Goal: Communication & Community: Answer question/provide support

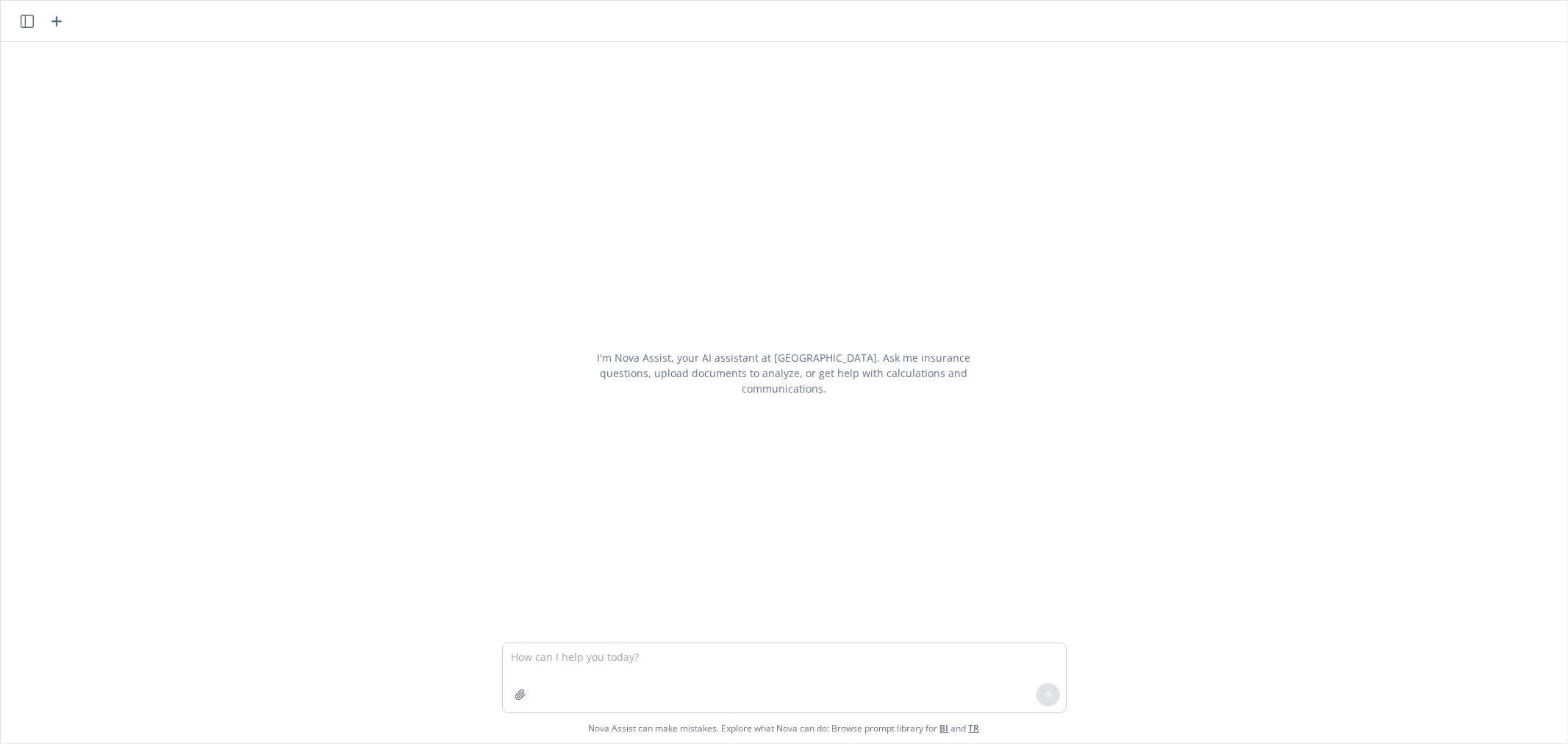
click at [584, 650] on textarea at bounding box center [784, 678] width 563 height 69
type textarea "shorten this"
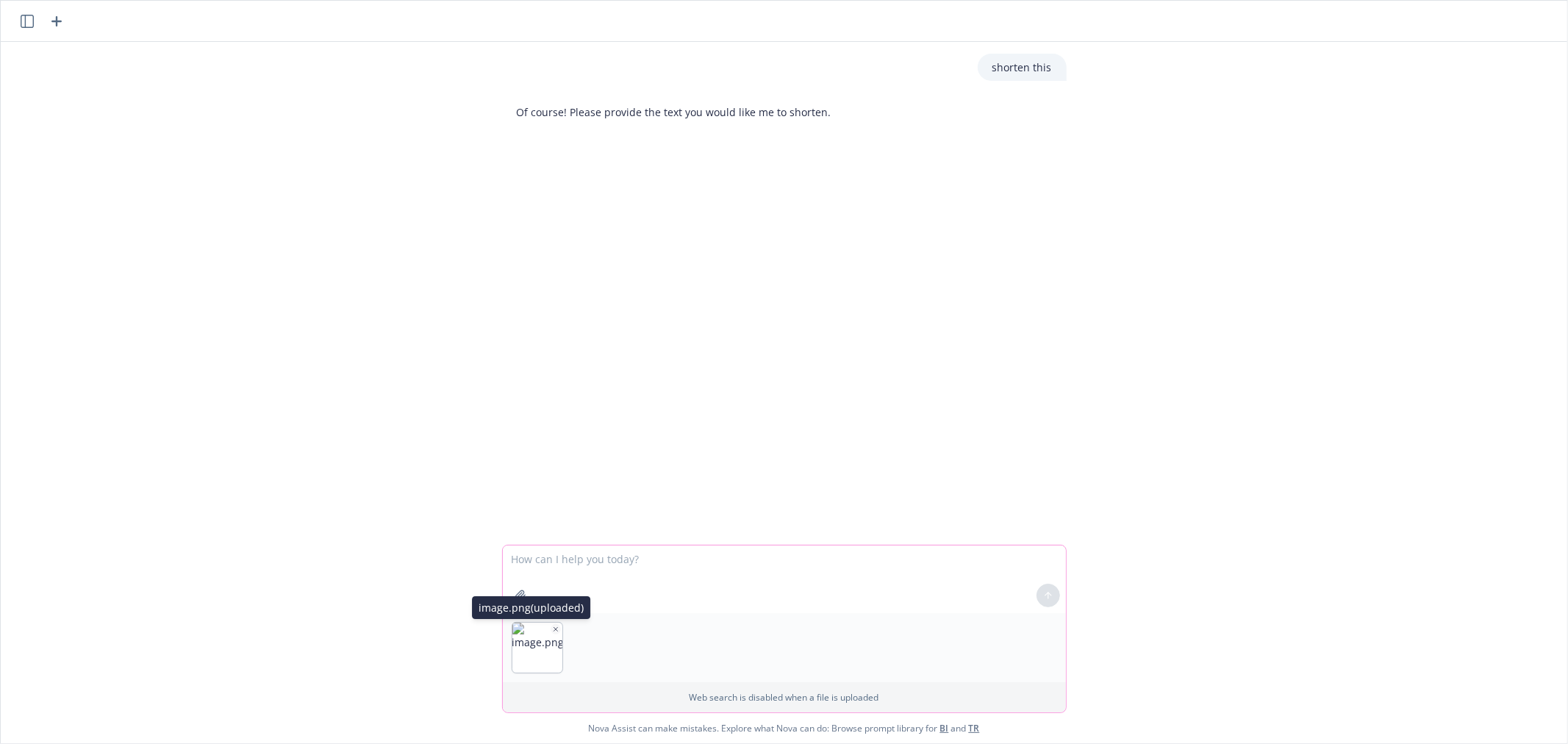
click at [552, 630] on icon "button" at bounding box center [555, 629] width 7 height 7
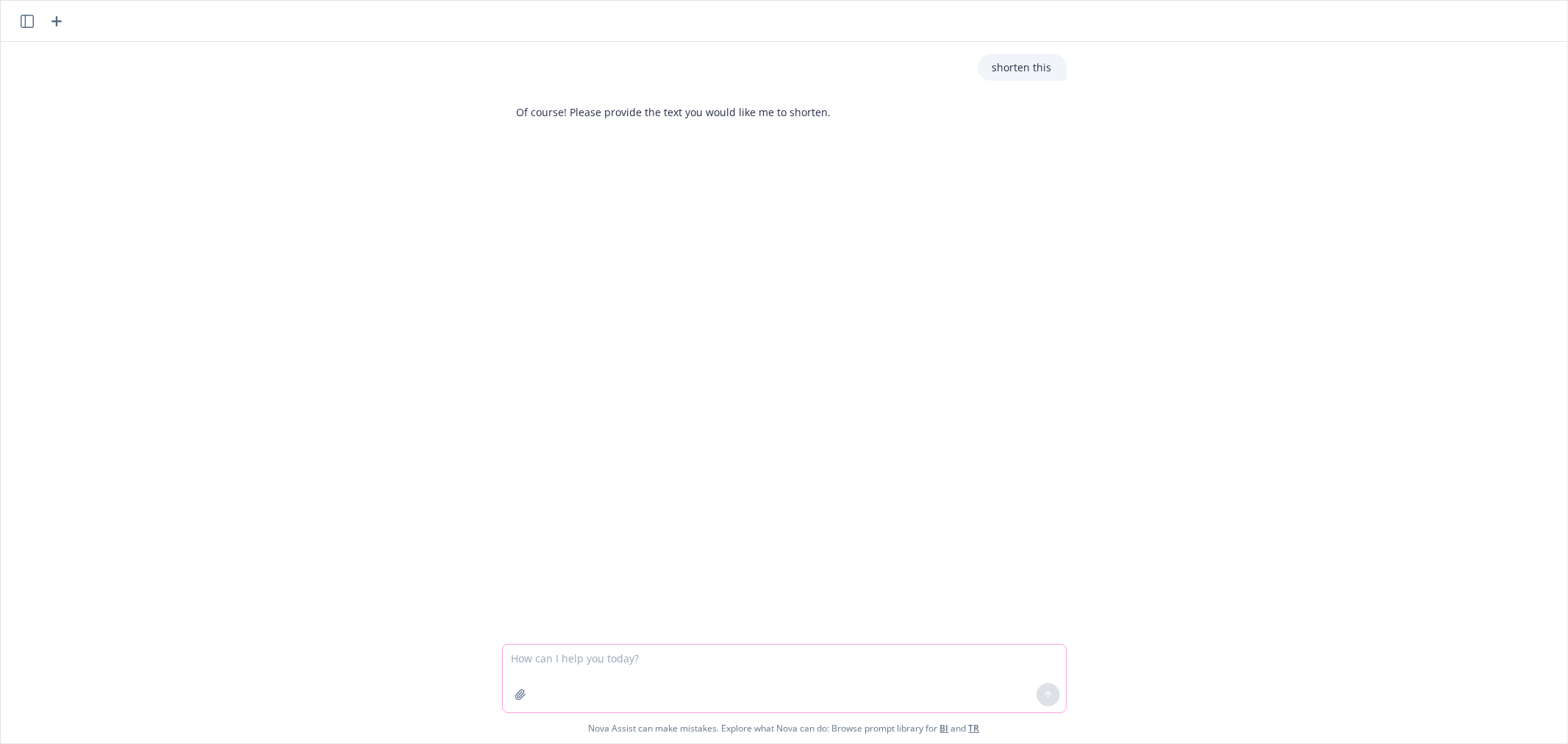
click at [605, 658] on textarea at bounding box center [784, 679] width 563 height 68
paste textarea "This guide offers a comprehensive overview of your health and wellness benefits…"
type textarea "This guide offers a comprehensive overview of your health and wellness benefits…"
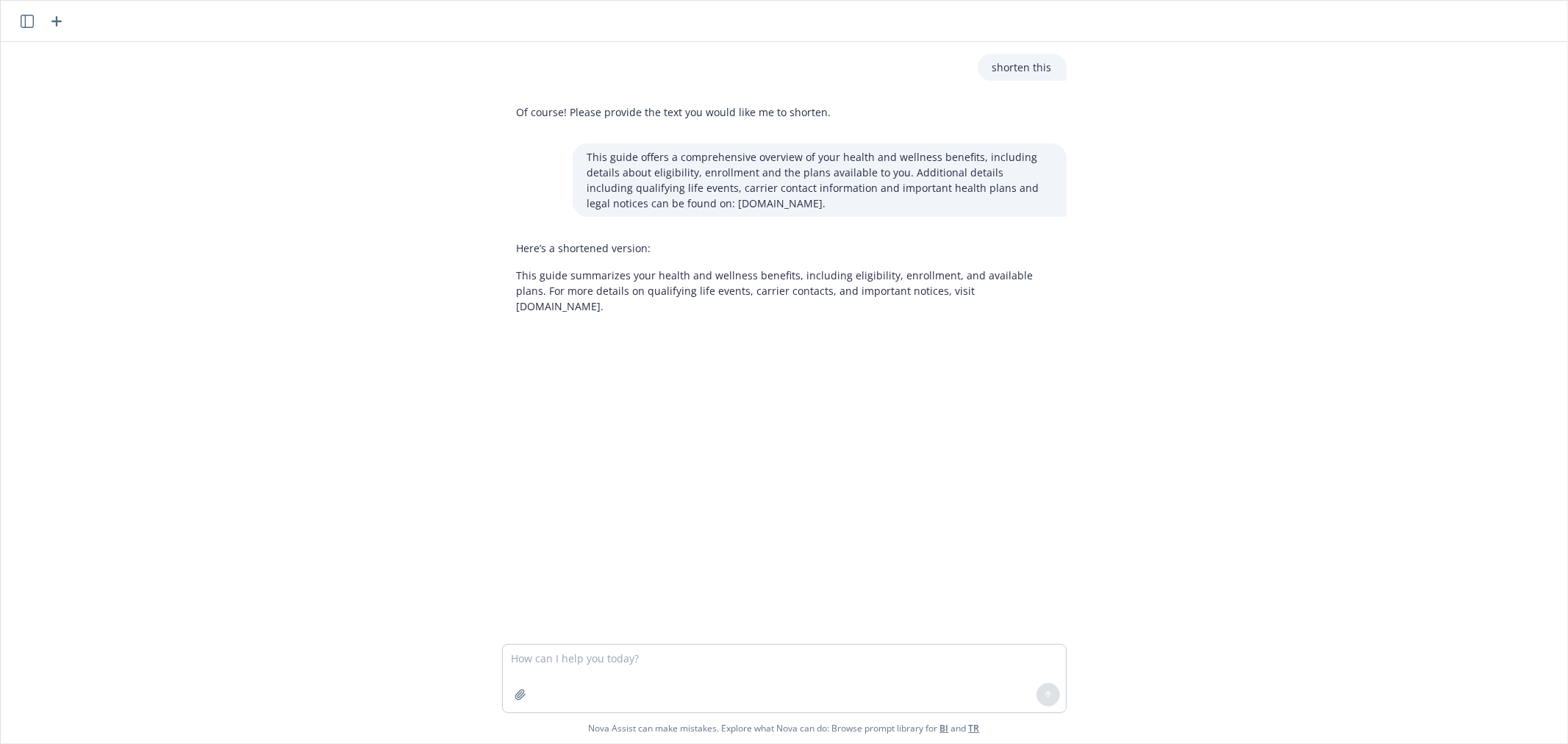
click at [712, 281] on p "This guide summarizes your health and wellness benefits, including eligibility,…" at bounding box center [784, 291] width 535 height 47
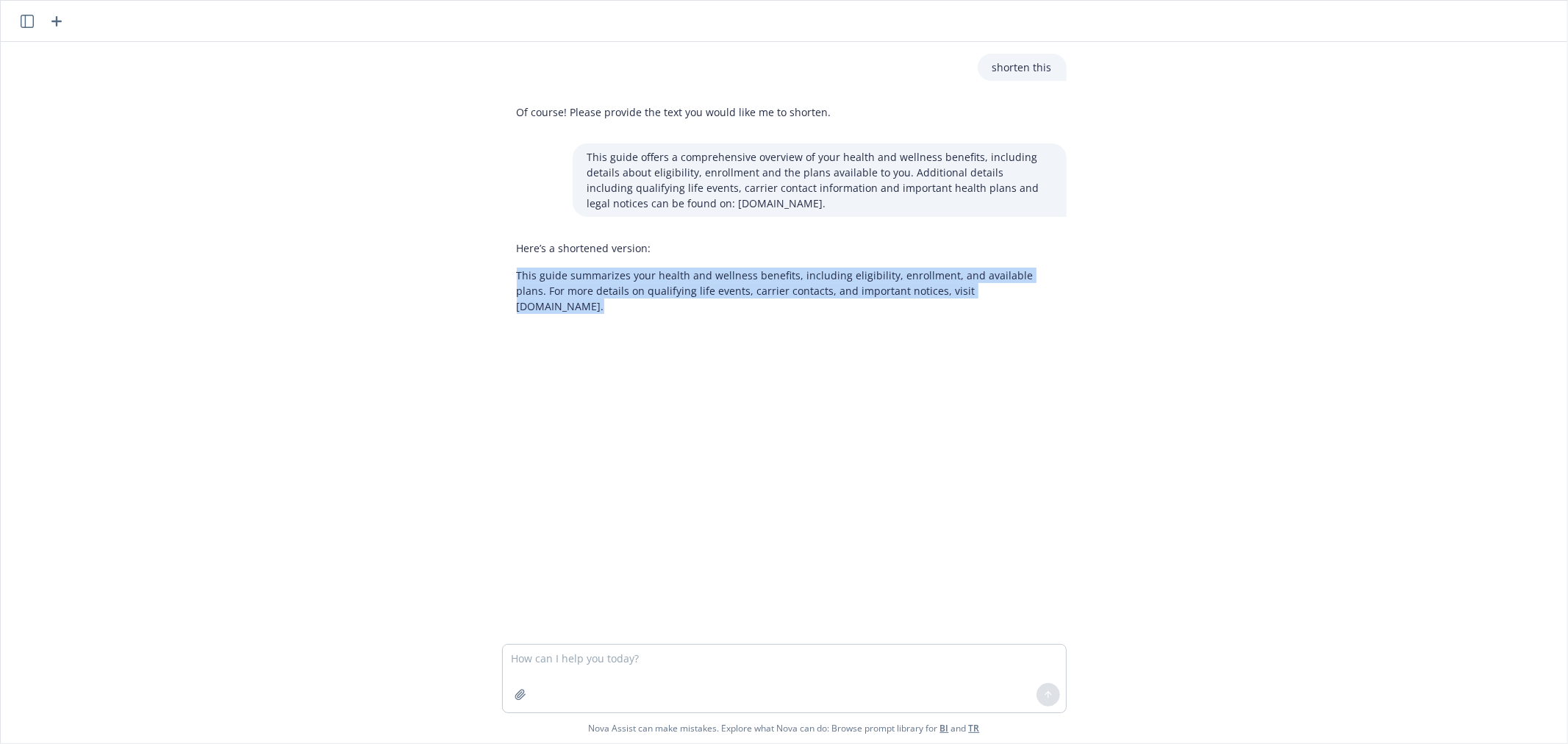
click at [712, 281] on p "This guide summarizes your health and wellness benefits, including eligibility,…" at bounding box center [784, 291] width 535 height 47
click at [1078, 270] on div "shorten this Of course! Please provide the text you would like me to shorten. T…" at bounding box center [784, 343] width 1566 height 602
click at [925, 284] on p "This guide summarizes your health and wellness benefits, including eligibility,…" at bounding box center [784, 291] width 535 height 47
drag, startPoint x: 899, startPoint y: 288, endPoint x: 437, endPoint y: 267, distance: 462.5
click at [437, 267] on div "shorten this Of course! Please provide the text you would like me to shorten. T…" at bounding box center [784, 343] width 1566 height 602
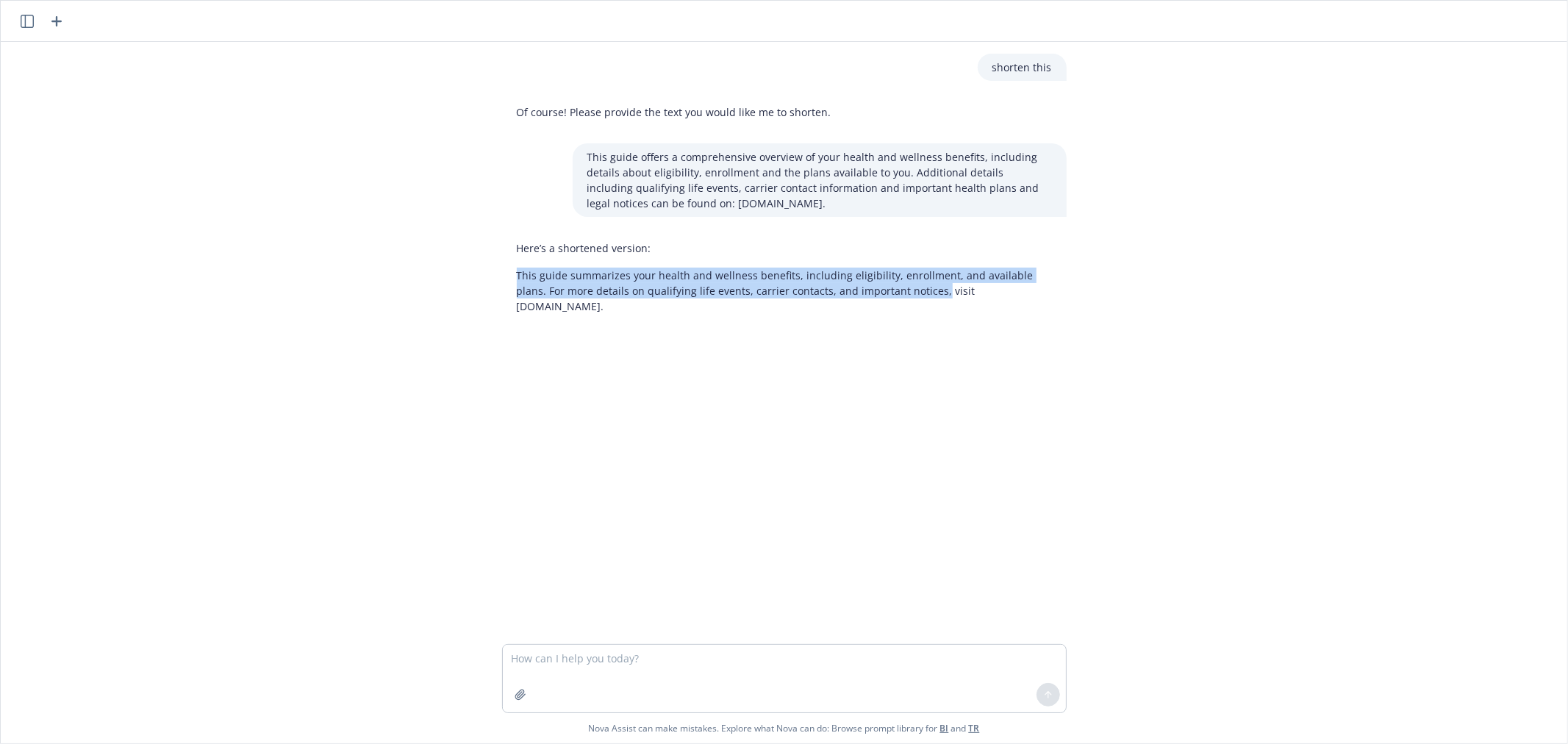
copy p "This guide summarizes your health and wellness benefits, including eligibility,…"
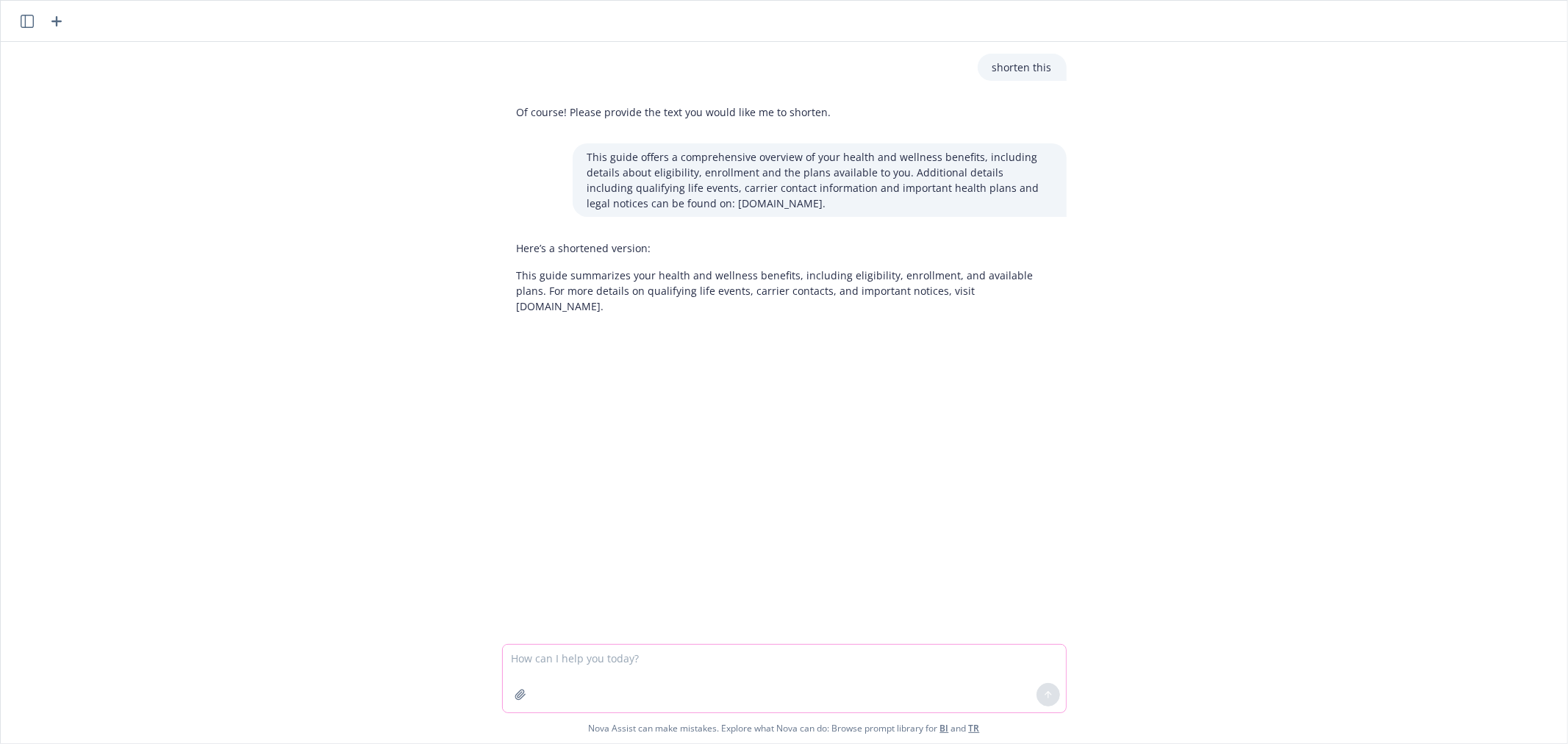
click at [550, 664] on textarea at bounding box center [784, 679] width 563 height 68
type textarea "a"
paste textarea "Western Digital takes pride in offering our employees a competitive beneﬁt prog…"
type textarea "shorten: Western Digital takes pride in offering our employees a competitive be…"
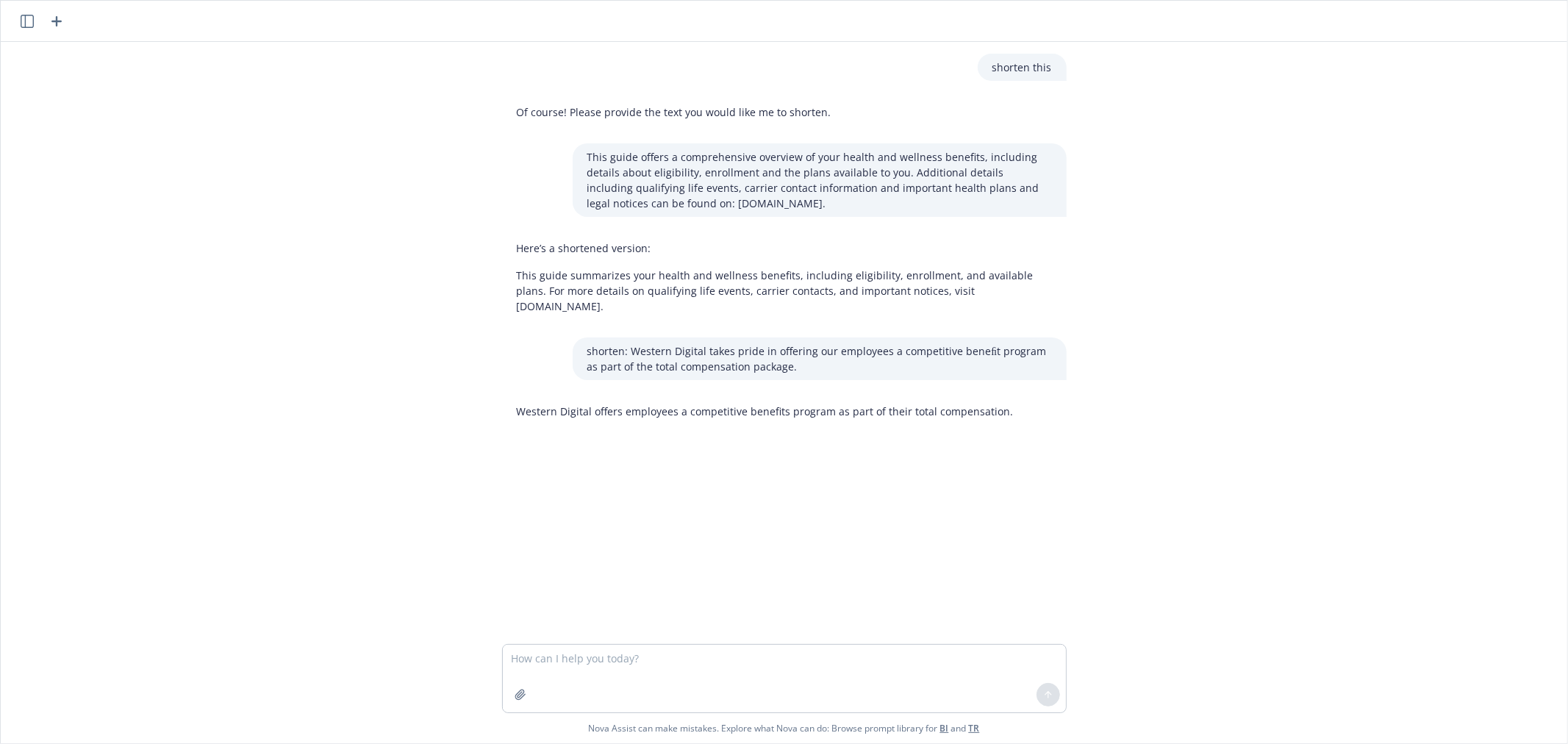
click at [767, 403] on p "Western Digital offers employees a competitive benefits program as part of thei…" at bounding box center [765, 411] width 497 height 15
click at [766, 403] on p "Western Digital offers employees a competitive benefits program as part of thei…" at bounding box center [765, 411] width 497 height 15
copy p "Western Digital offers employees a competitive benefits program as part of thei…"
click at [760, 655] on textarea at bounding box center [784, 679] width 563 height 68
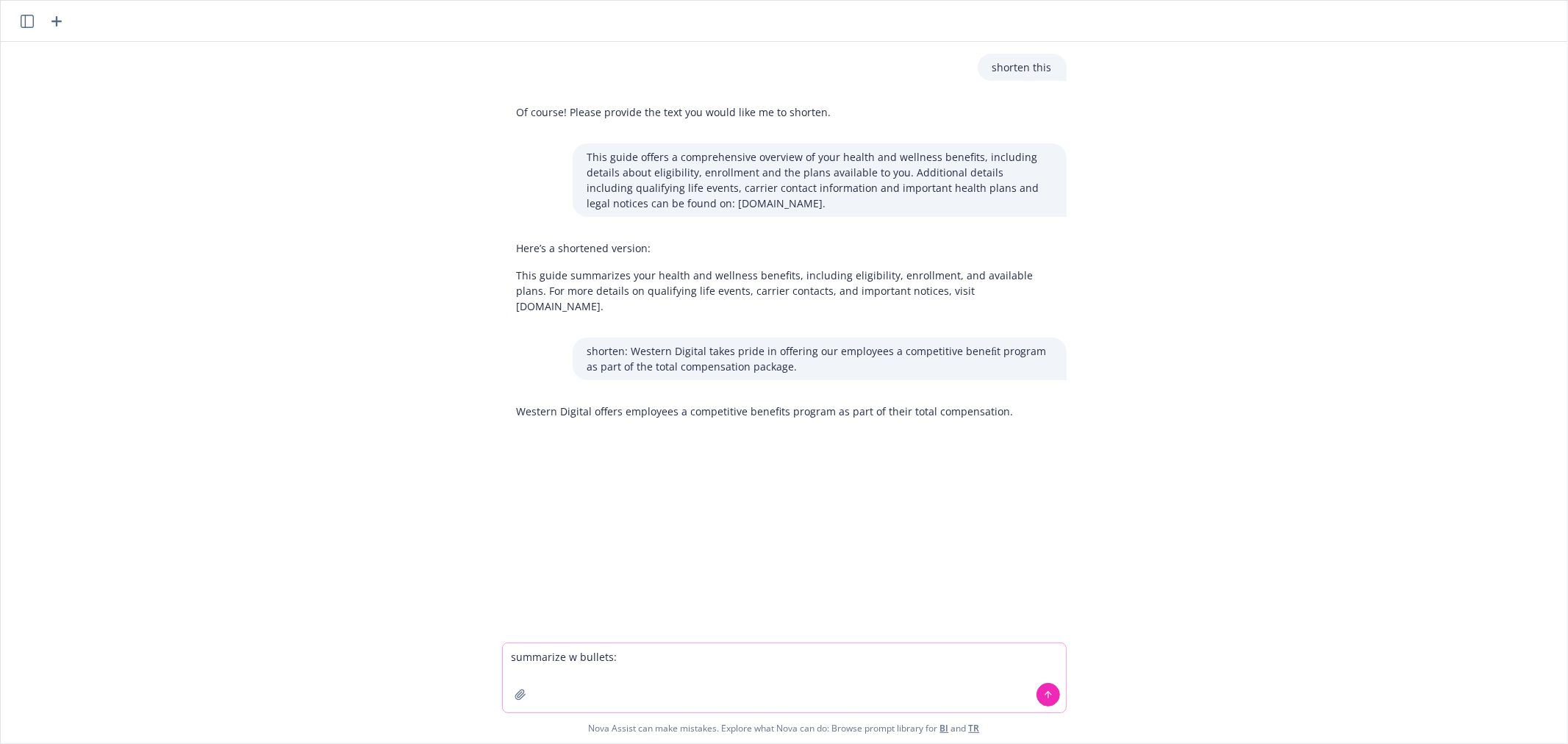
paste textarea "Family Eligibility Spouse (except in the case of divorce, legal separation, or …"
type textarea "summarize w bullets: Family Eligibility Spouse (except in the case of divorce, …"
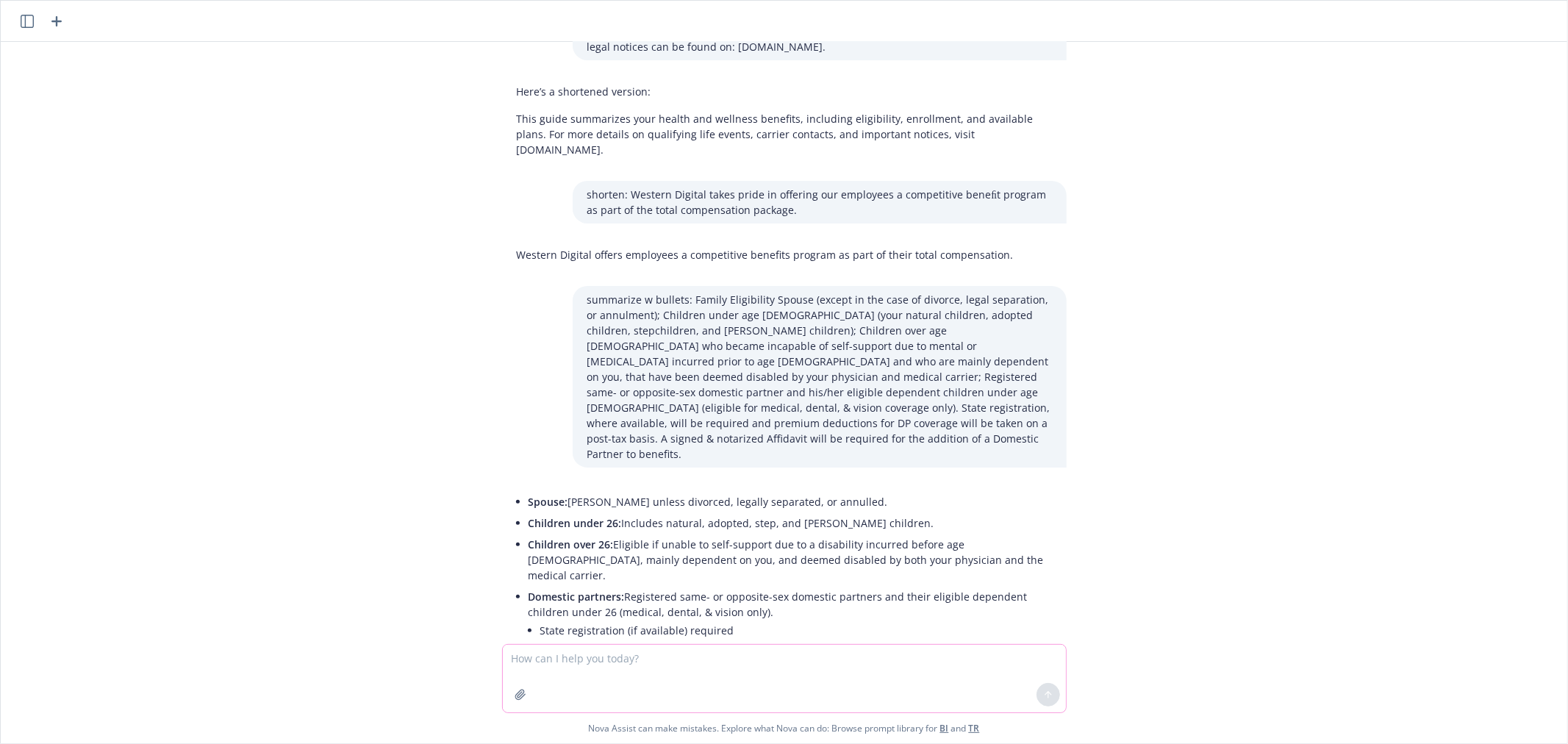
scroll to position [178, 0]
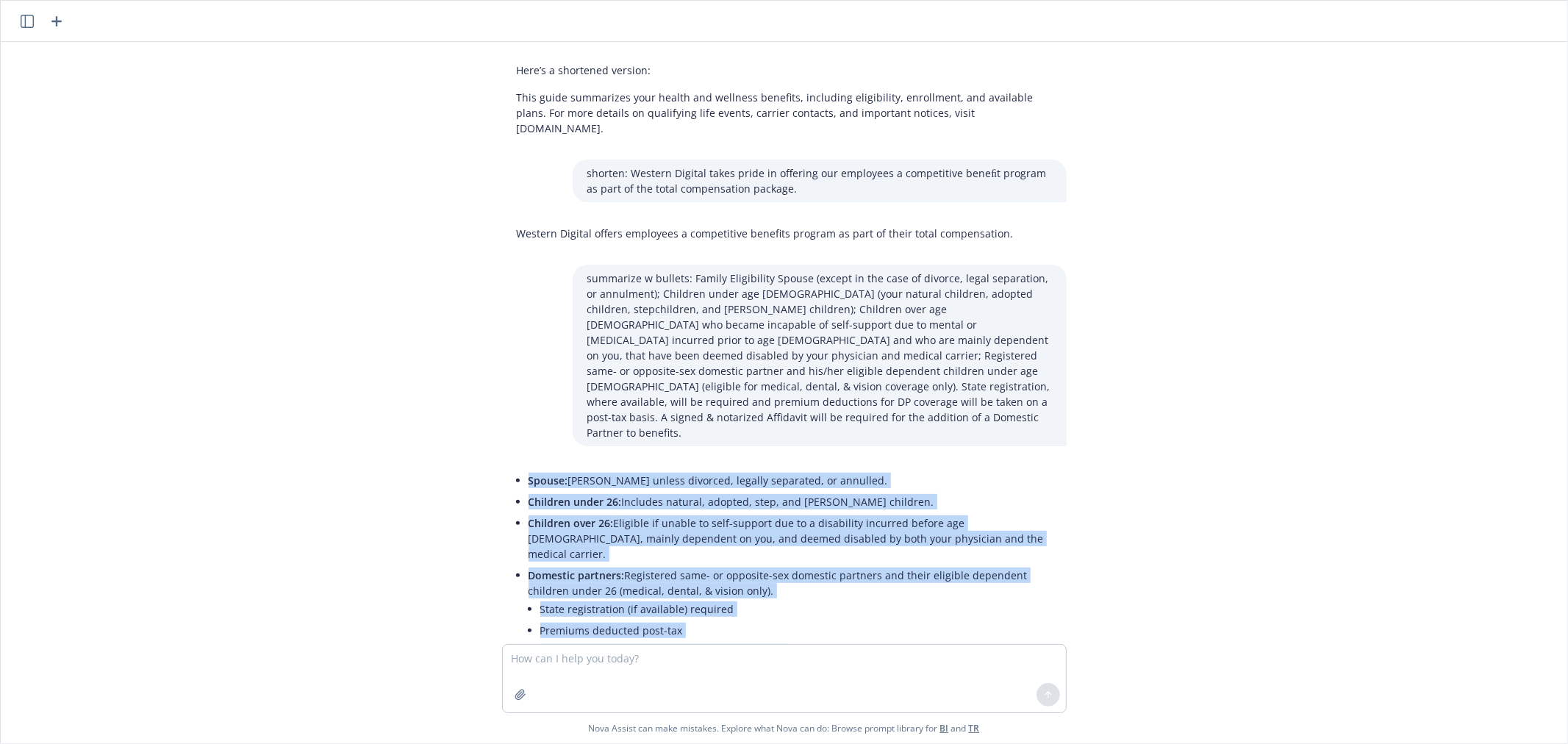
drag, startPoint x: 806, startPoint y: 589, endPoint x: 453, endPoint y: 434, distance: 385.5
click at [453, 434] on div "shorten this Of course! Please provide the text you would like me to shorten. T…" at bounding box center [784, 343] width 1566 height 602
copy ul "Spouse: [PERSON_NAME] unless divorced, legally separated, or annulled. Children…"
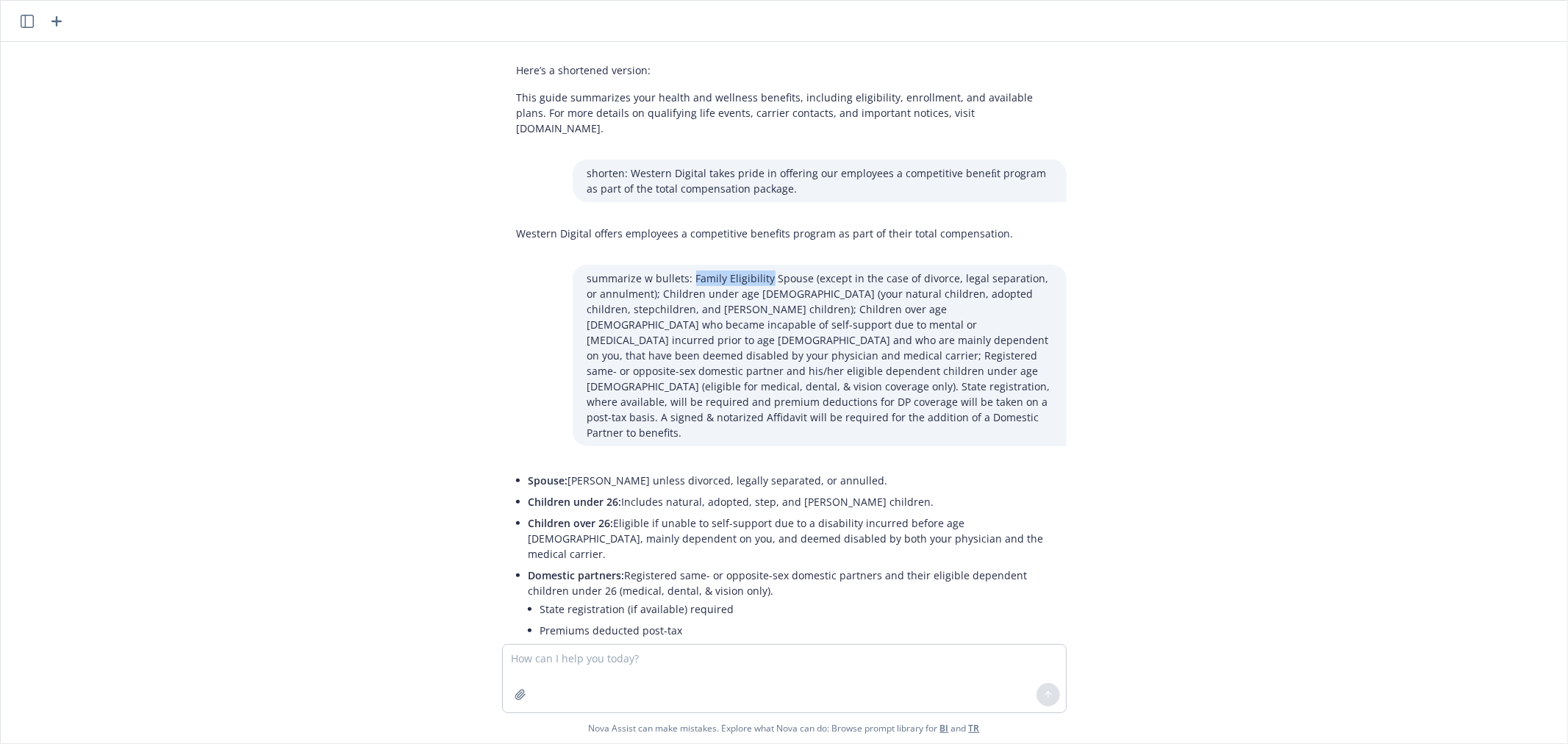
drag, startPoint x: 752, startPoint y: 258, endPoint x: 681, endPoint y: 258, distance: 71.0
click at [681, 271] on p "summarize w bullets: Family Eligibility Spouse (except in the case of divorce, …" at bounding box center [819, 355] width 464 height 170
copy p "Family Eligibility"
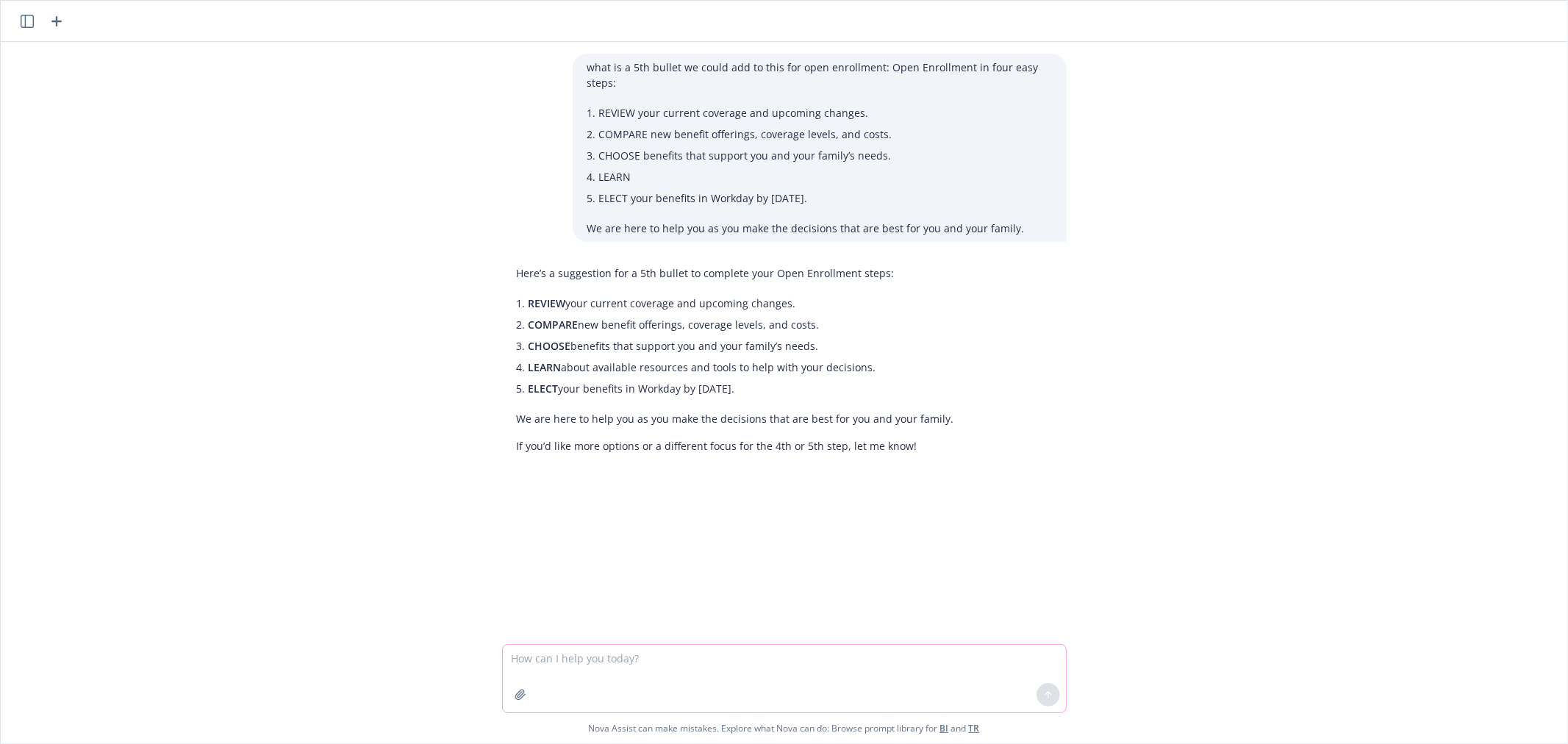
click at [638, 651] on textarea at bounding box center [784, 679] width 563 height 68
paste textarea "Western Digital offers three competitive dental plans through Delta Dental to h…"
type textarea "summarize: Western Digital offers three competitive dental plans through Delta …"
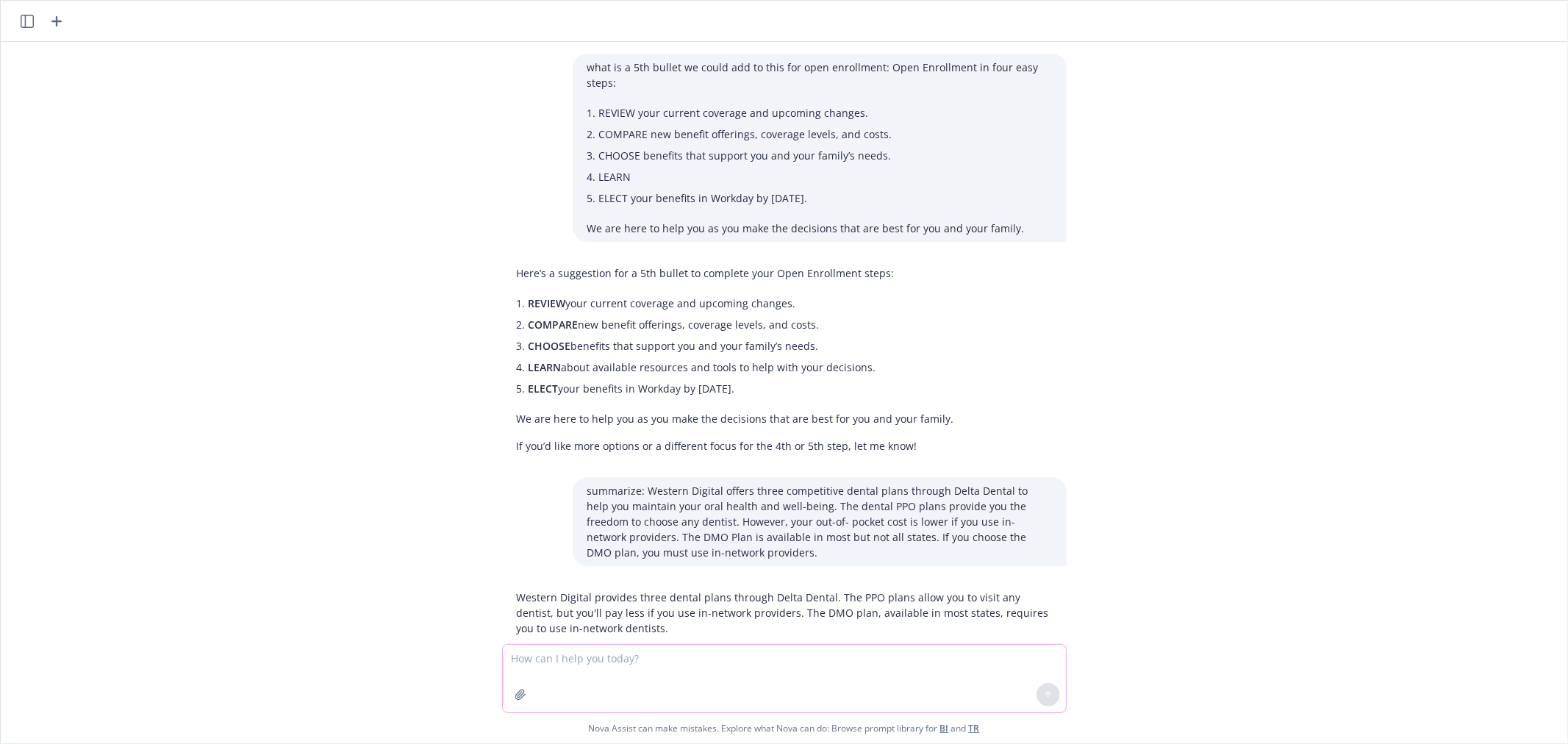
scroll to position [32, 0]
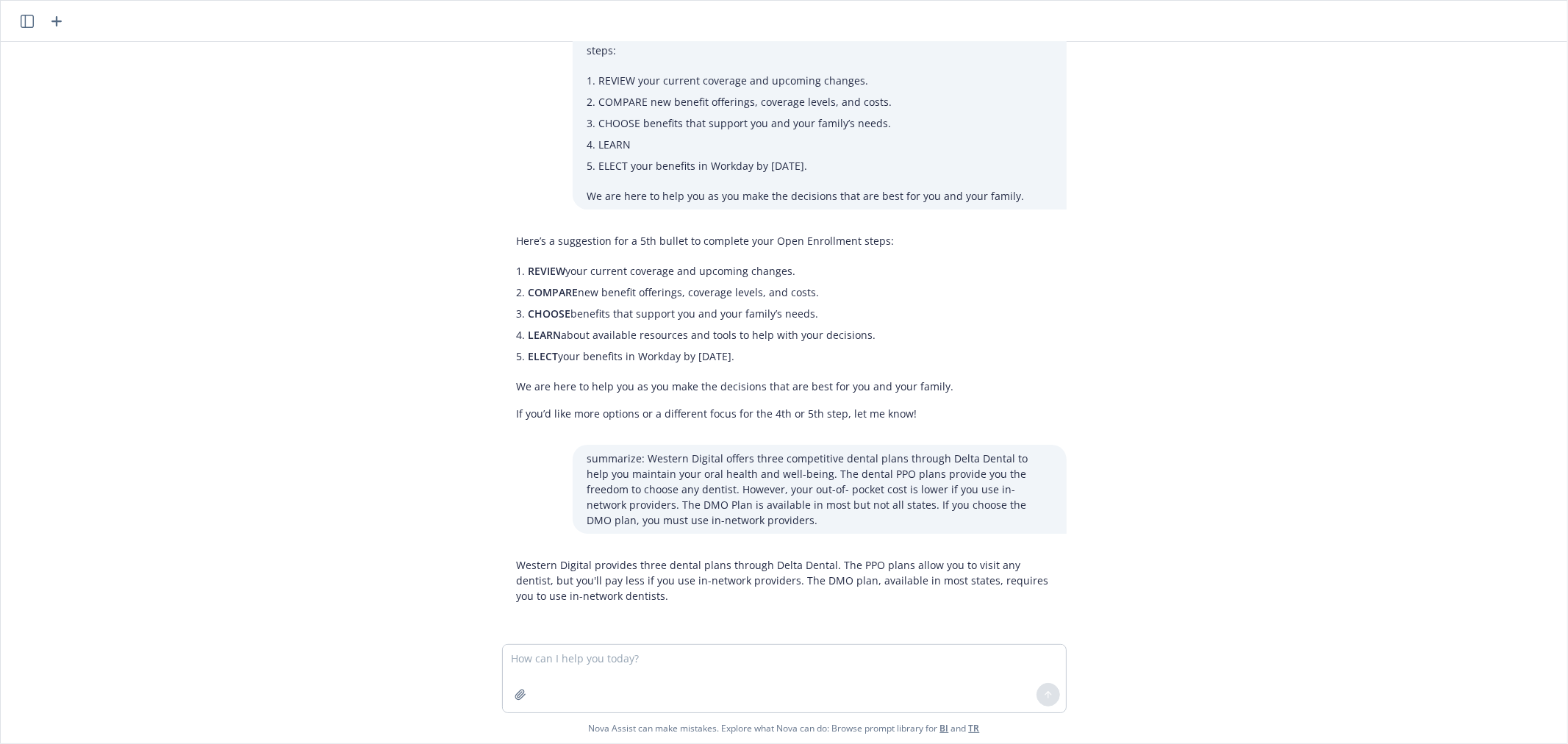
click at [649, 559] on p "Western Digital provides three dental plans through Delta Dental. The PPO plans…" at bounding box center [784, 581] width 535 height 47
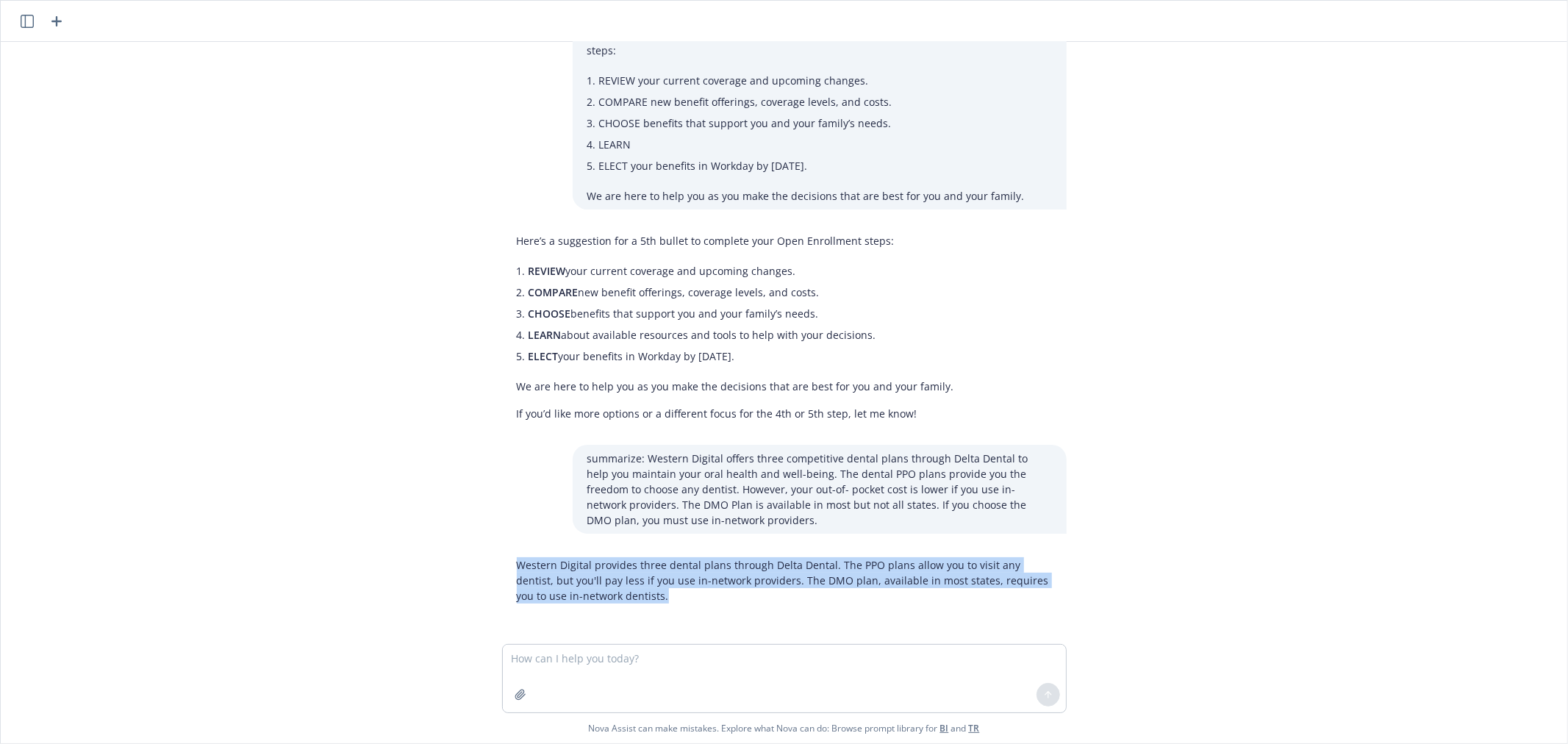
click at [649, 559] on p "Western Digital provides three dental plans through Delta Dental. The PPO plans…" at bounding box center [784, 581] width 535 height 47
copy p "Western Digital provides three dental plans through Delta Dental. The PPO plans…"
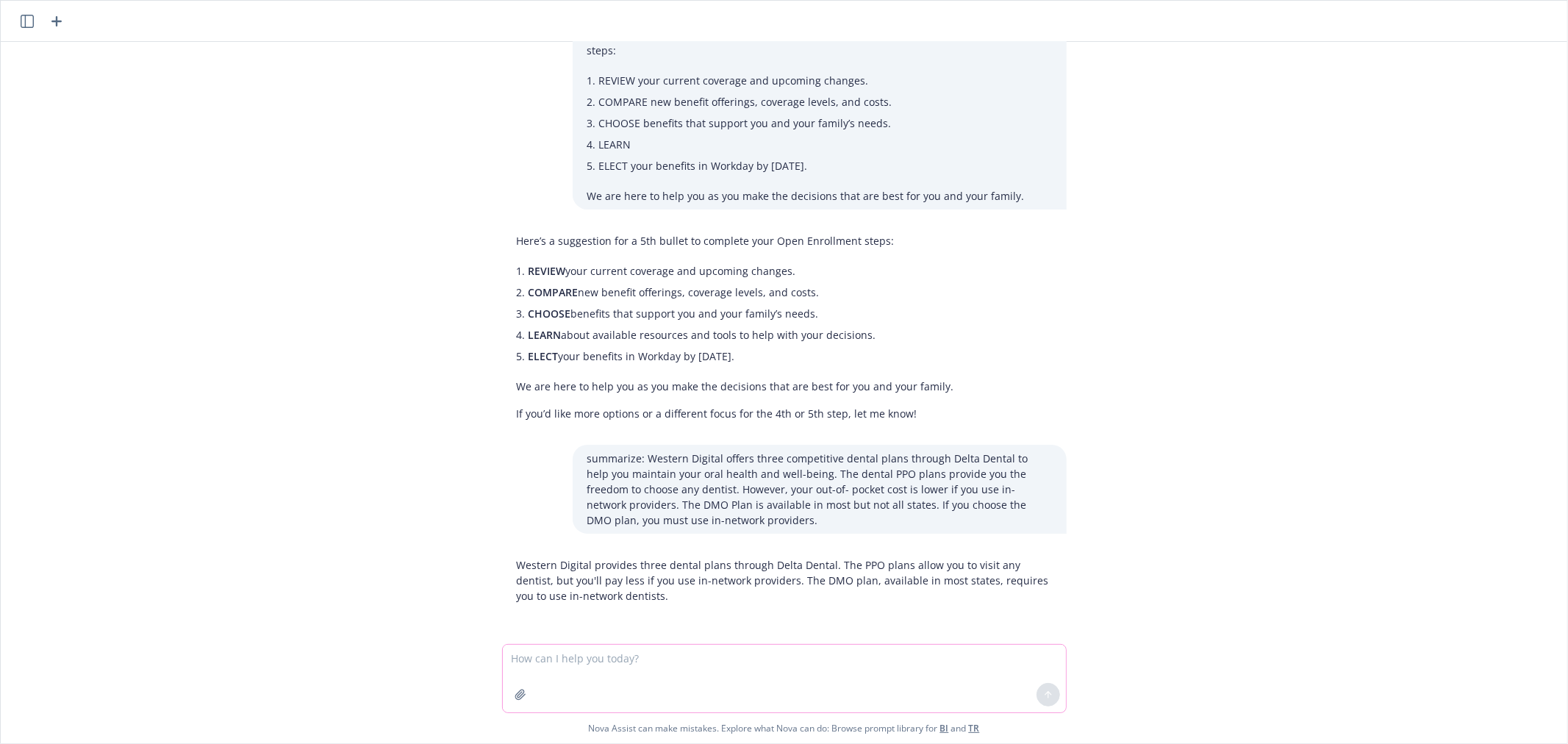
drag, startPoint x: 534, startPoint y: 659, endPoint x: 546, endPoint y: 655, distance: 12.6
click at [534, 659] on textarea at bounding box center [784, 679] width 563 height 68
paste textarea
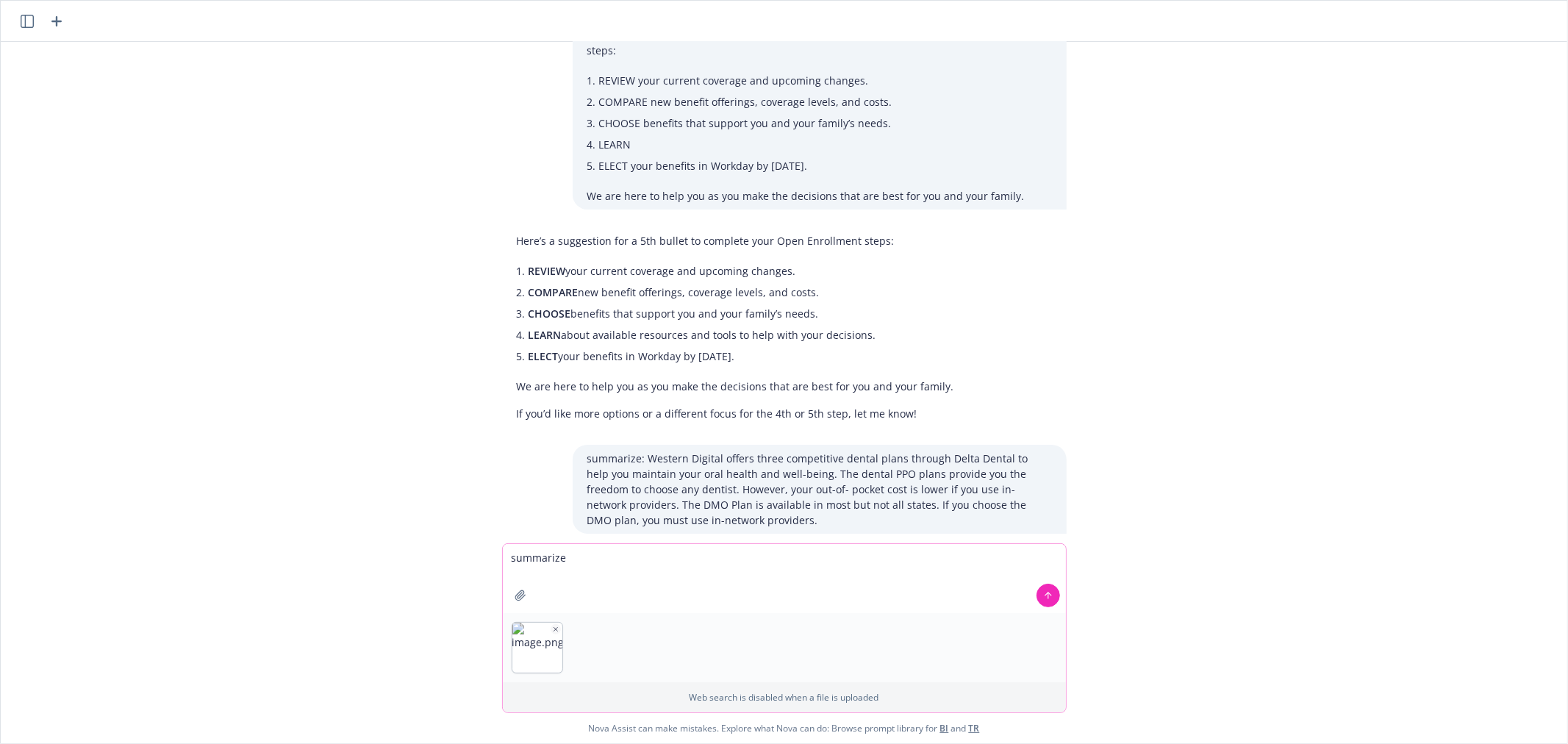
paste textarea "Western Digital offers five medical plans that offer you access to high-quality…"
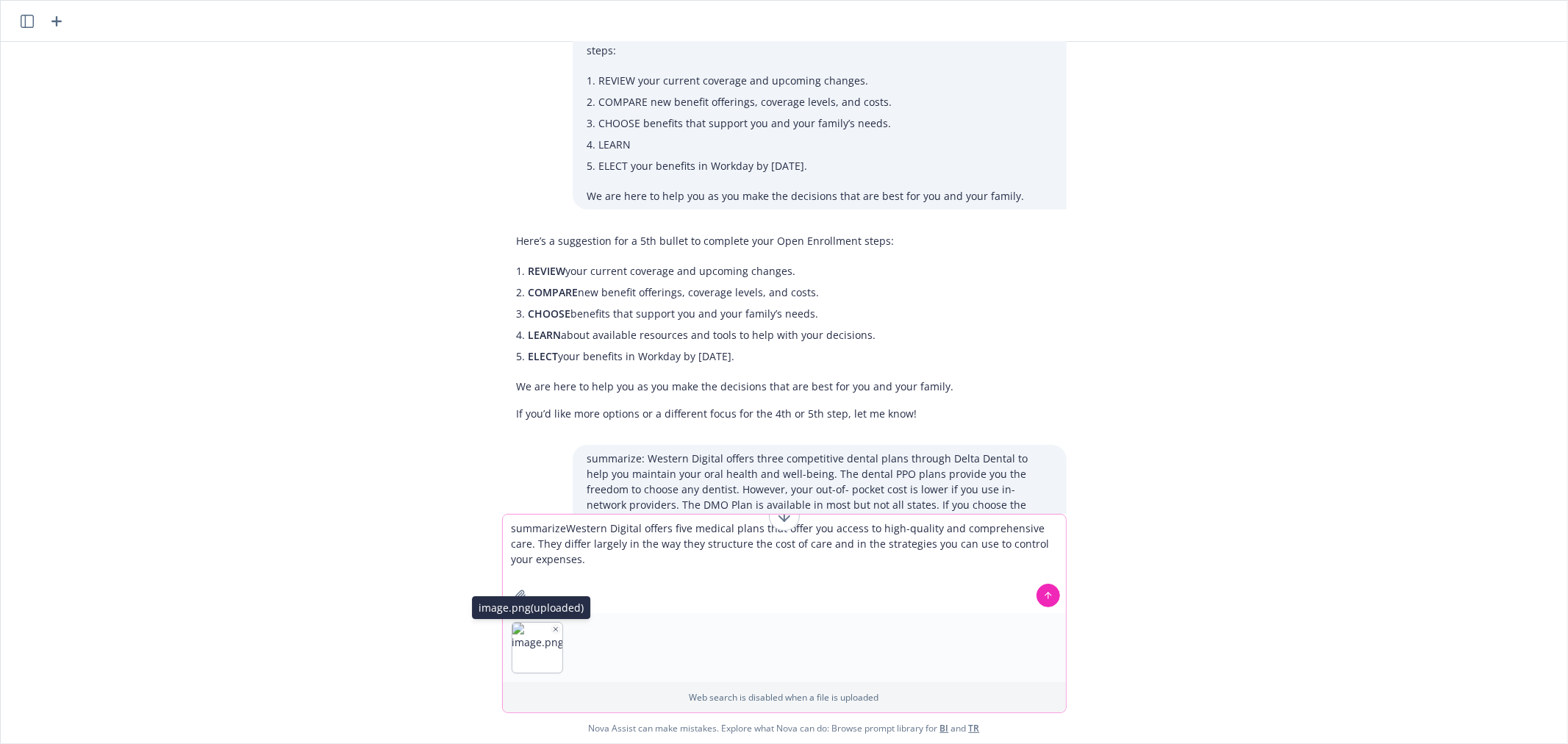
type textarea "summarizeWestern Digital offers five medical plans that offer you access to hig…"
click at [552, 629] on icon "button" at bounding box center [555, 629] width 7 height 7
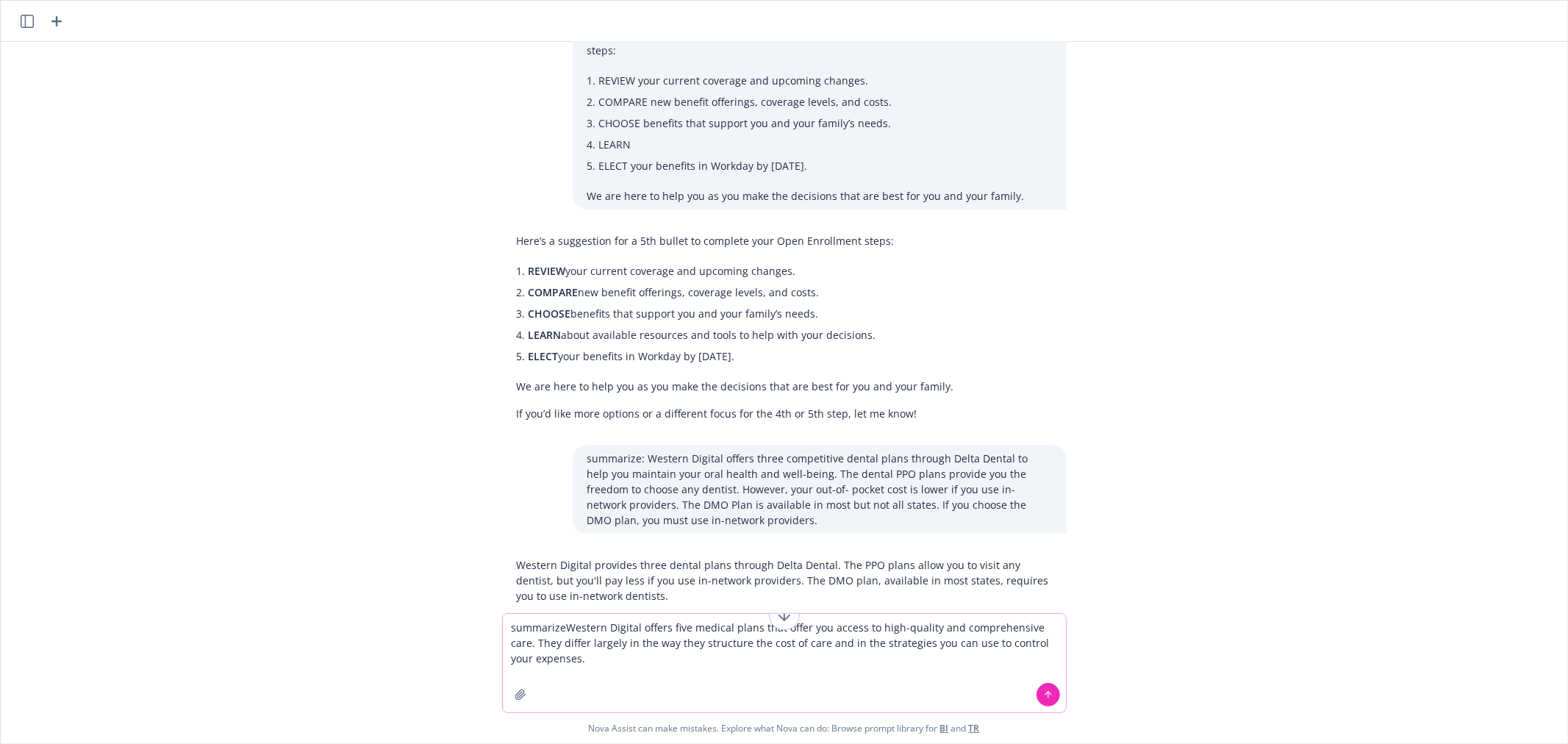
click at [1052, 693] on button at bounding box center [1047, 694] width 23 height 23
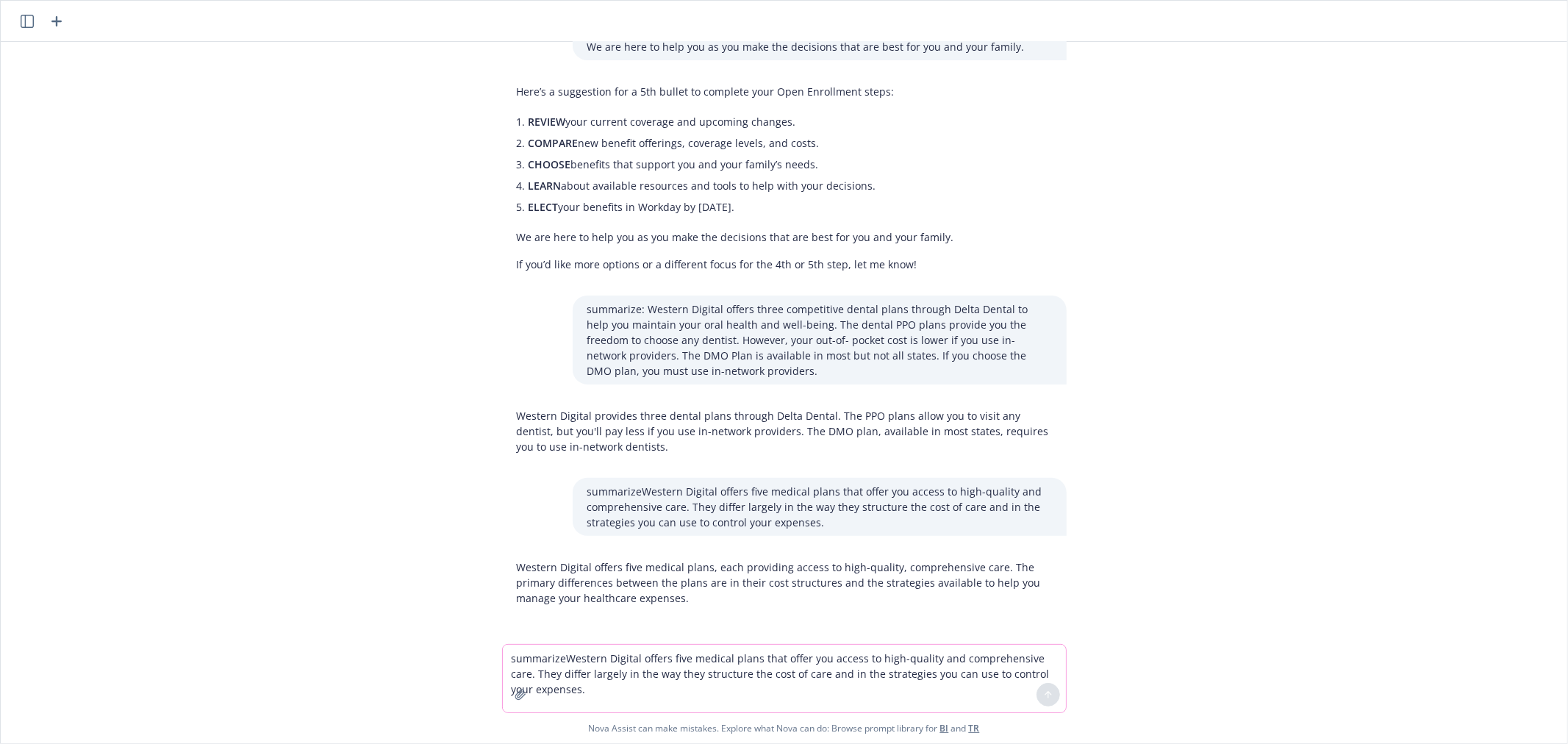
scroll to position [184, 0]
click at [576, 664] on textarea "summarizeWestern Digital offers five medical plans that offer you access to hig…" at bounding box center [784, 679] width 563 height 68
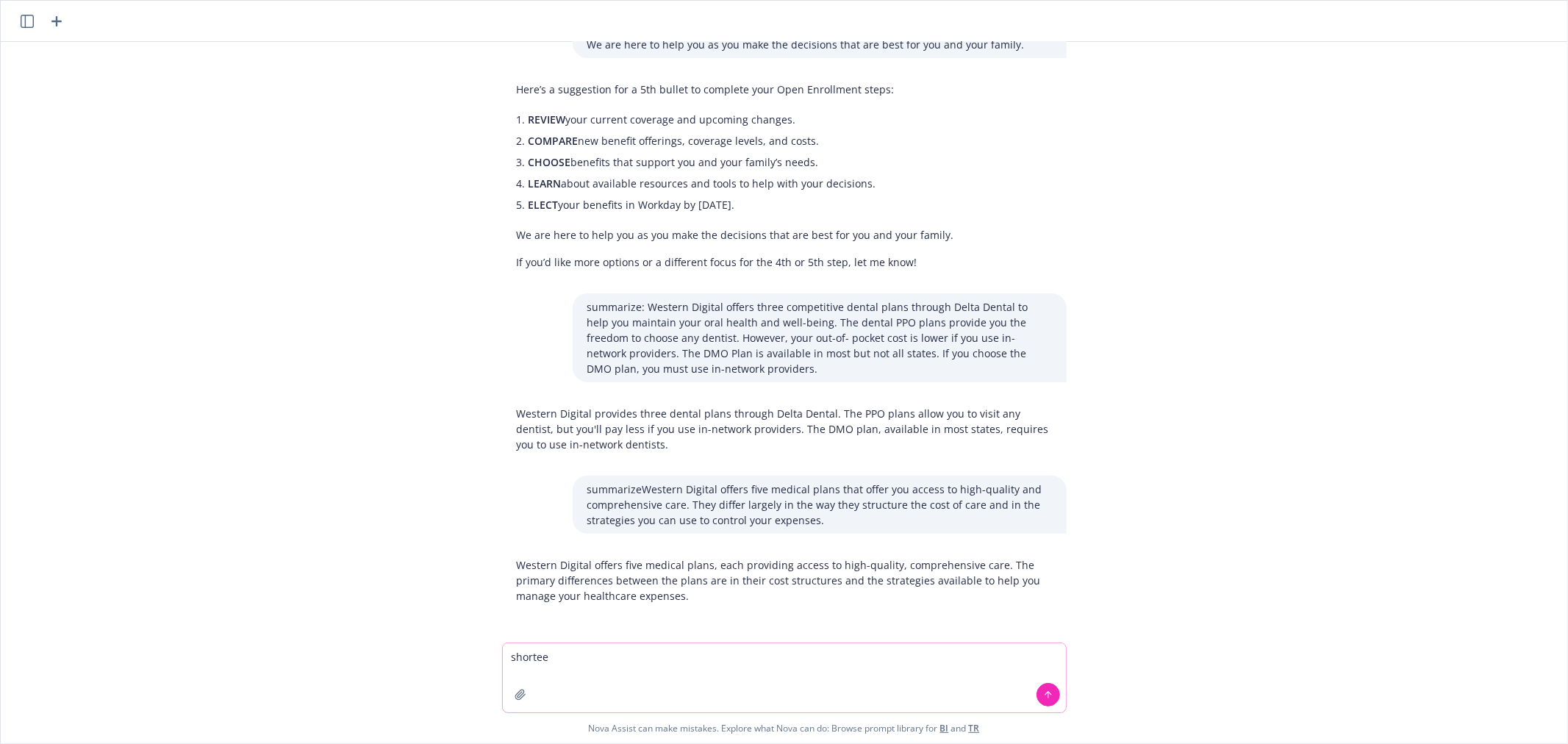
type textarea "shorteer"
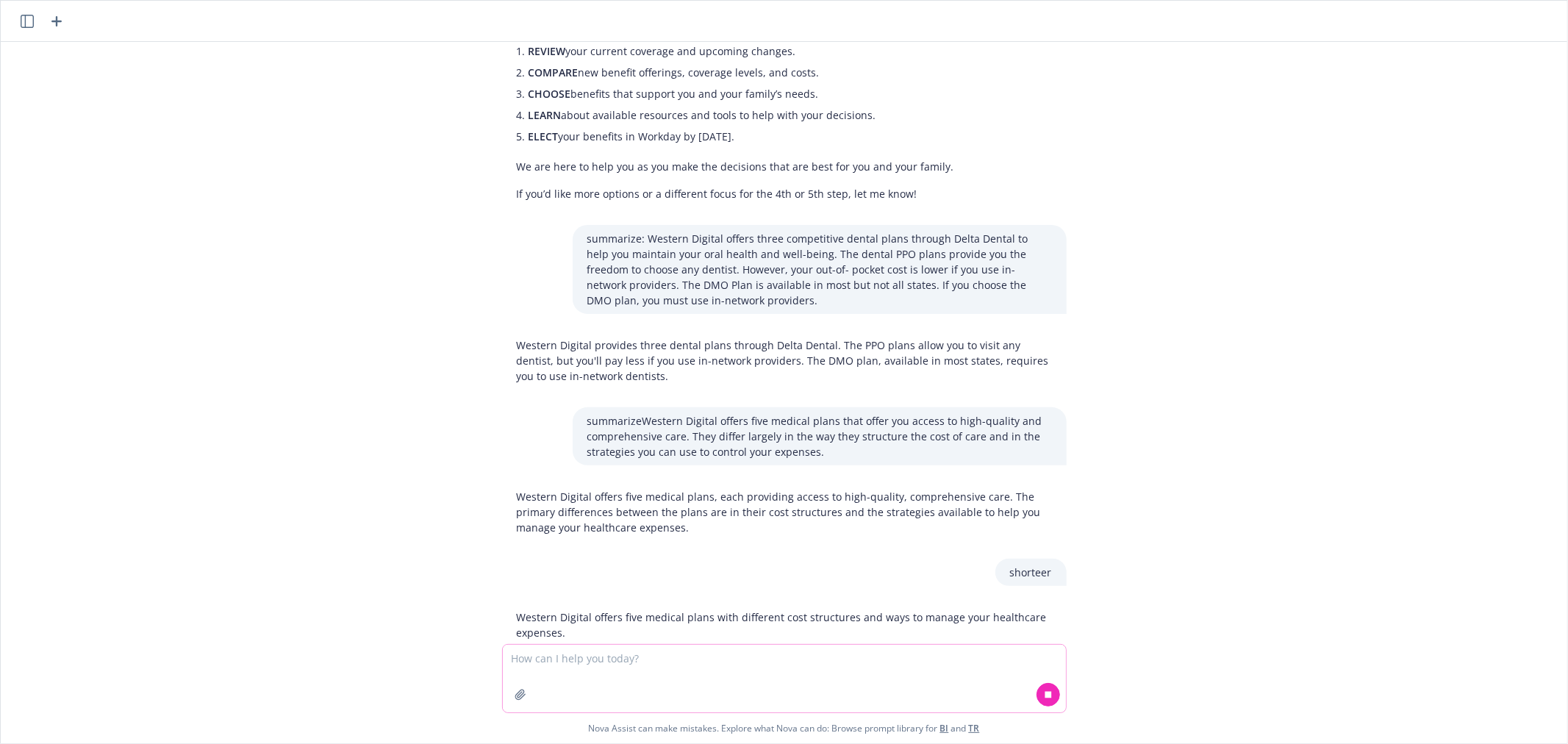
scroll to position [289, 0]
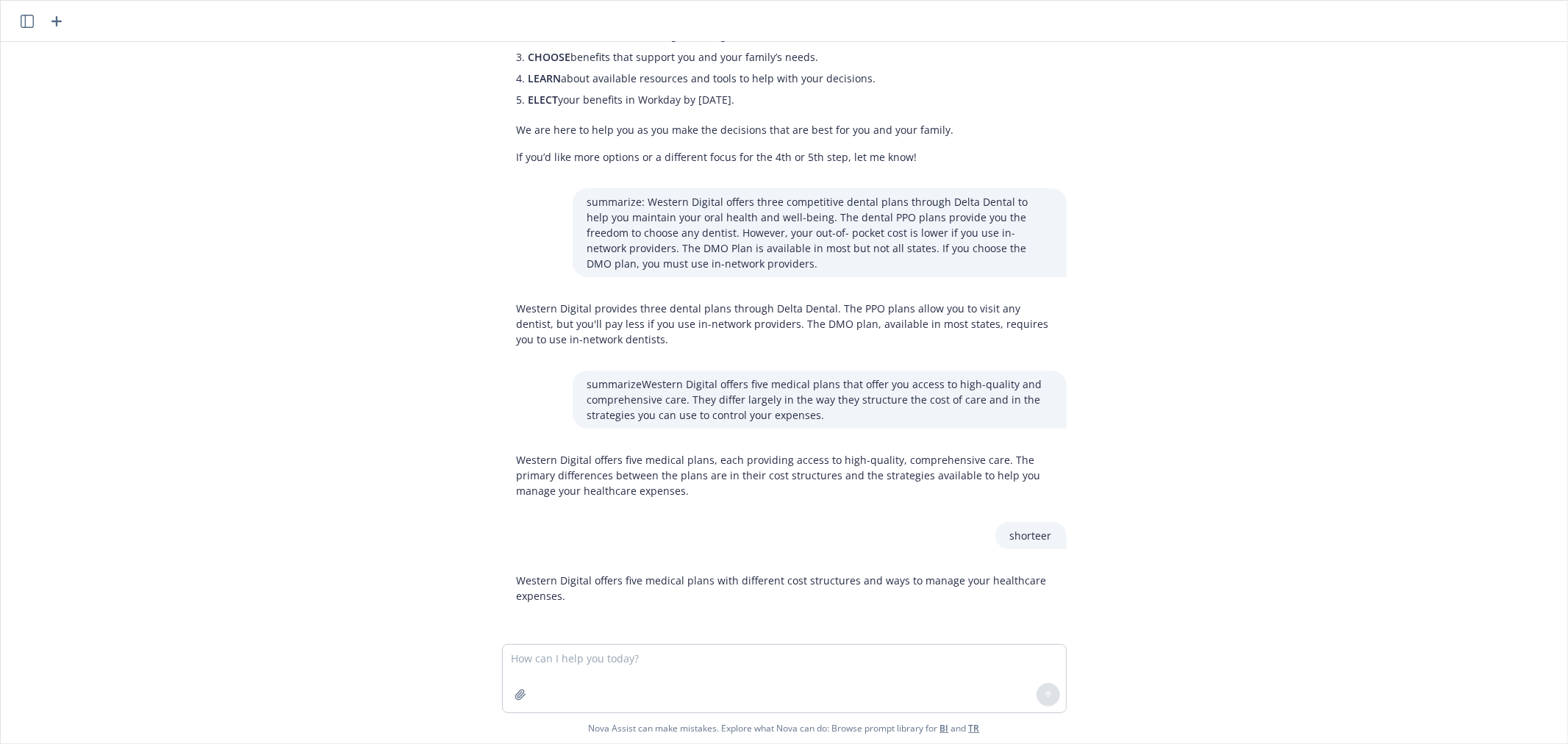
click at [649, 588] on p "Western Digital offers five medical plans with different cost structures and wa…" at bounding box center [784, 588] width 535 height 31
click at [653, 582] on p "Western Digital offers five medical plans with different cost structures and wa…" at bounding box center [784, 588] width 535 height 31
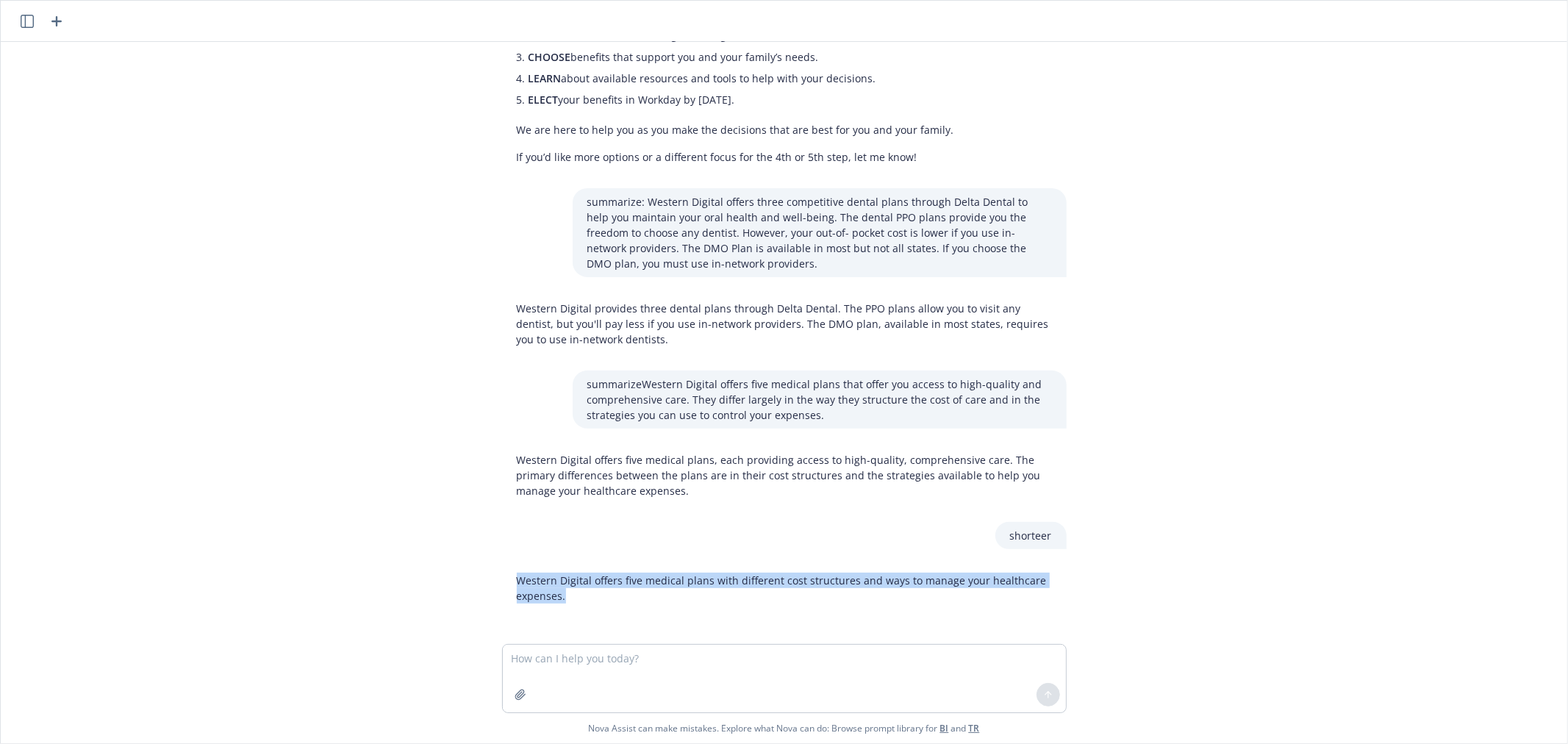
click at [653, 582] on p "Western Digital offers five medical plans with different cost structures and wa…" at bounding box center [784, 588] width 535 height 31
copy p "Western Digital offers five medical plans with different cost structures and wa…"
click at [605, 655] on textarea at bounding box center [784, 679] width 563 height 68
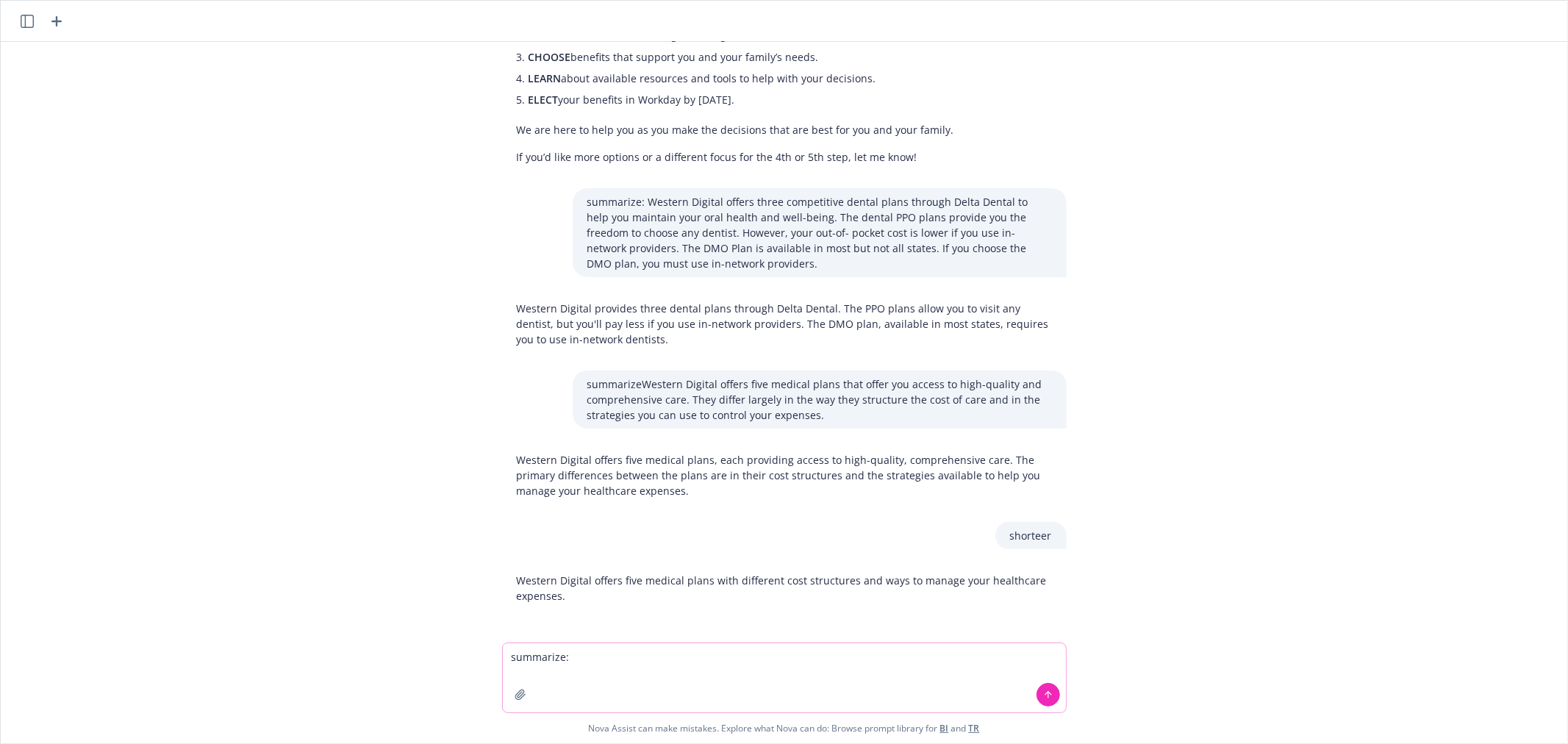
paste textarea "Western Digital’s financial protection programs are designed to cover employees…"
type textarea "summarize: Western Digital’s financial protection programs are designed to cove…"
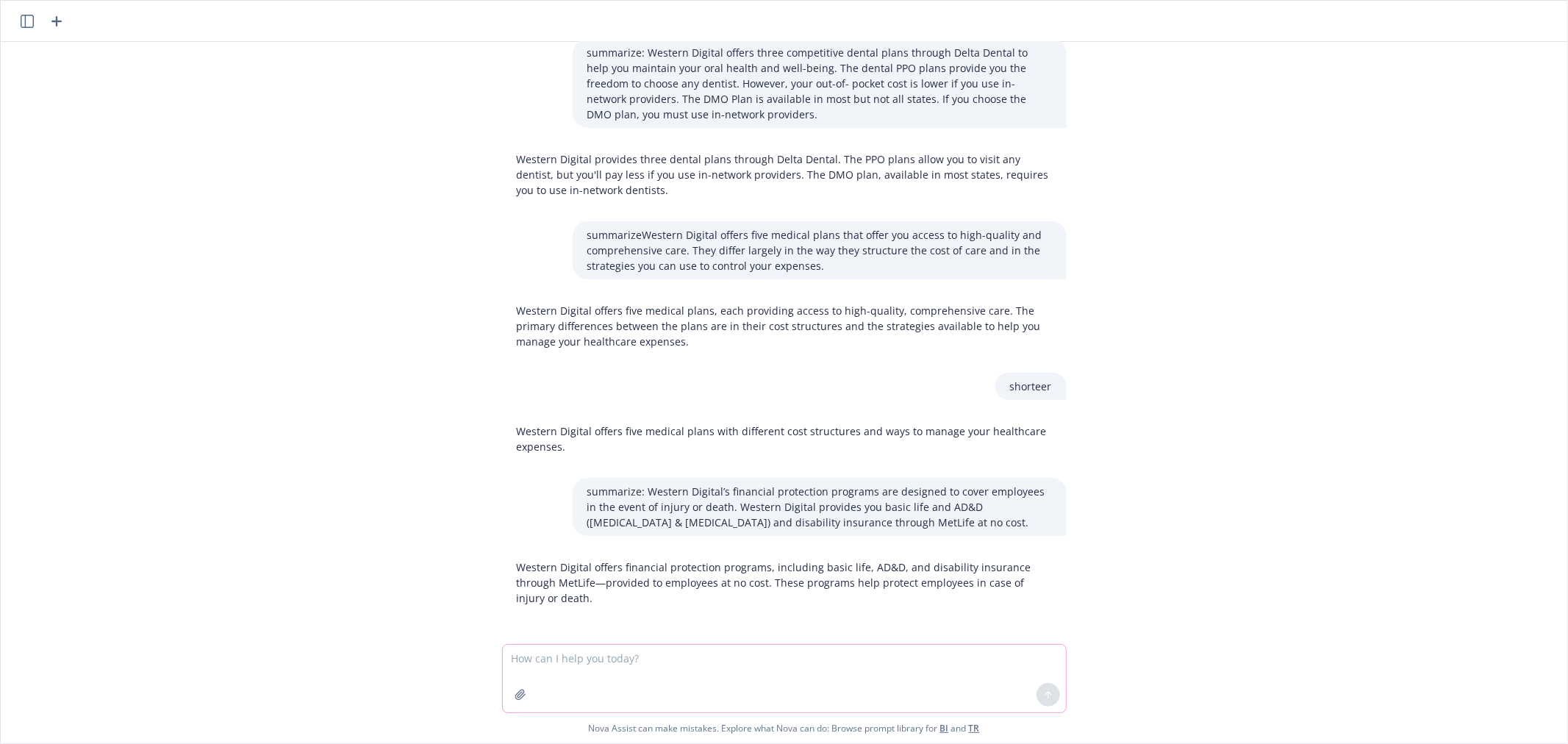
scroll to position [440, 0]
click at [663, 581] on p "Western Digital offers financial protection programs, including basic life, AD&…" at bounding box center [784, 581] width 535 height 47
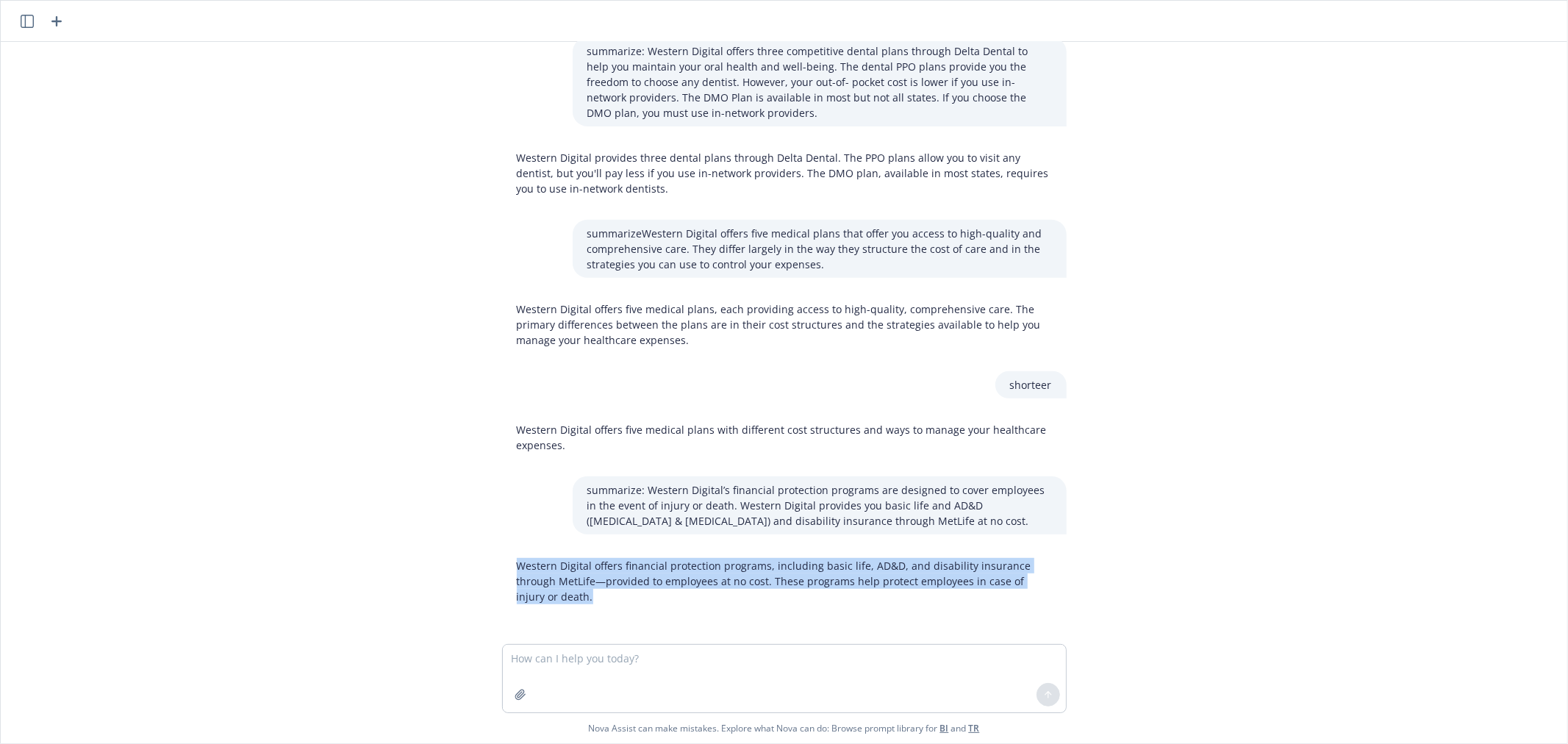
click at [663, 581] on p "Western Digital offers financial protection programs, including basic life, AD&…" at bounding box center [784, 581] width 535 height 47
copy p "Western Digital offers financial protection programs, including basic life, AD&…"
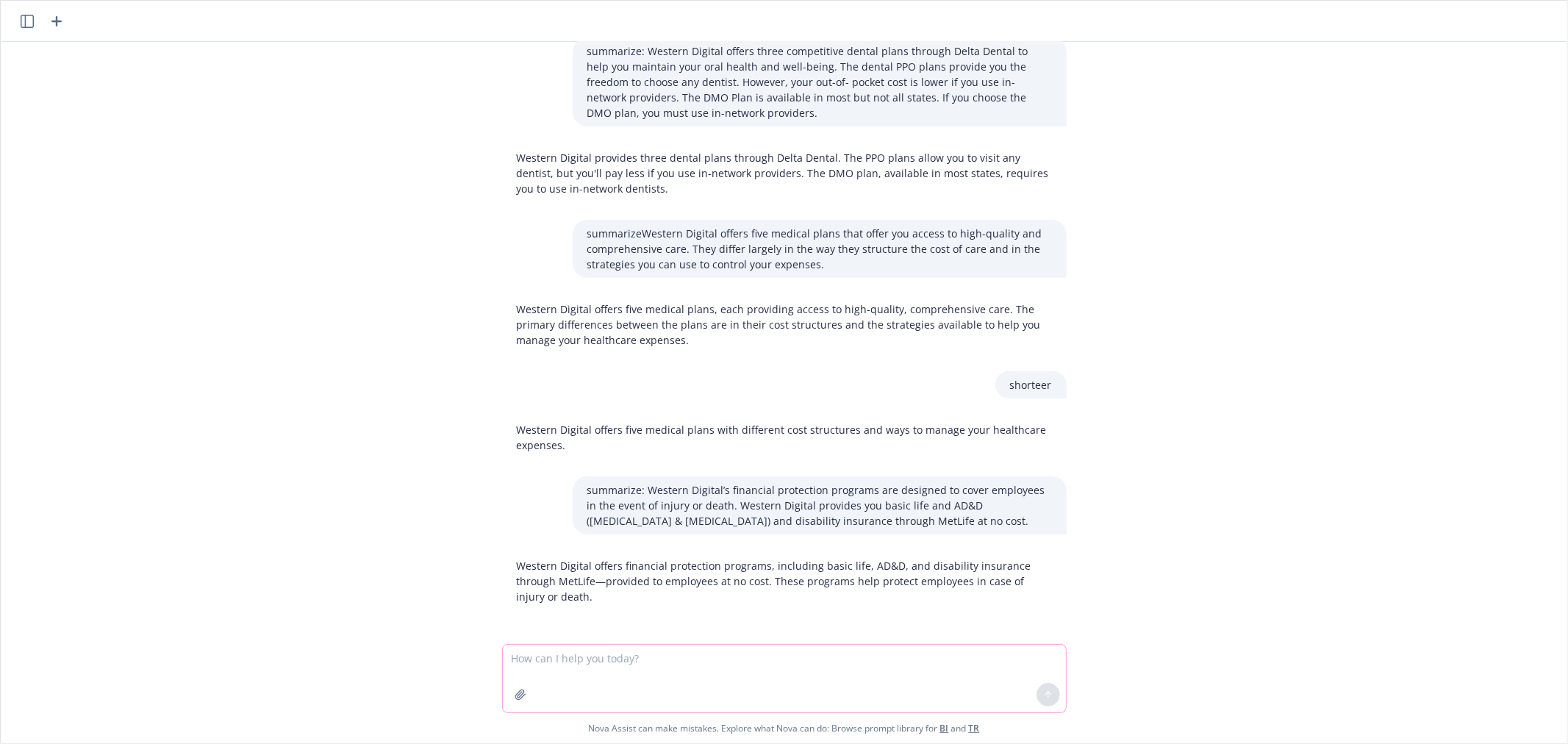
click at [648, 659] on textarea at bounding box center [784, 679] width 563 height 68
paste textarea "An employee assistance program (EAP) is available to all employees and their ho…"
type textarea "summarize:An employee assistance program (EAP) is available to all employees an…"
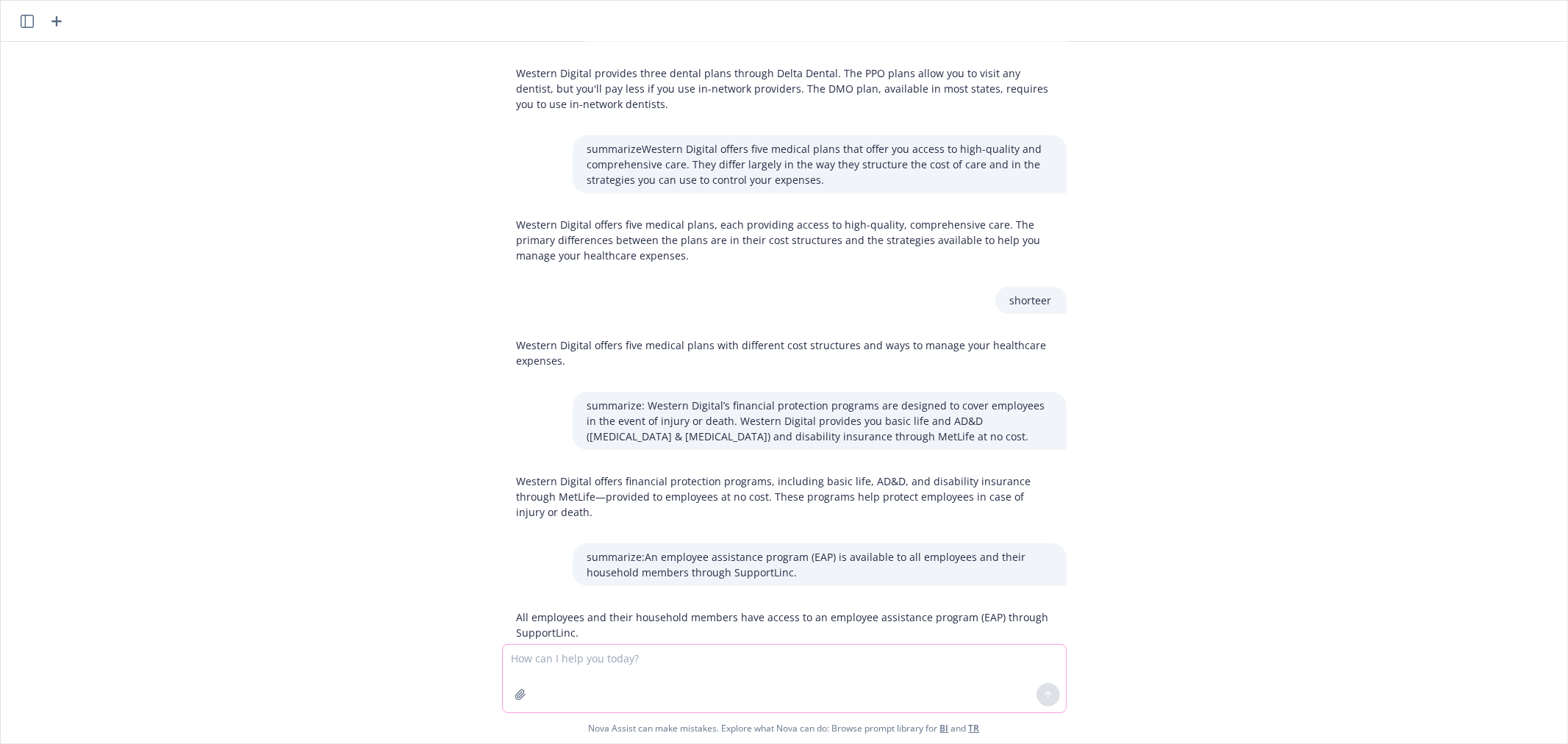
scroll to position [561, 0]
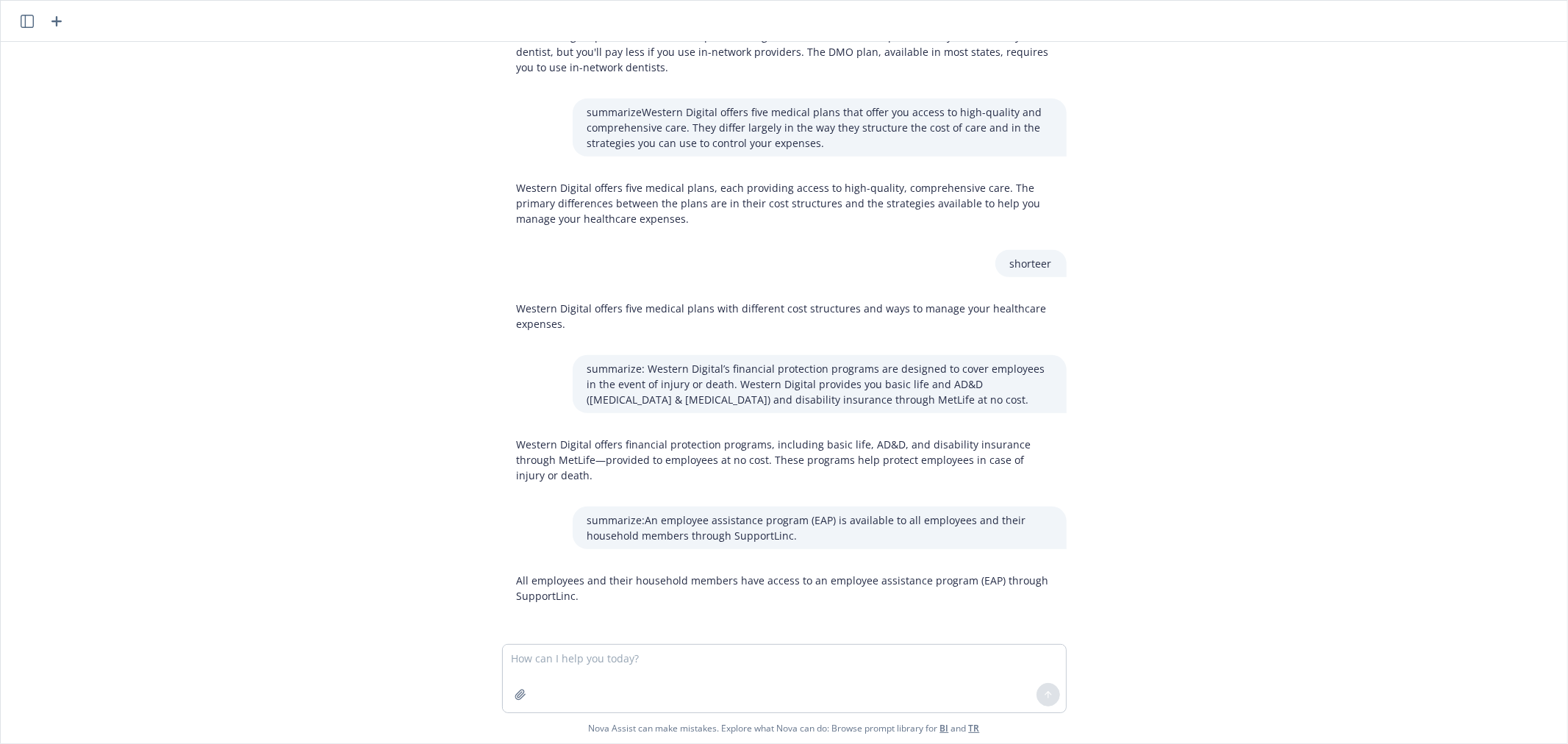
click at [674, 585] on p "All employees and their household members have access to an employee assistance…" at bounding box center [784, 588] width 535 height 31
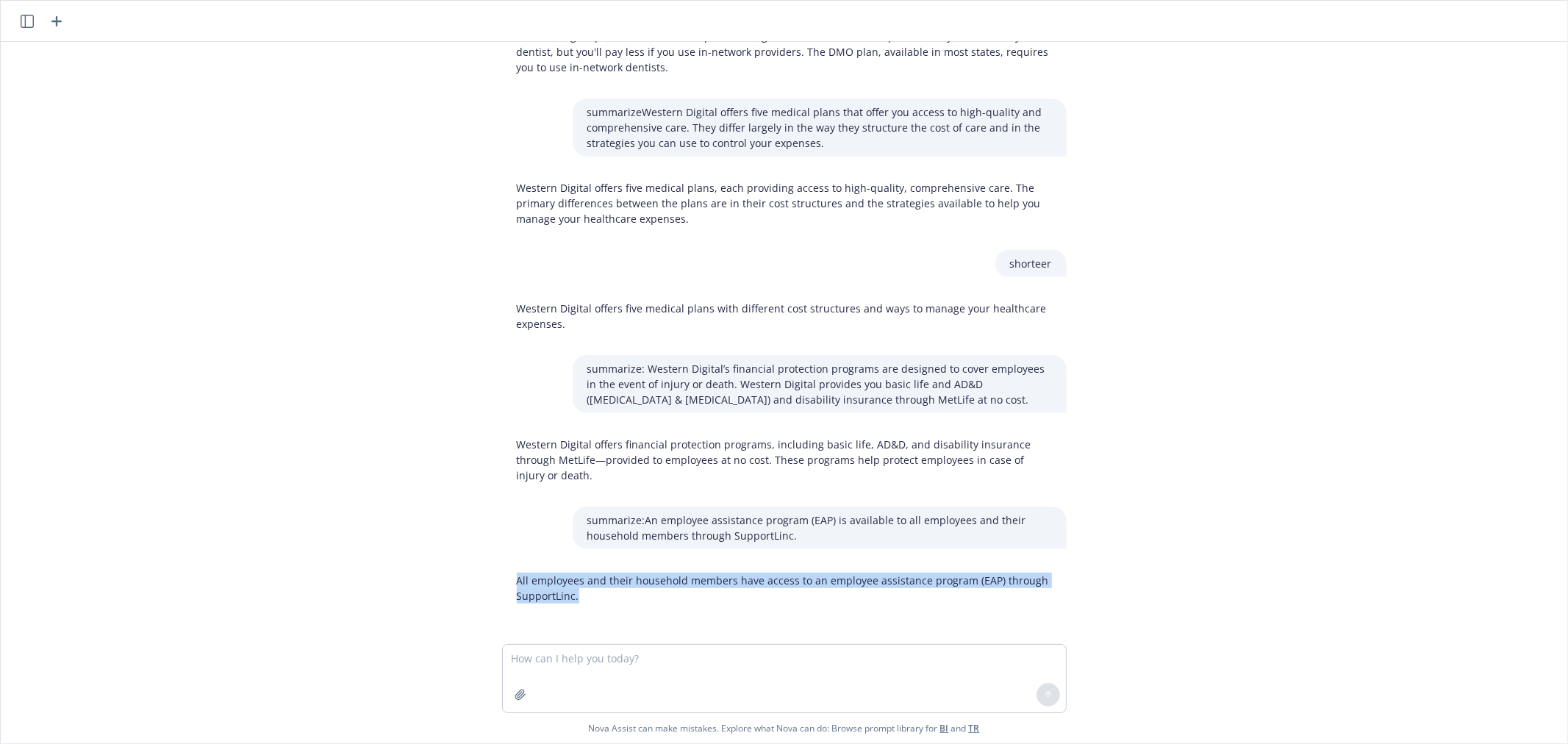
click at [674, 585] on p "All employees and their household members have access to an employee assistance…" at bounding box center [784, 588] width 535 height 31
copy p "All employees and their household members have access to an employee assistance…"
click at [699, 672] on textarea at bounding box center [784, 679] width 563 height 68
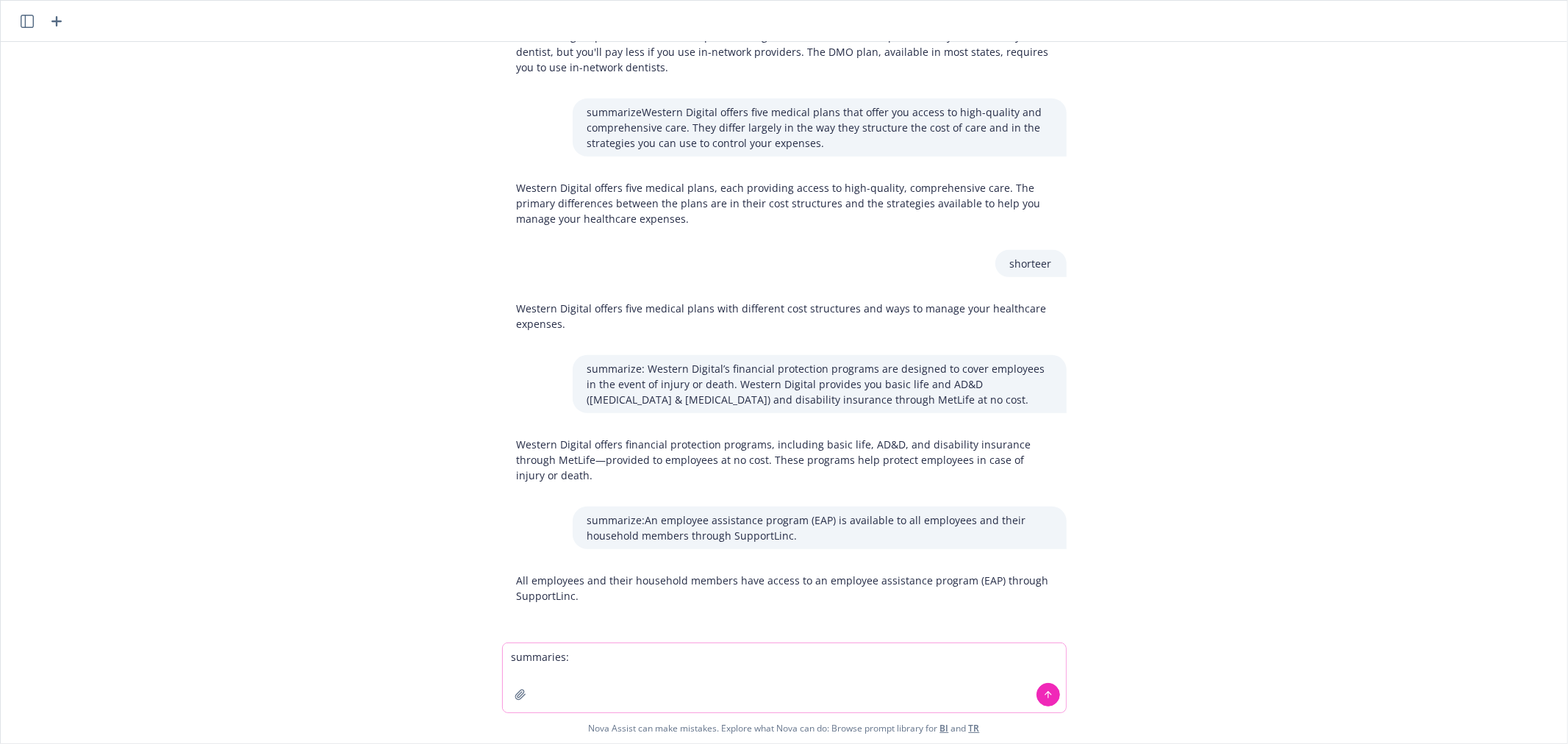
paste textarea "These supplemental insurance policies provide cash benefits to cover out-of-poc…"
type textarea "summaries: These supplemental insurance policies provide cash benefits to cover…"
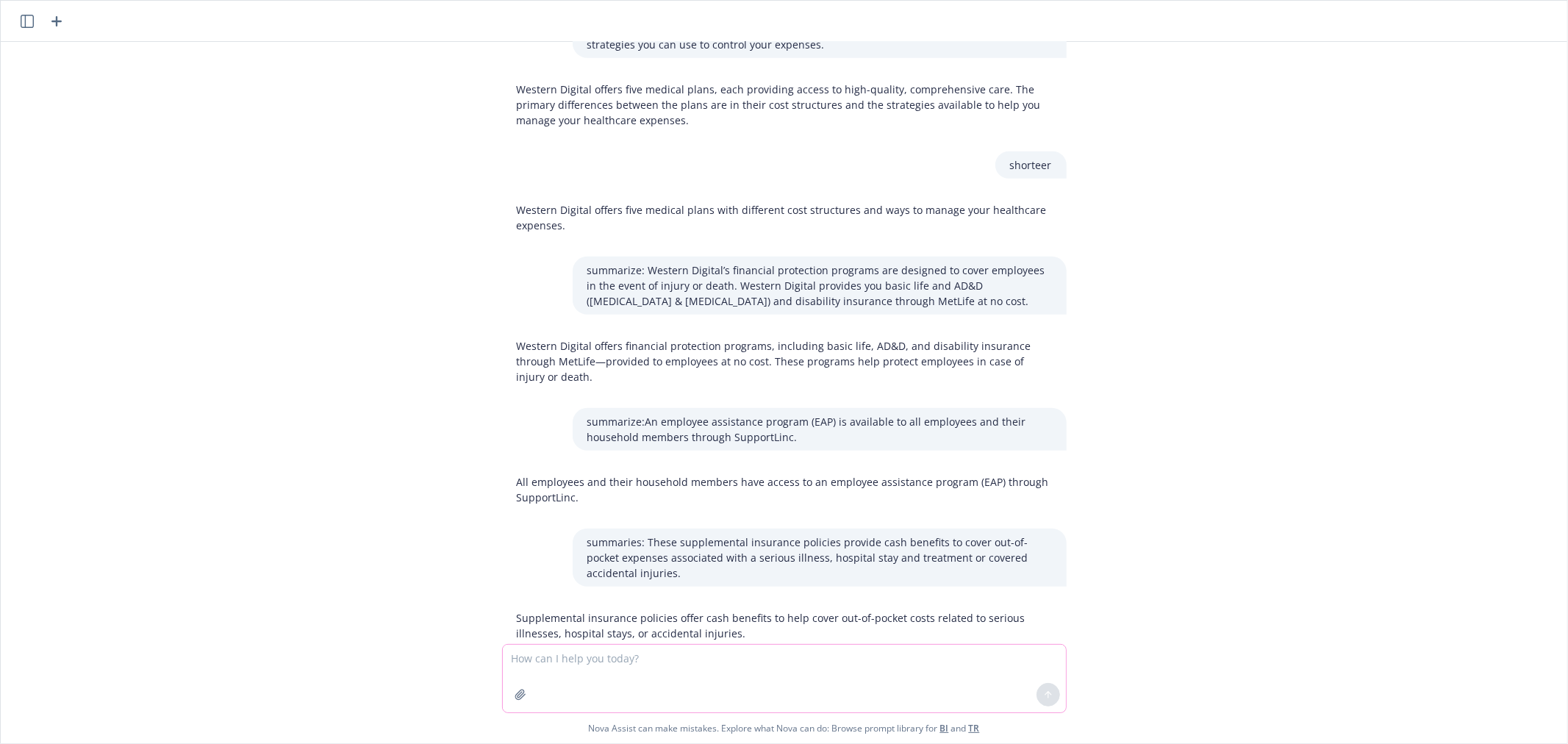
scroll to position [696, 0]
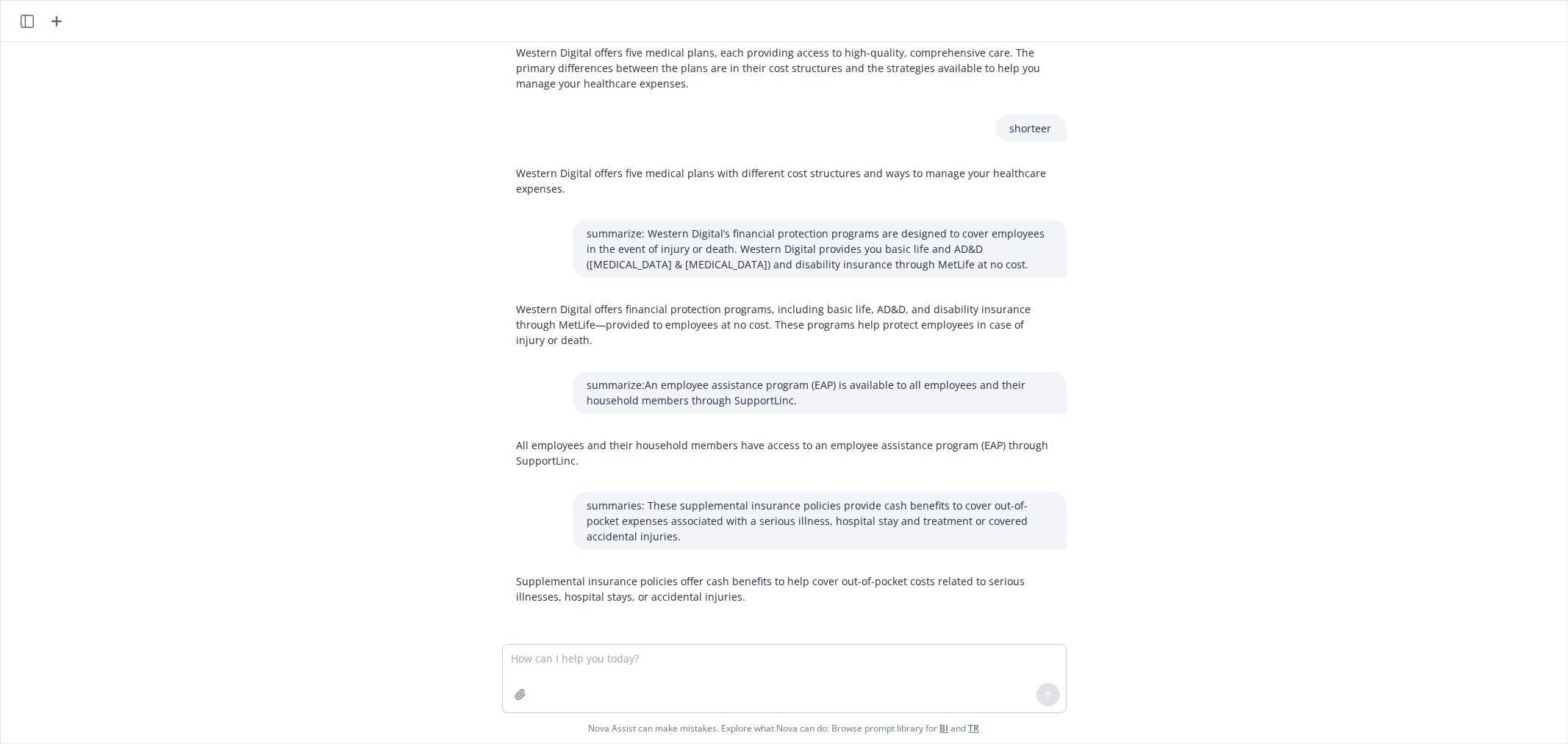
click at [696, 577] on p "Supplemental insurance policies offer cash benefits to help cover out-of-pocket…" at bounding box center [784, 589] width 535 height 31
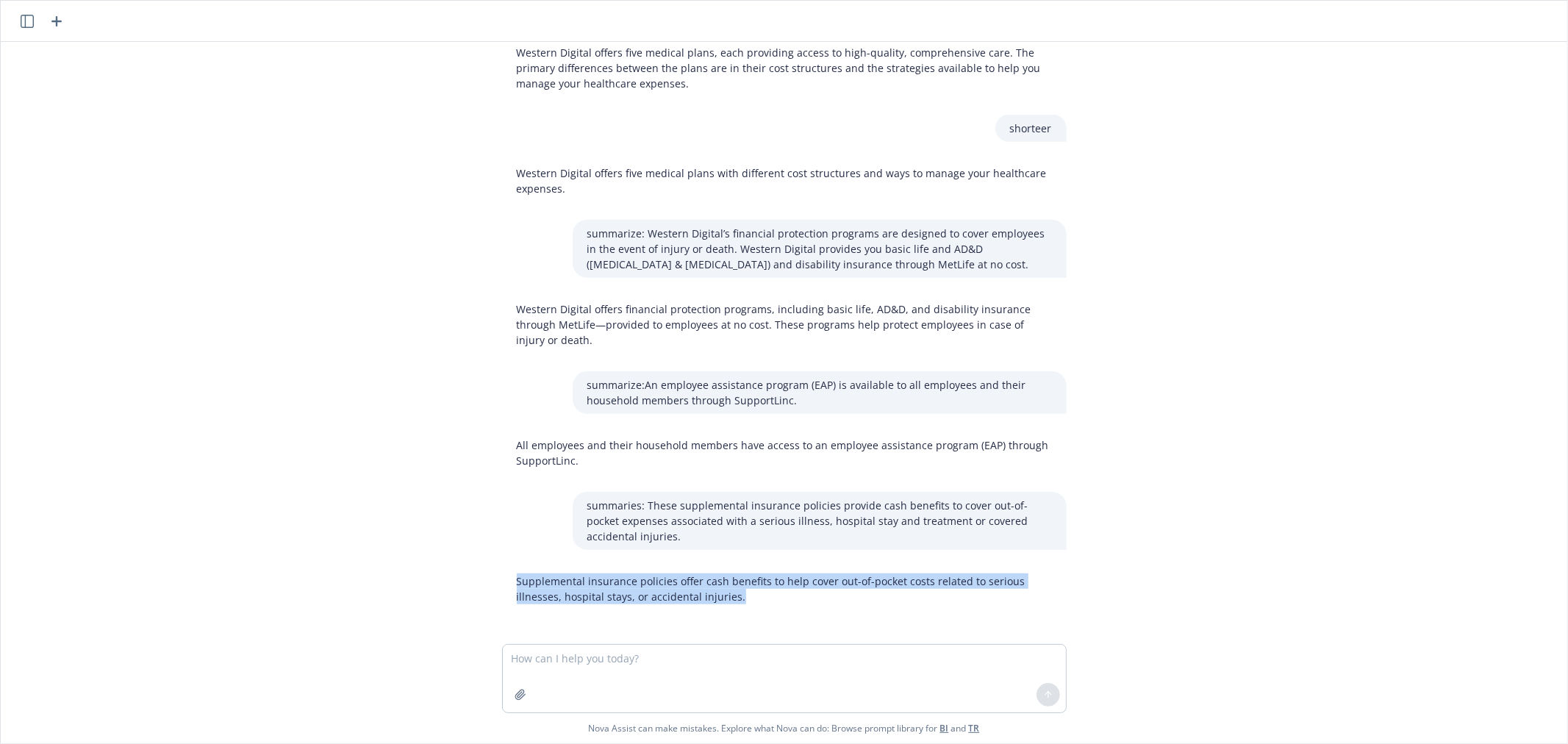
click at [696, 577] on p "Supplemental insurance policies offer cash benefits to help cover out-of-pocket…" at bounding box center [784, 589] width 535 height 31
copy p "Supplemental insurance policies offer cash benefits to help cover out-of-pocket…"
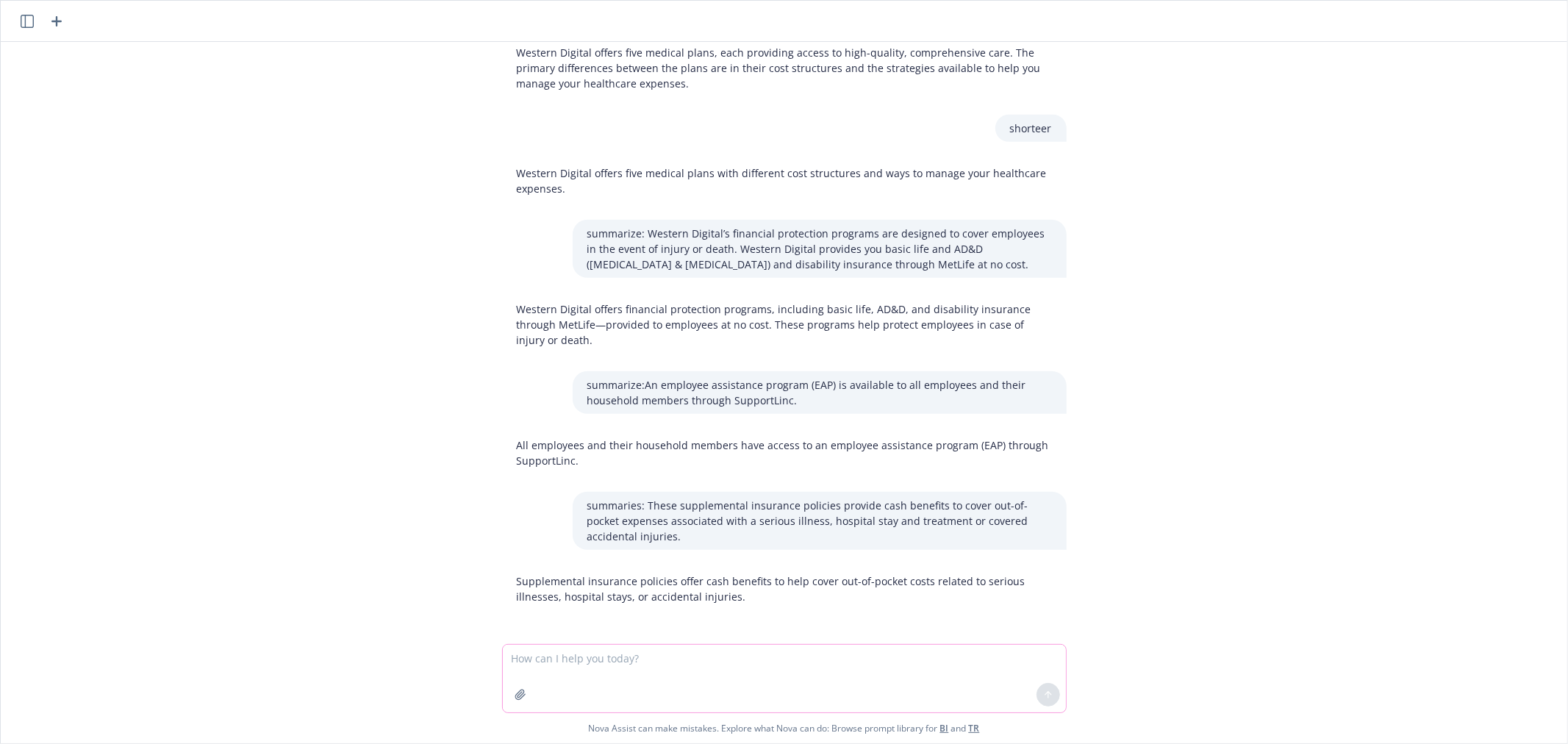
click at [564, 670] on textarea at bounding box center [784, 679] width 563 height 68
paste textarea
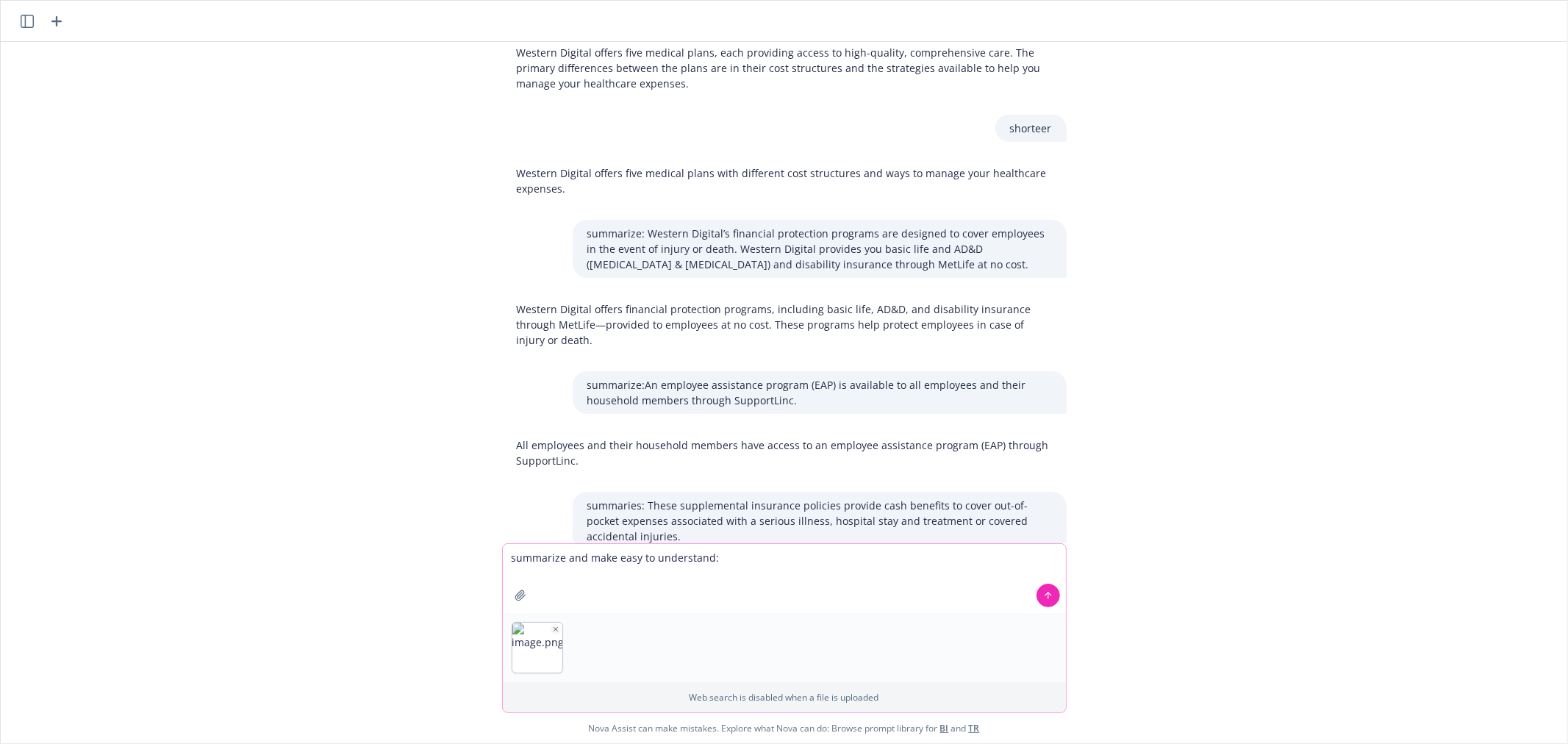
paste textarea "FSA will allow you to set aside tax-free dollars to pay for certain health care…"
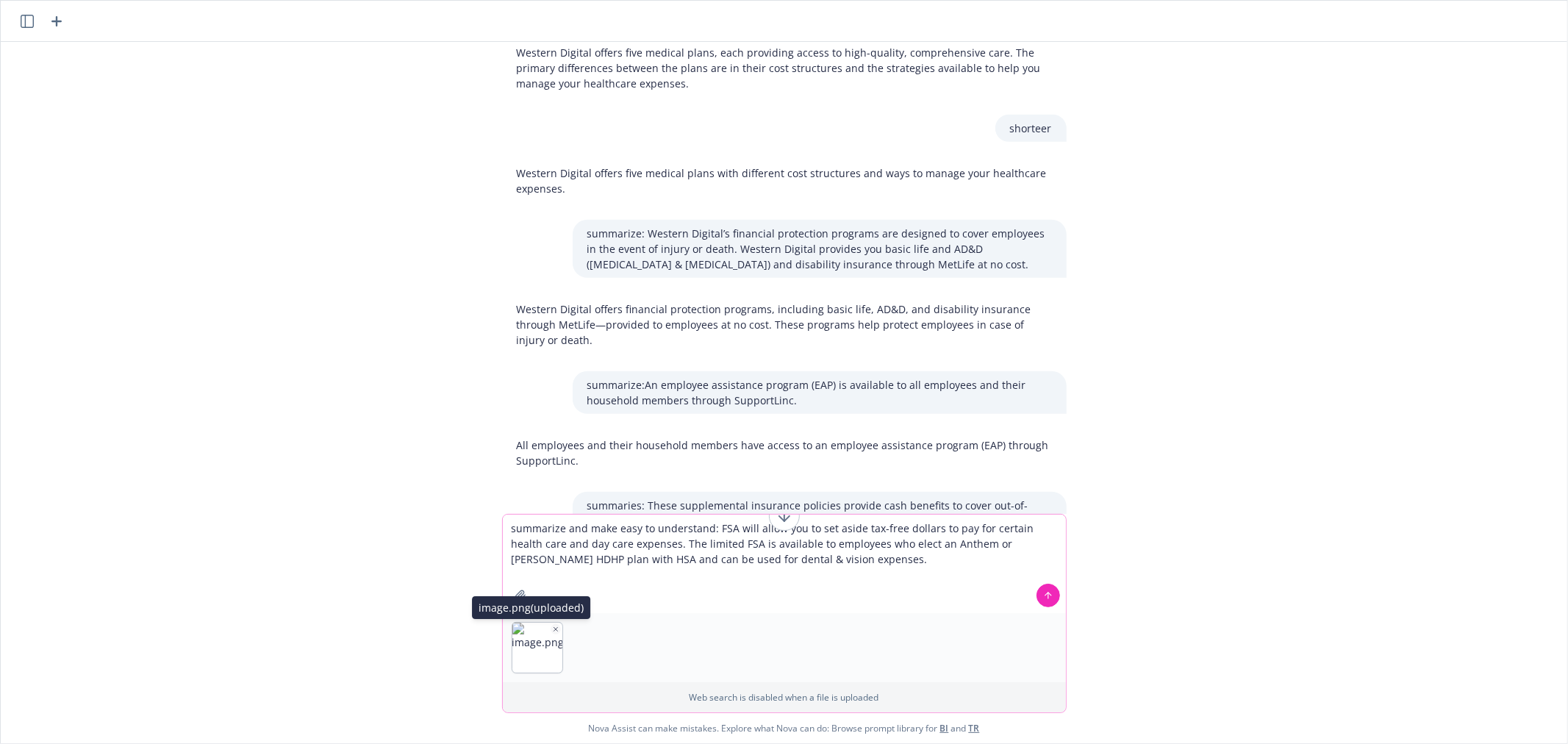
type textarea "summarize and make easy to understand: FSA will allow you to set aside tax-free…"
click at [552, 630] on icon "button" at bounding box center [555, 629] width 7 height 7
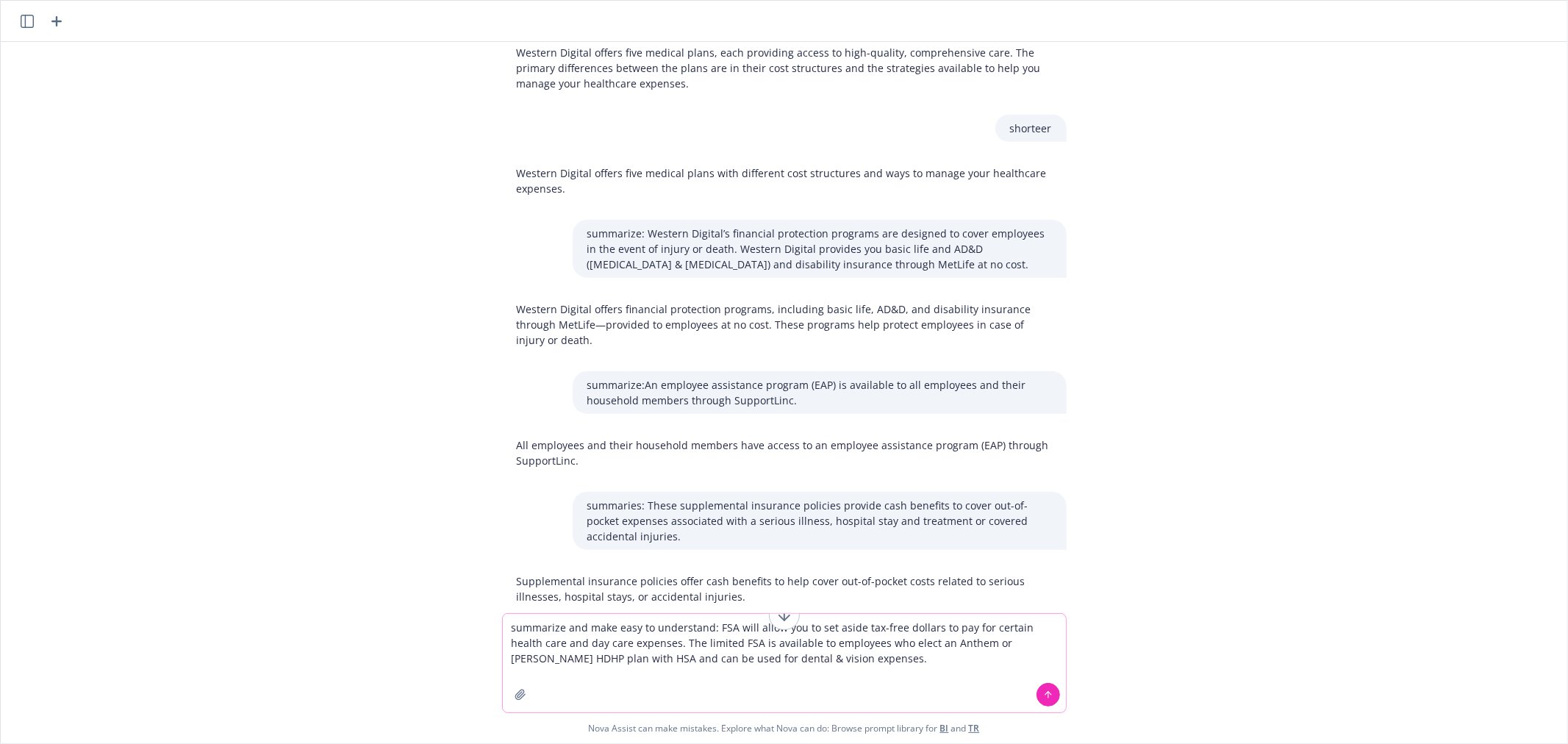
click at [1036, 695] on button at bounding box center [1047, 694] width 23 height 23
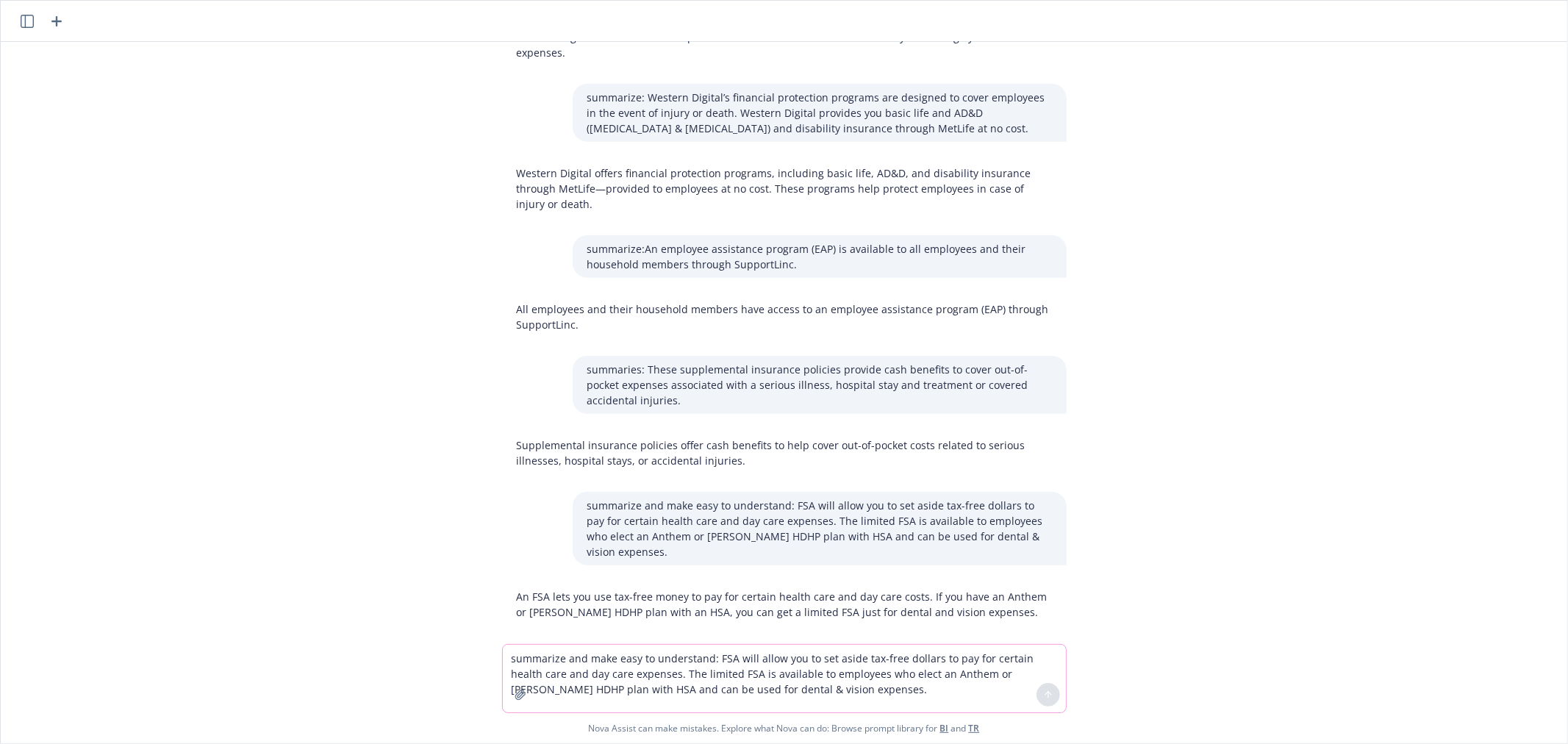
scroll to position [833, 0]
click at [825, 588] on p "An FSA lets you use tax-free money to pay for certain health care and day care …" at bounding box center [784, 603] width 535 height 31
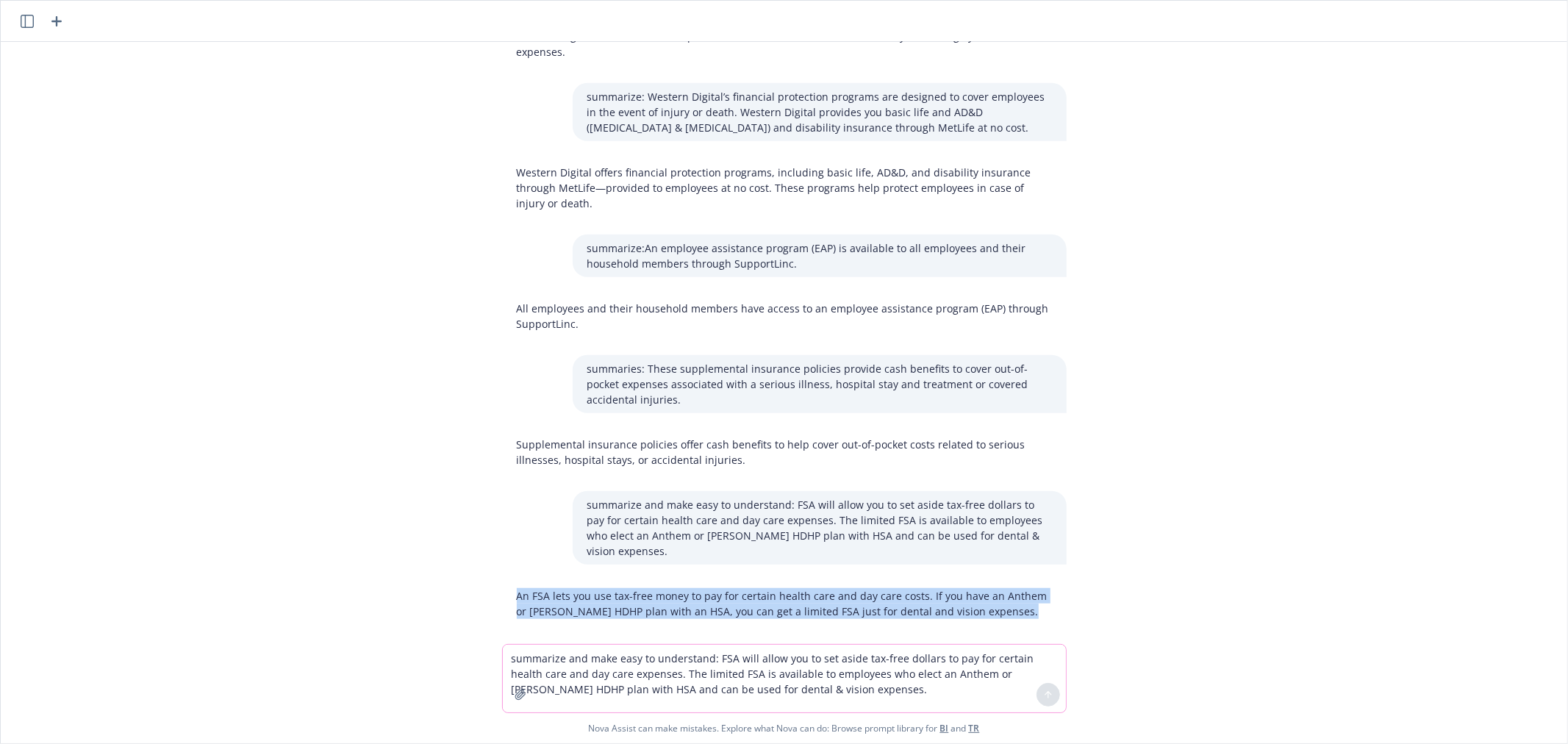
click at [825, 588] on p "An FSA lets you use tax-free money to pay for certain health care and day care …" at bounding box center [784, 603] width 535 height 31
copy p "An FSA lets you use tax-free money to pay for certain health care and day care …"
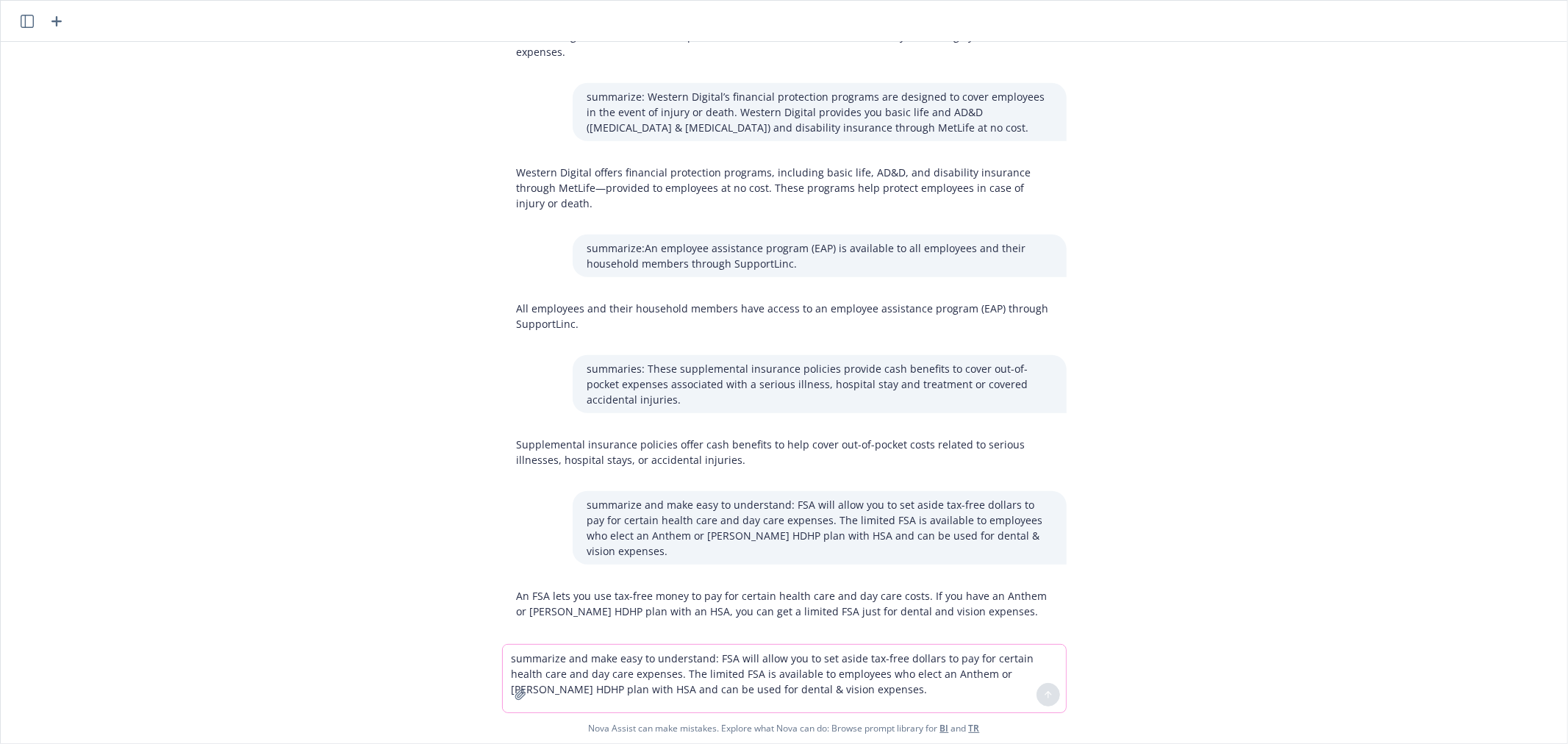
click at [638, 648] on textarea "summarize and make easy to understand: FSA will allow you to set aside tax-free…" at bounding box center [784, 679] width 563 height 68
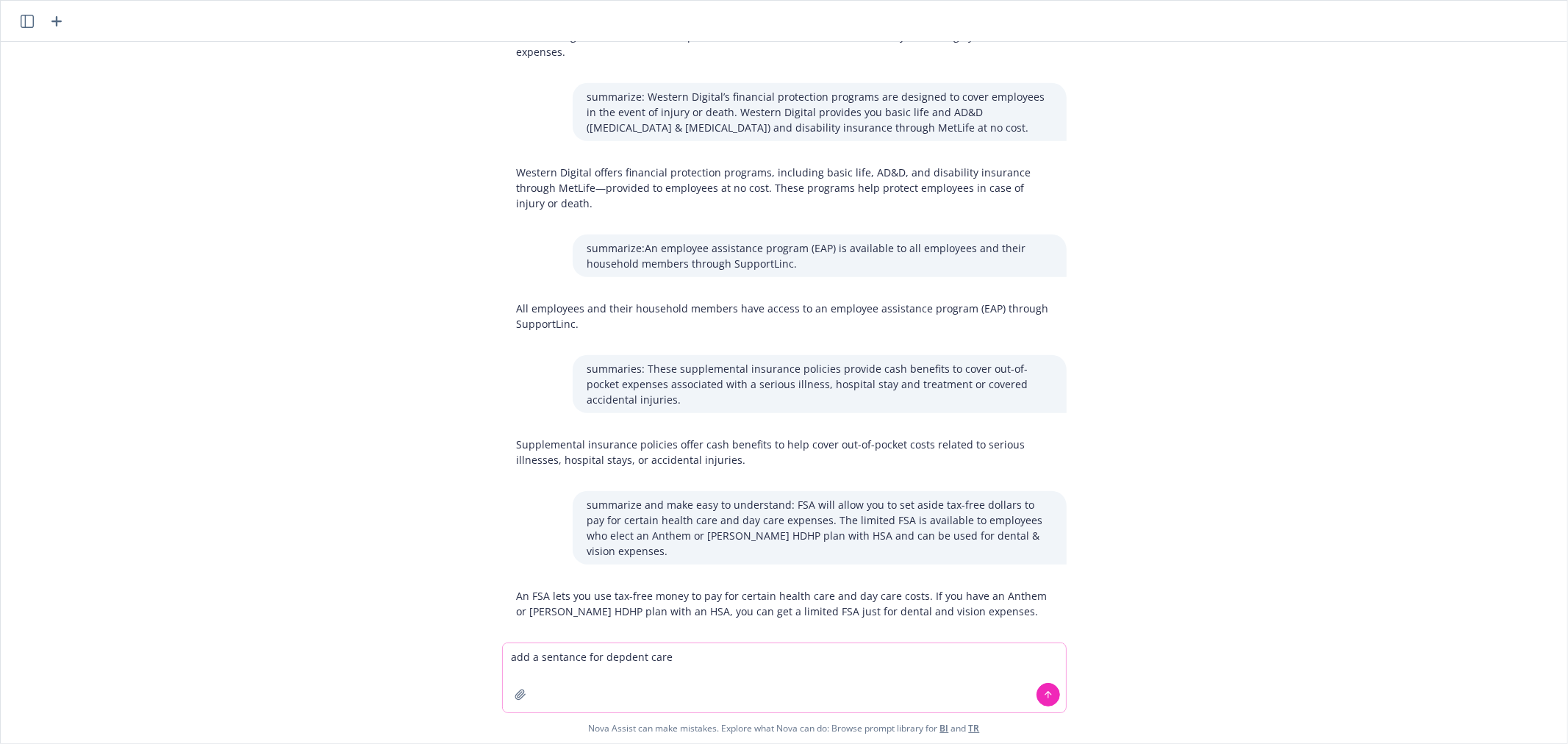
drag, startPoint x: 628, startPoint y: 660, endPoint x: 547, endPoint y: 659, distance: 81.0
click at [616, 659] on textarea "add a sentence for depdent care" at bounding box center [784, 678] width 563 height 69
click at [615, 659] on textarea "add a sentence for depdent care" at bounding box center [784, 678] width 563 height 69
type textarea "add a sentence for dependent care"
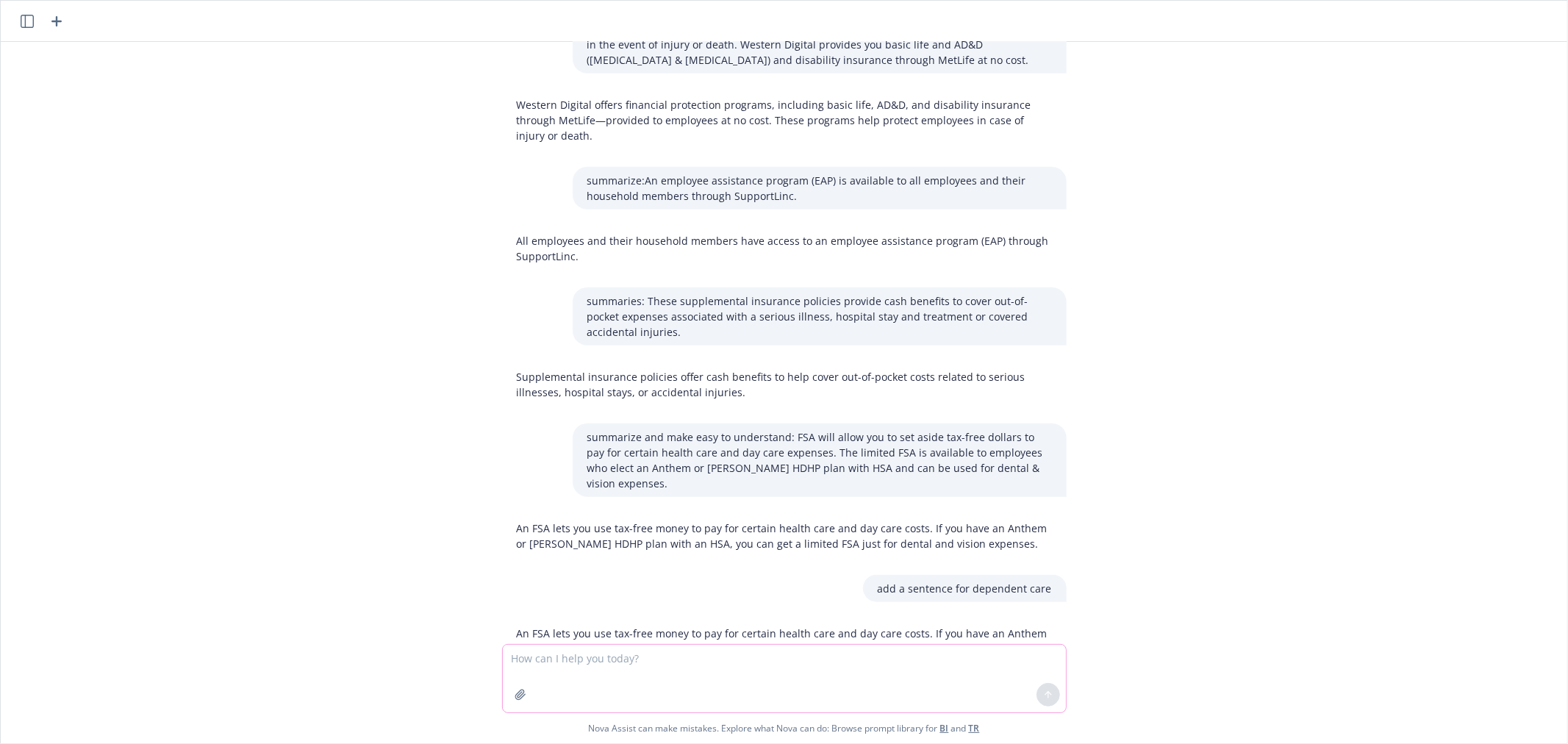
scroll to position [969, 0]
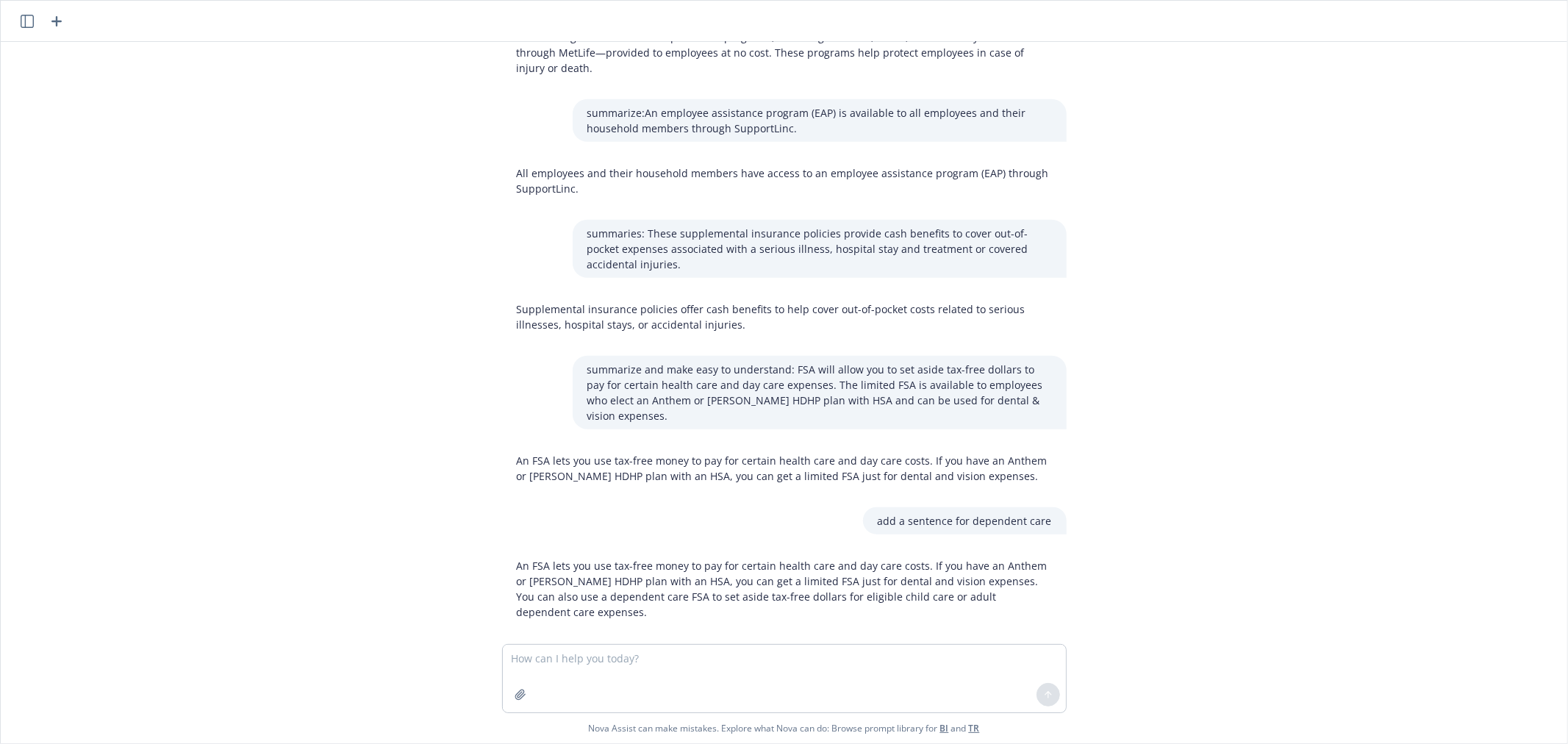
click at [580, 559] on p "An FSA lets you use tax-free money to pay for certain health care and day care …" at bounding box center [784, 589] width 535 height 62
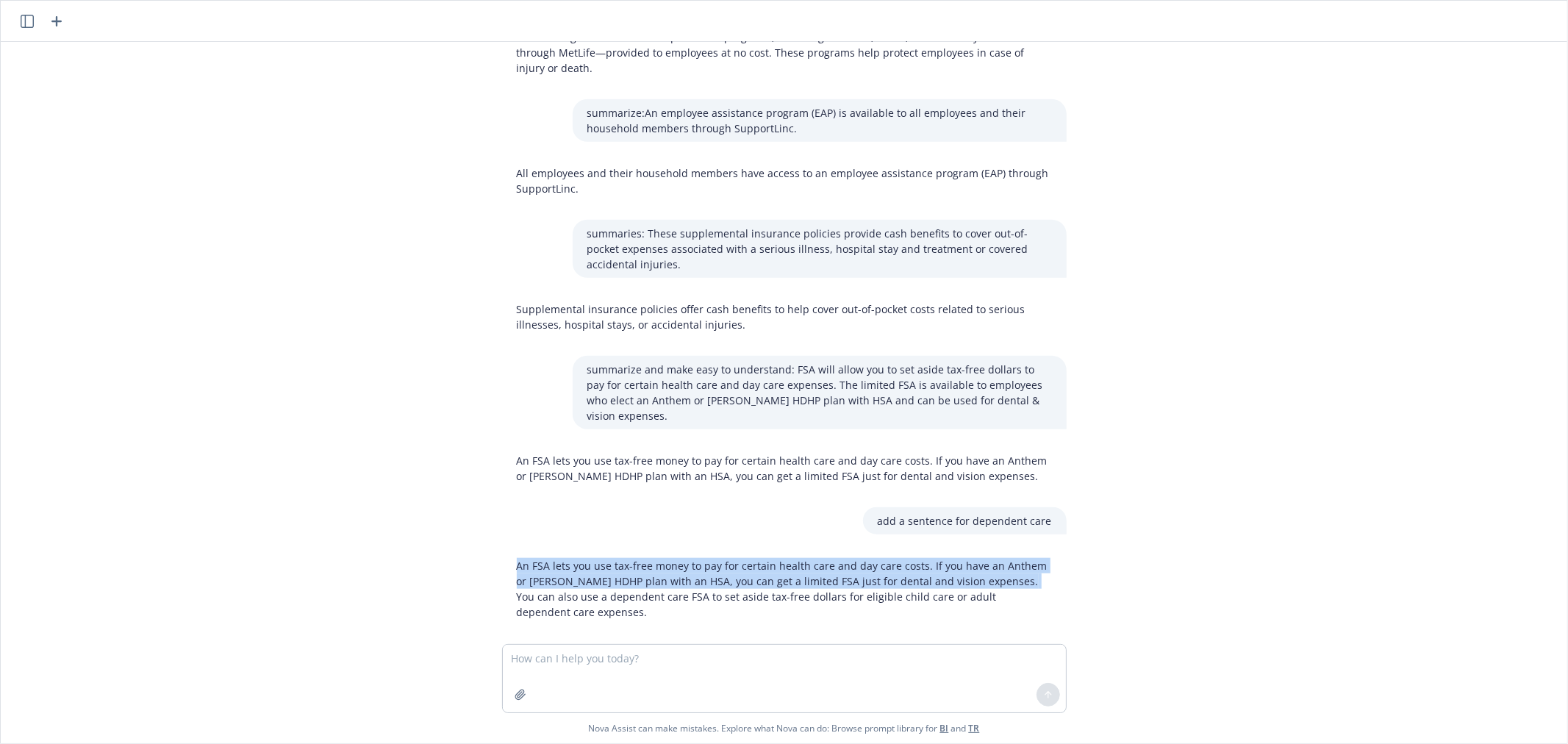
click at [580, 559] on p "An FSA lets you use tax-free money to pay for certain health care and day care …" at bounding box center [784, 589] width 535 height 62
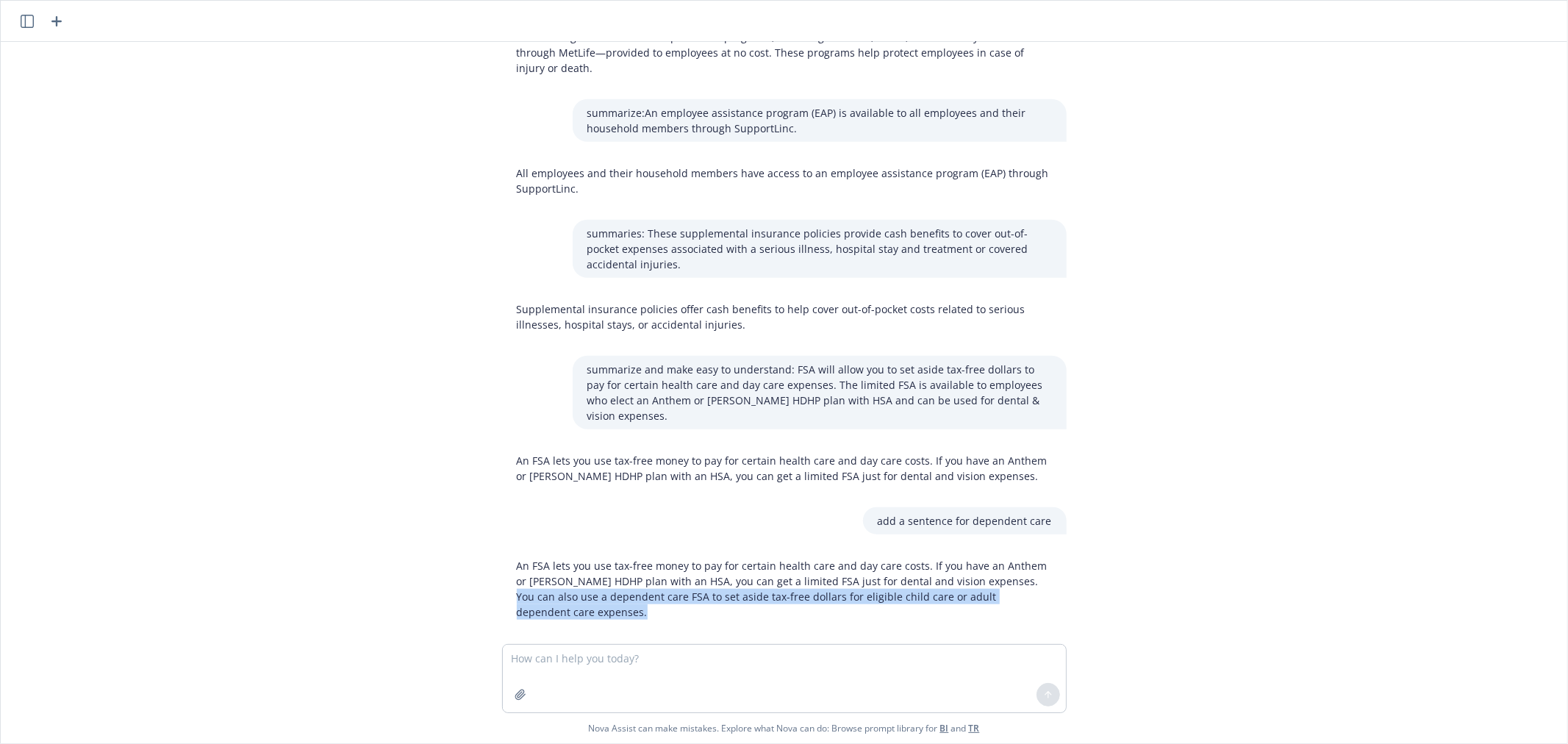
drag, startPoint x: 593, startPoint y: 591, endPoint x: 488, endPoint y: 586, distance: 105.1
click at [490, 586] on div "An FSA lets you use tax-free money to pay for certain health care and day care …" at bounding box center [784, 589] width 588 height 73
copy p "You can also use a dependent care FSA to set aside tax-free dollars for eligibl…"
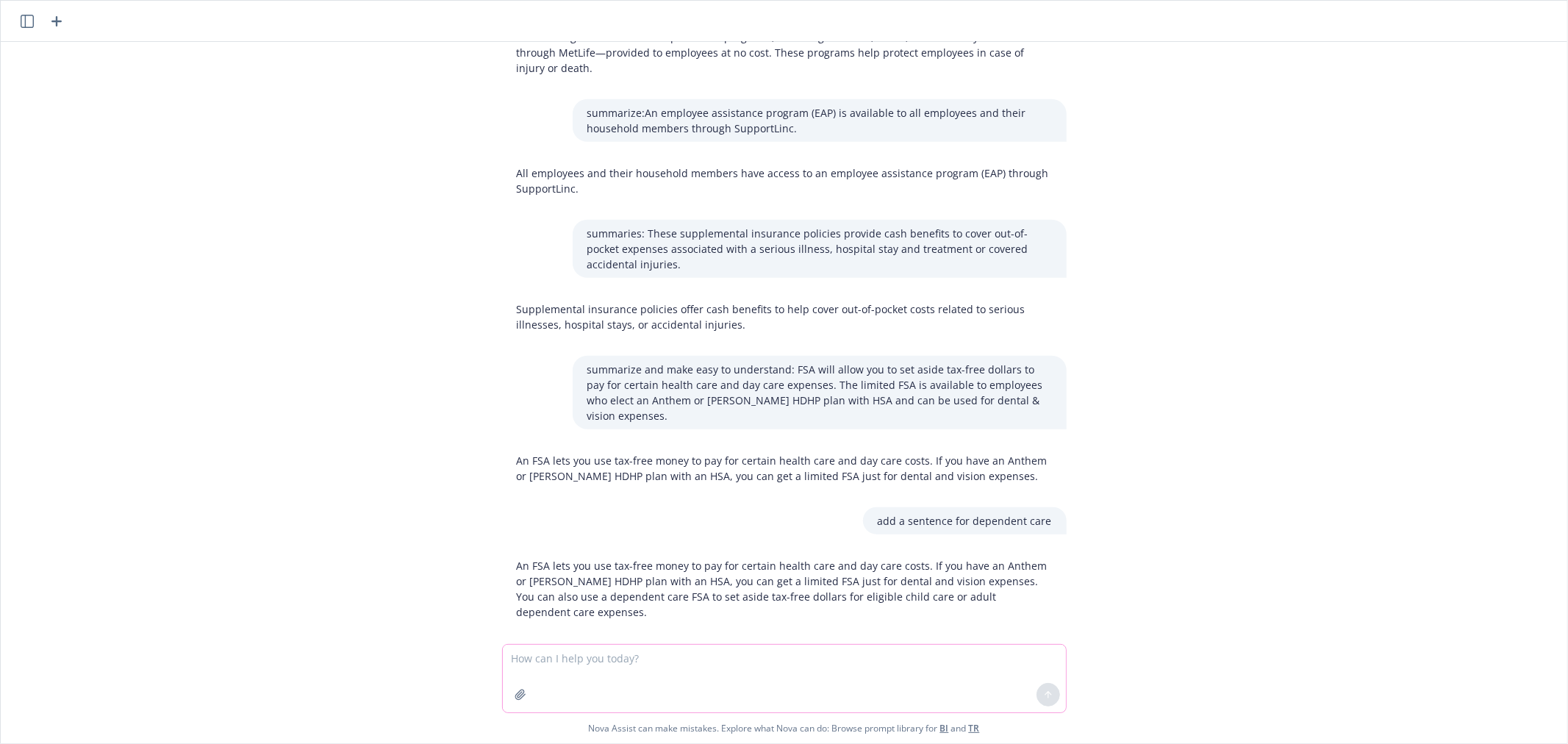
click at [636, 657] on textarea at bounding box center [784, 679] width 563 height 68
type textarea "summarize this more"
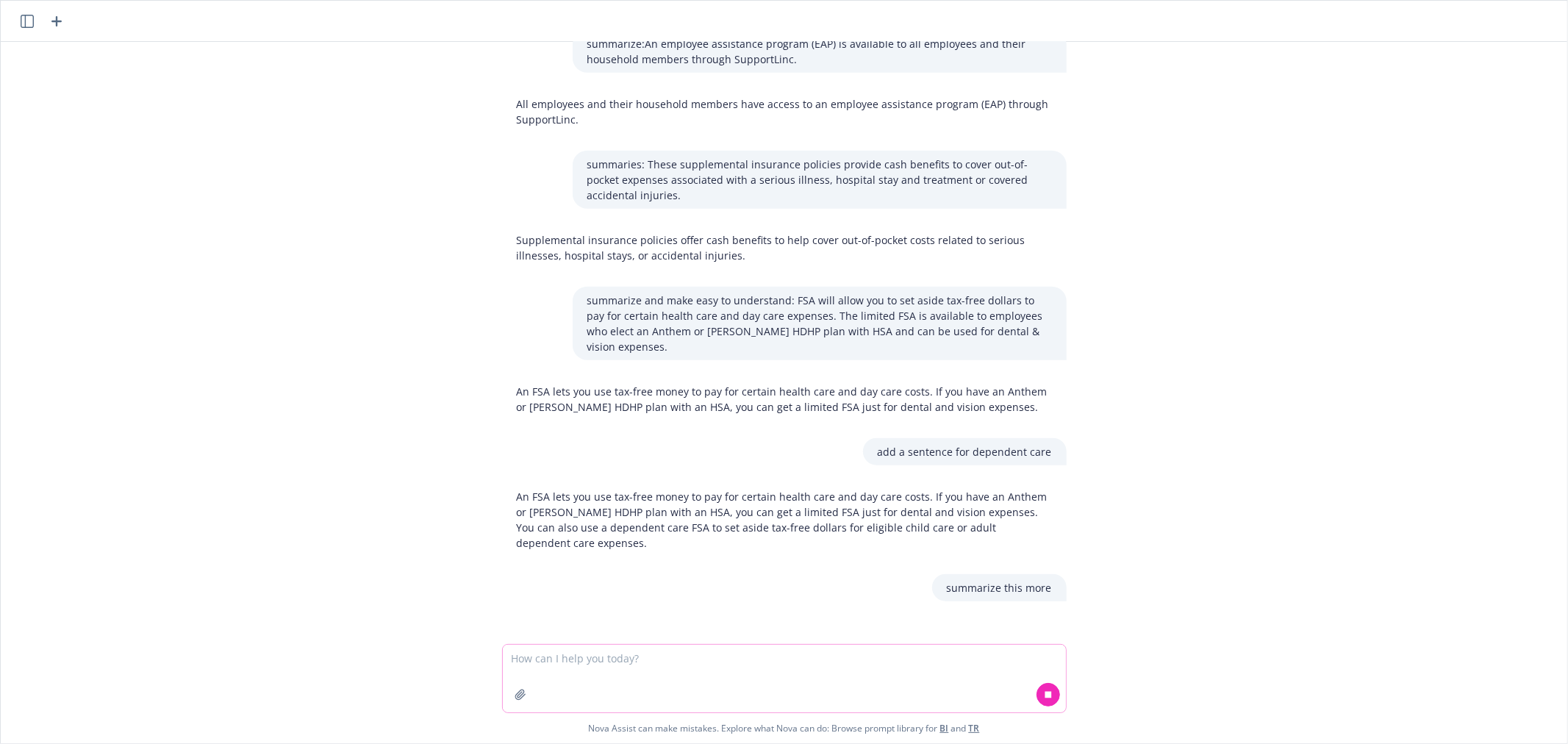
paste textarea "An FSA lets you use tax-free money to pay for certain health care and day care …"
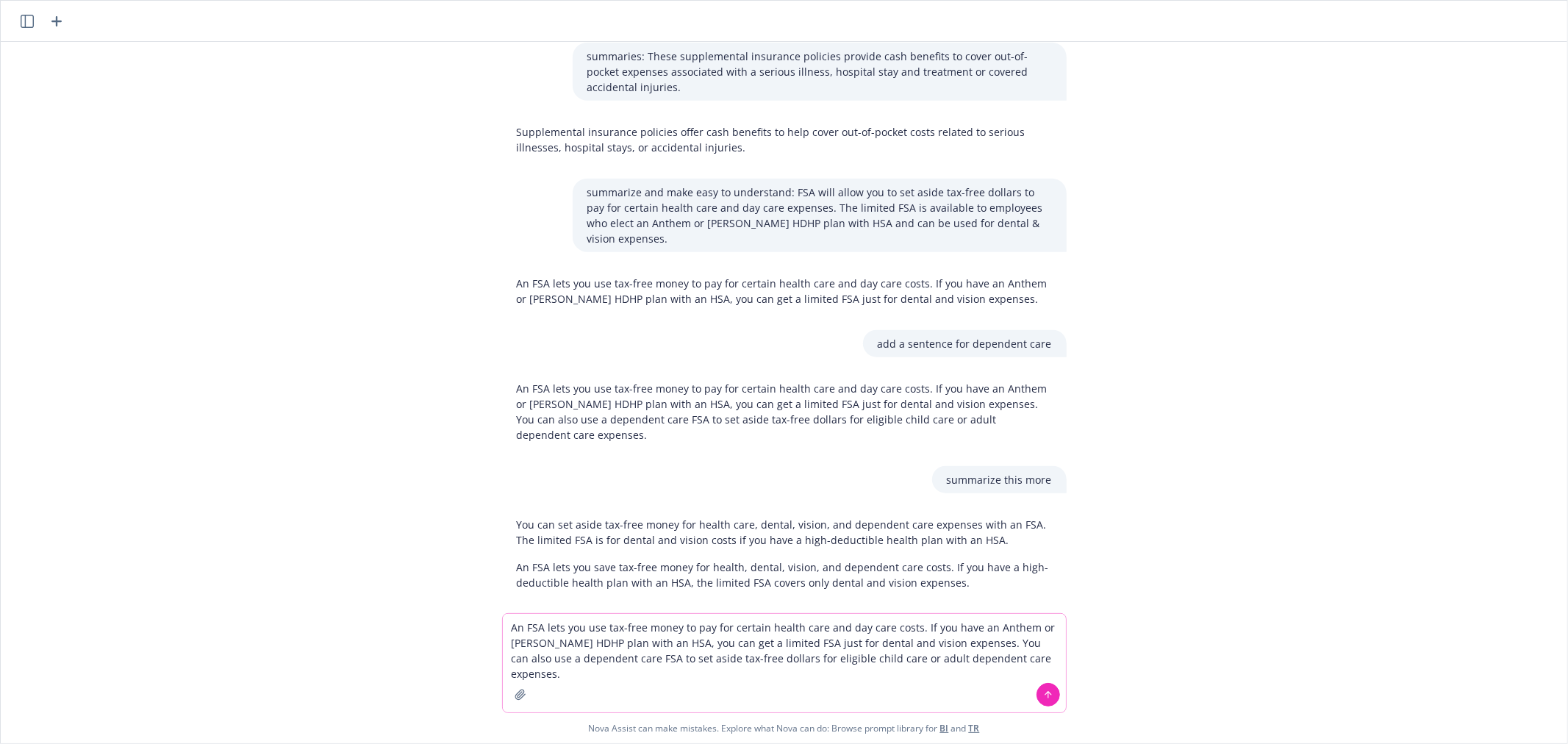
scroll to position [1147, 0]
type textarea "An FSA lets you use tax-free money to pay for certain health care and day care …"
click at [1043, 695] on icon at bounding box center [1048, 695] width 10 height 10
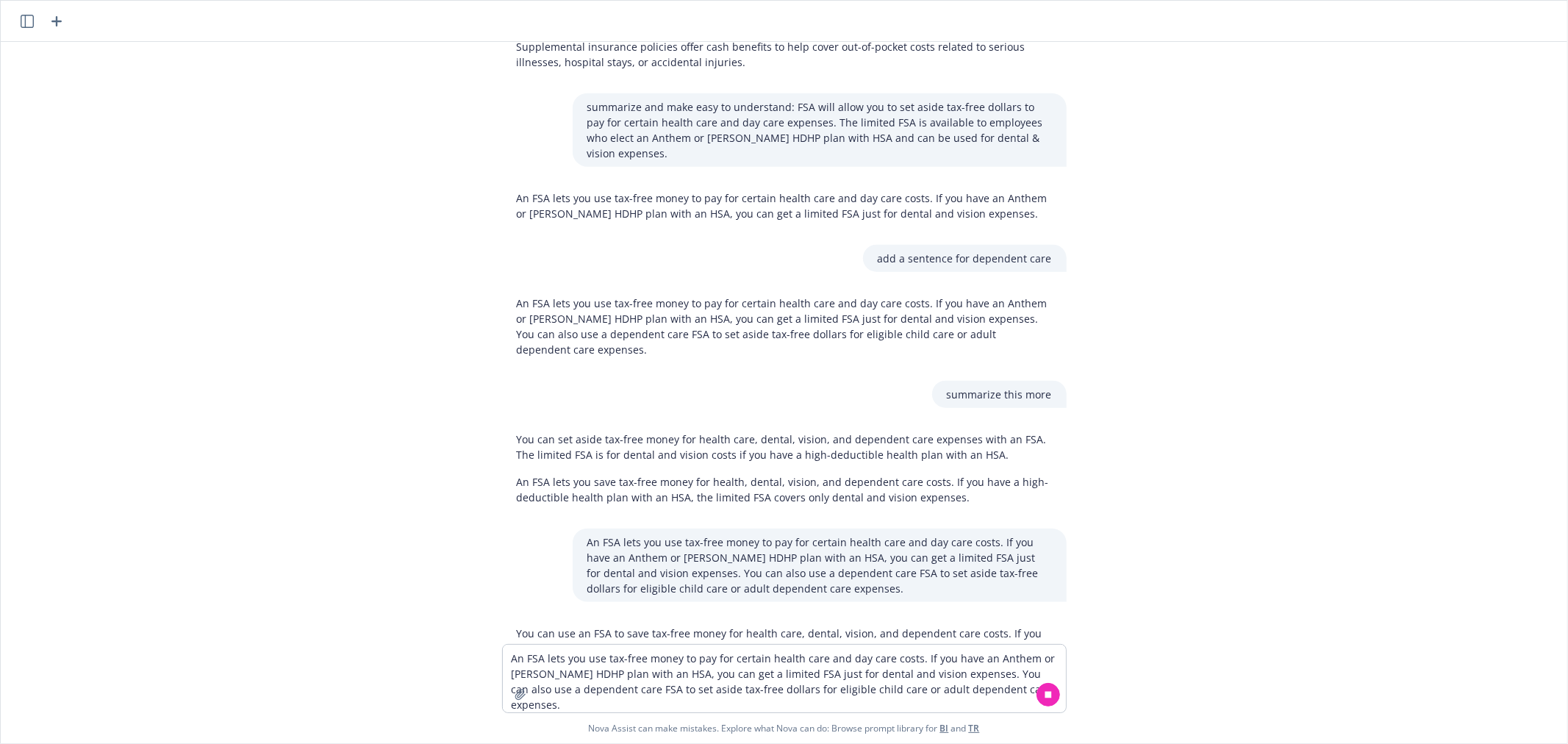
scroll to position [1283, 0]
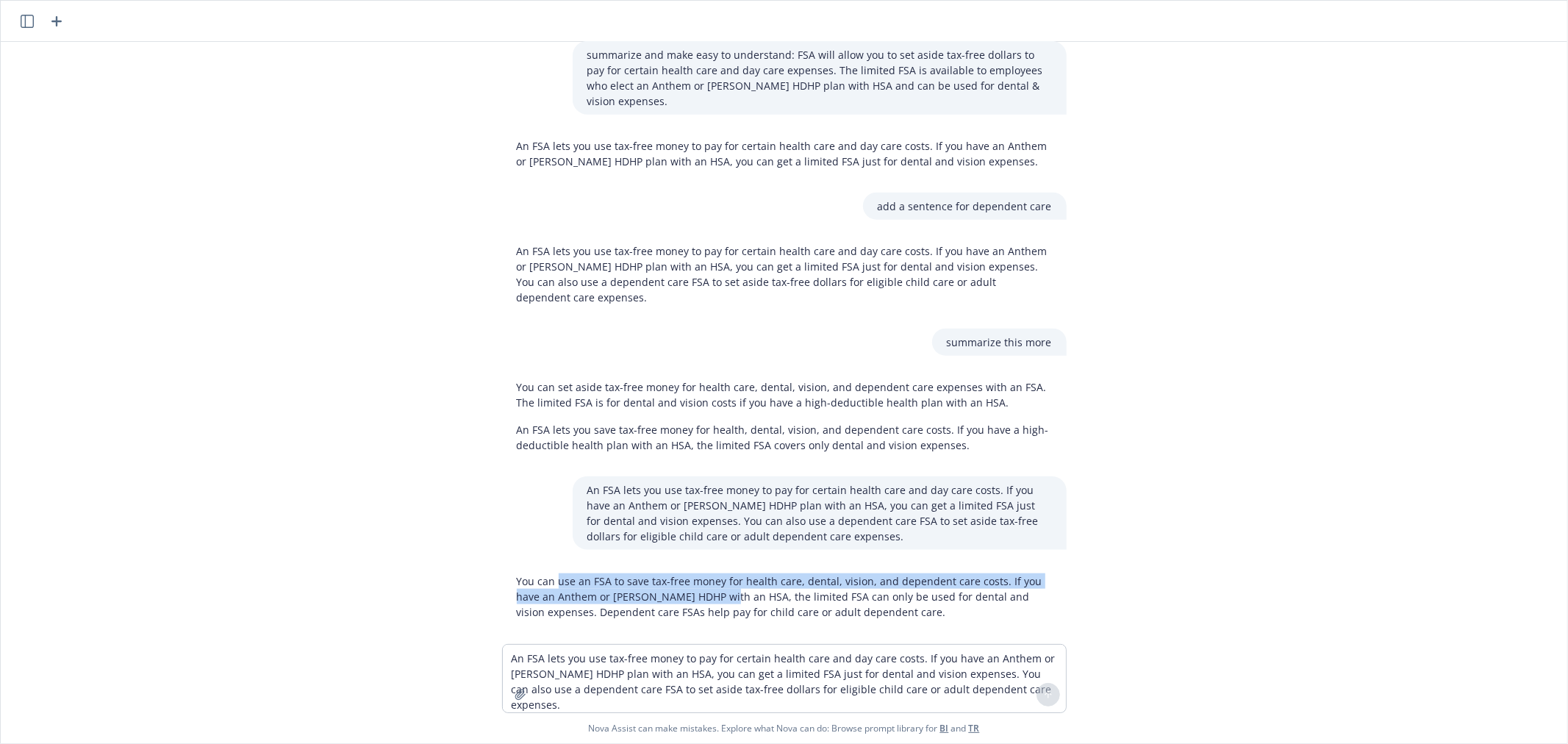
drag, startPoint x: 545, startPoint y: 562, endPoint x: 681, endPoint y: 572, distance: 136.4
click at [681, 573] on p "You can use an FSA to save tax-free money for health care, dental, vision, and …" at bounding box center [784, 597] width 535 height 47
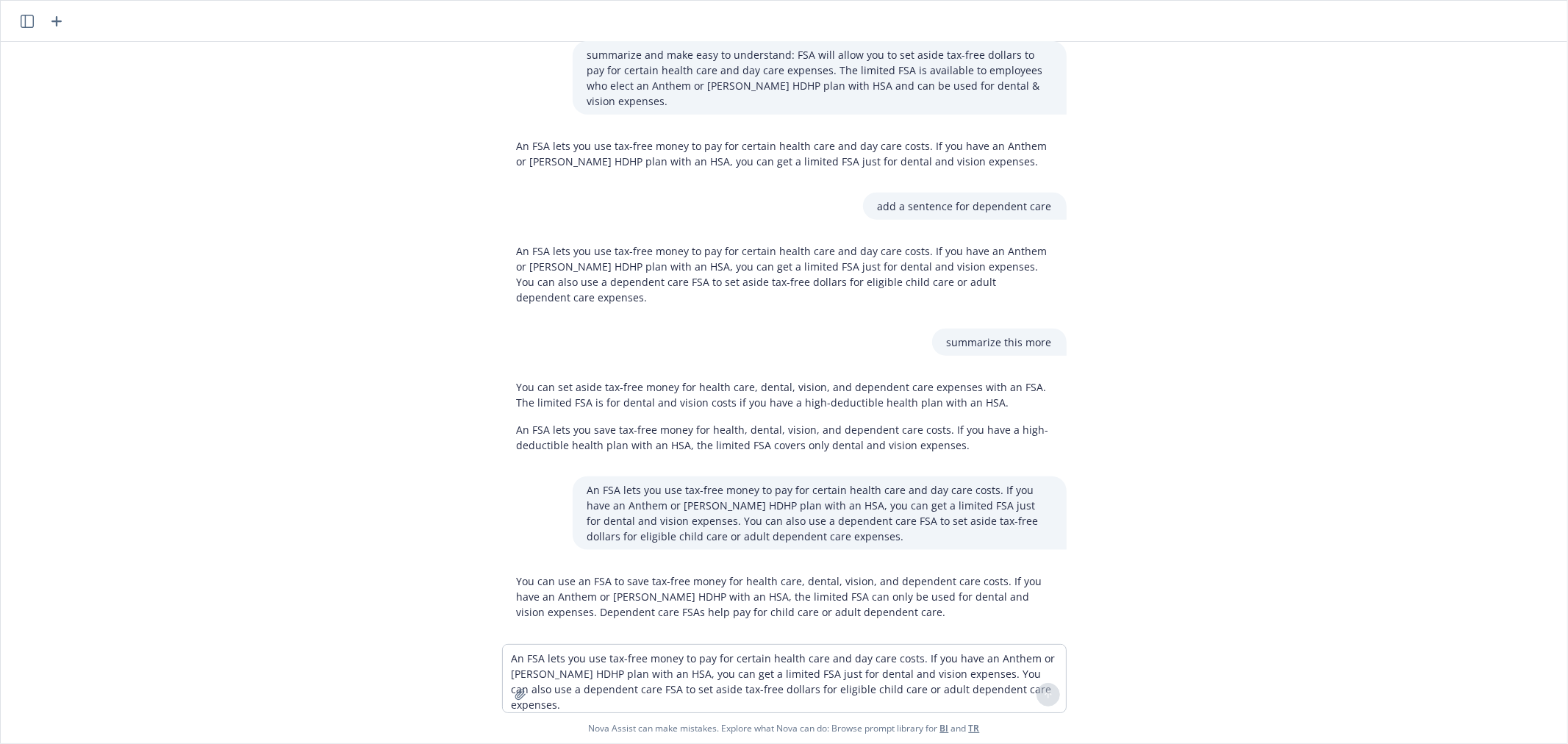
click at [723, 586] on p "You can use an FSA to save tax-free money for health care, dental, vision, and …" at bounding box center [784, 597] width 535 height 47
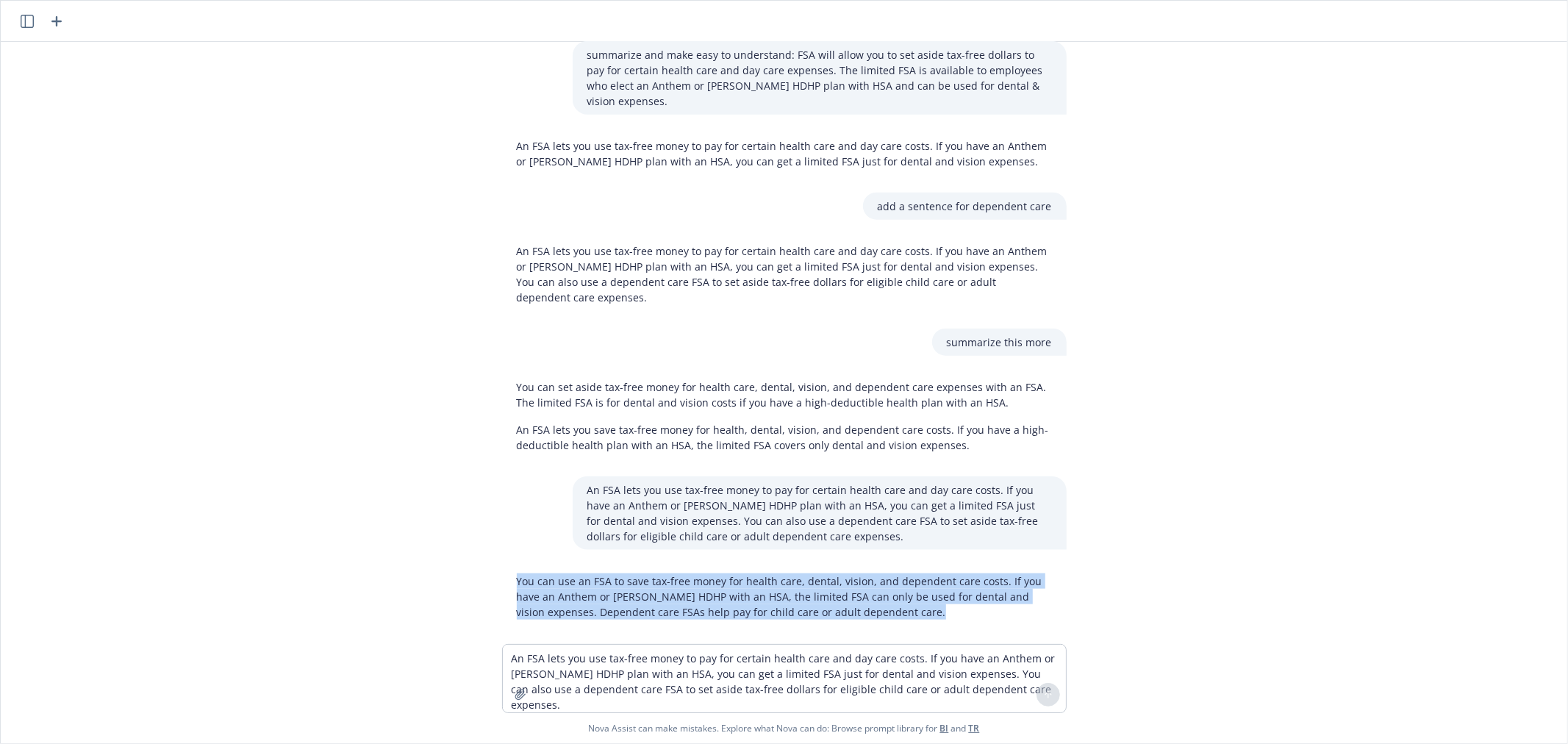
click at [723, 586] on p "You can use an FSA to save tax-free money for health care, dental, vision, and …" at bounding box center [784, 597] width 535 height 47
copy p "You can use an FSA to save tax-free money for health care, dental, vision, and …"
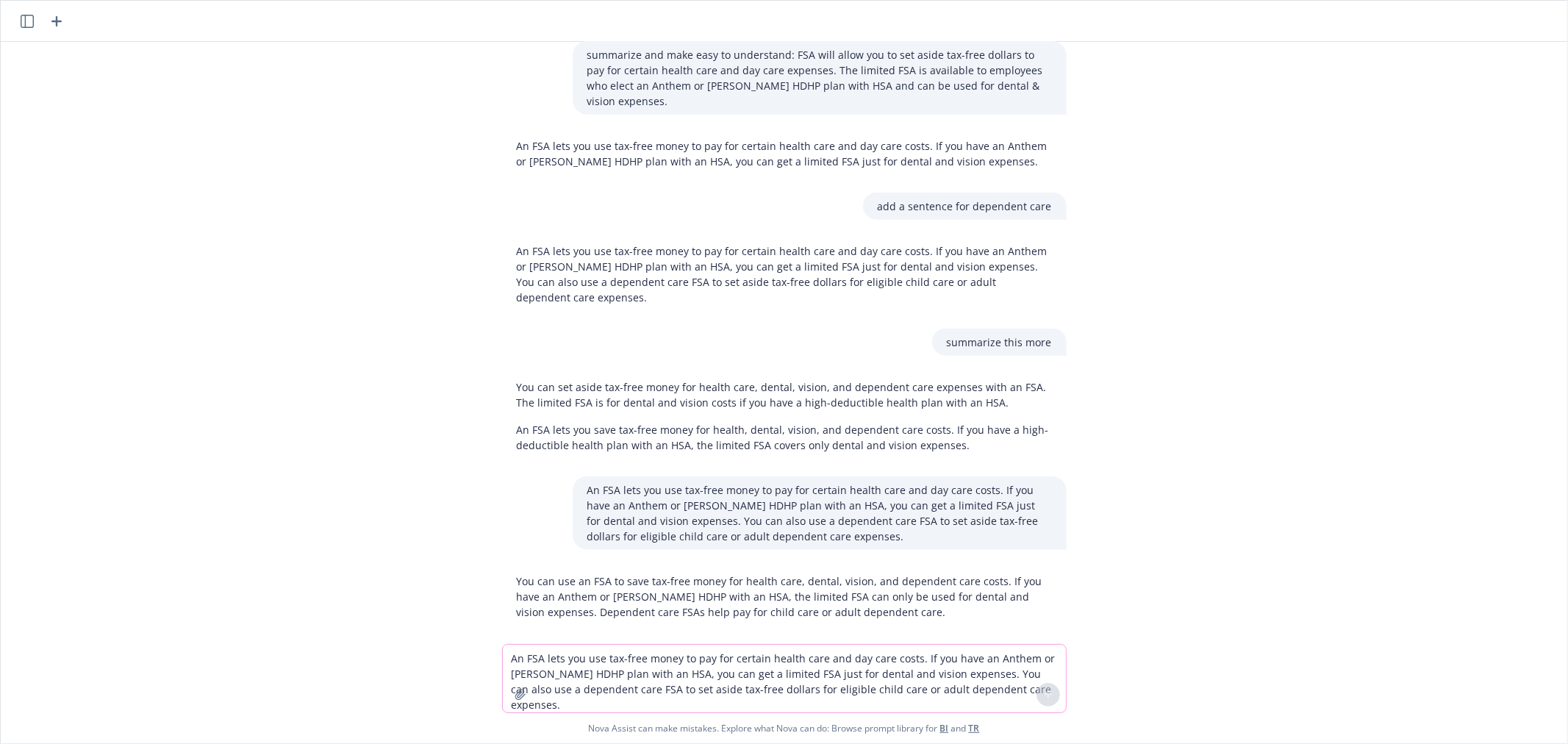
click at [555, 669] on textarea "An FSA lets you use tax-free money to pay for certain health care and day care …" at bounding box center [784, 679] width 563 height 68
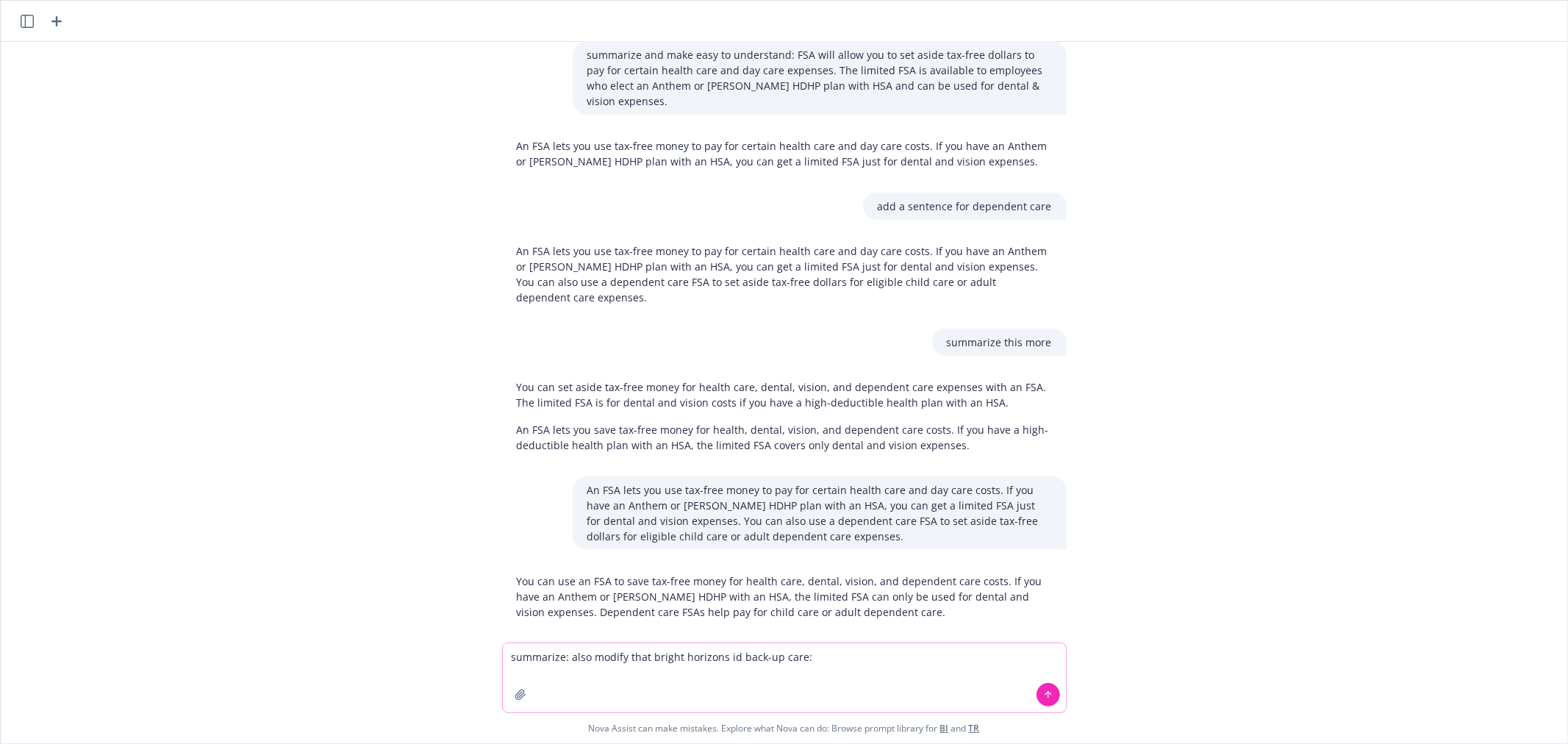
paste textarea "Bright Horizons provides a range of family support services to help you navigat…"
type textarea "summarize: also modify that bright horizons id back-up care: Bright Horizons pr…"
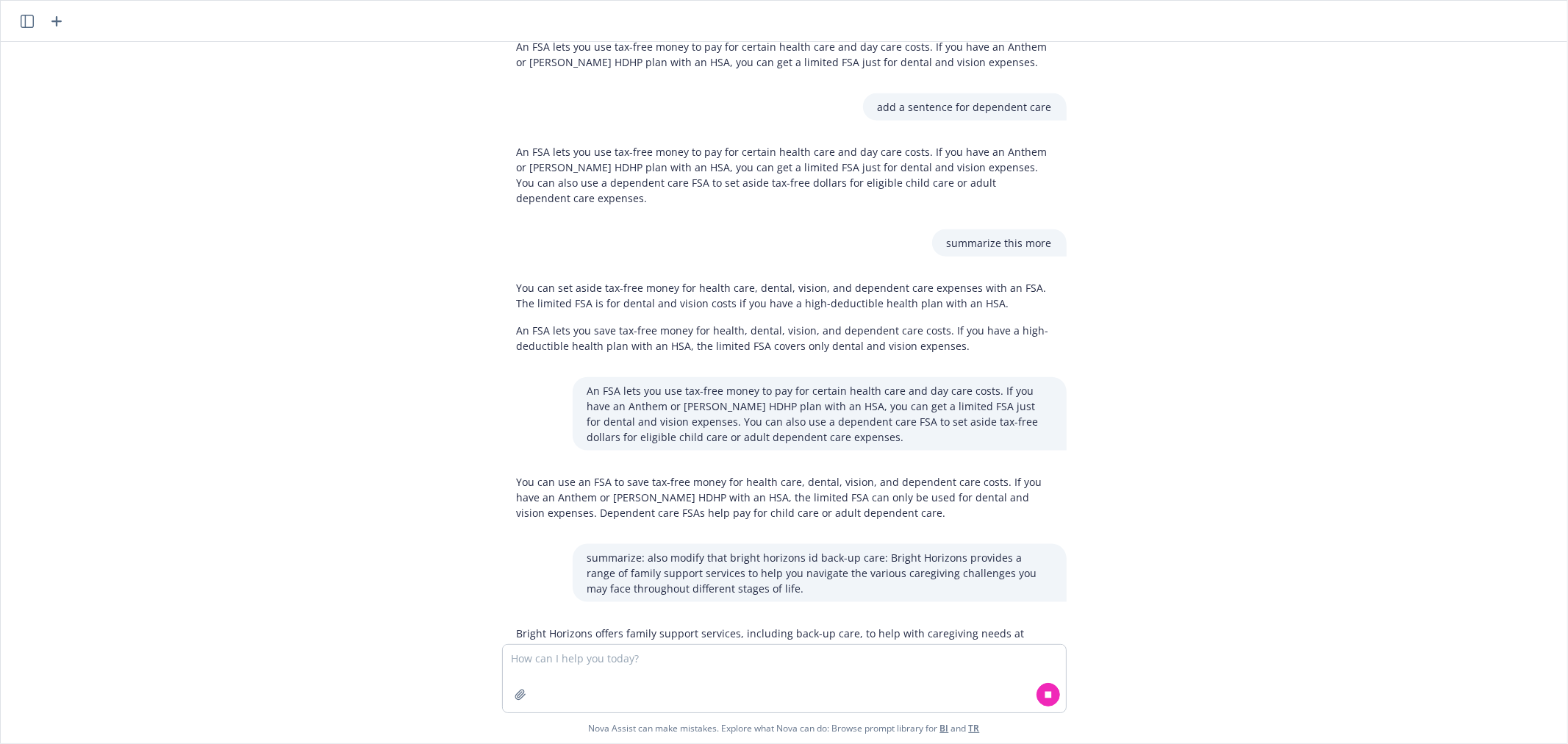
scroll to position [1419, 0]
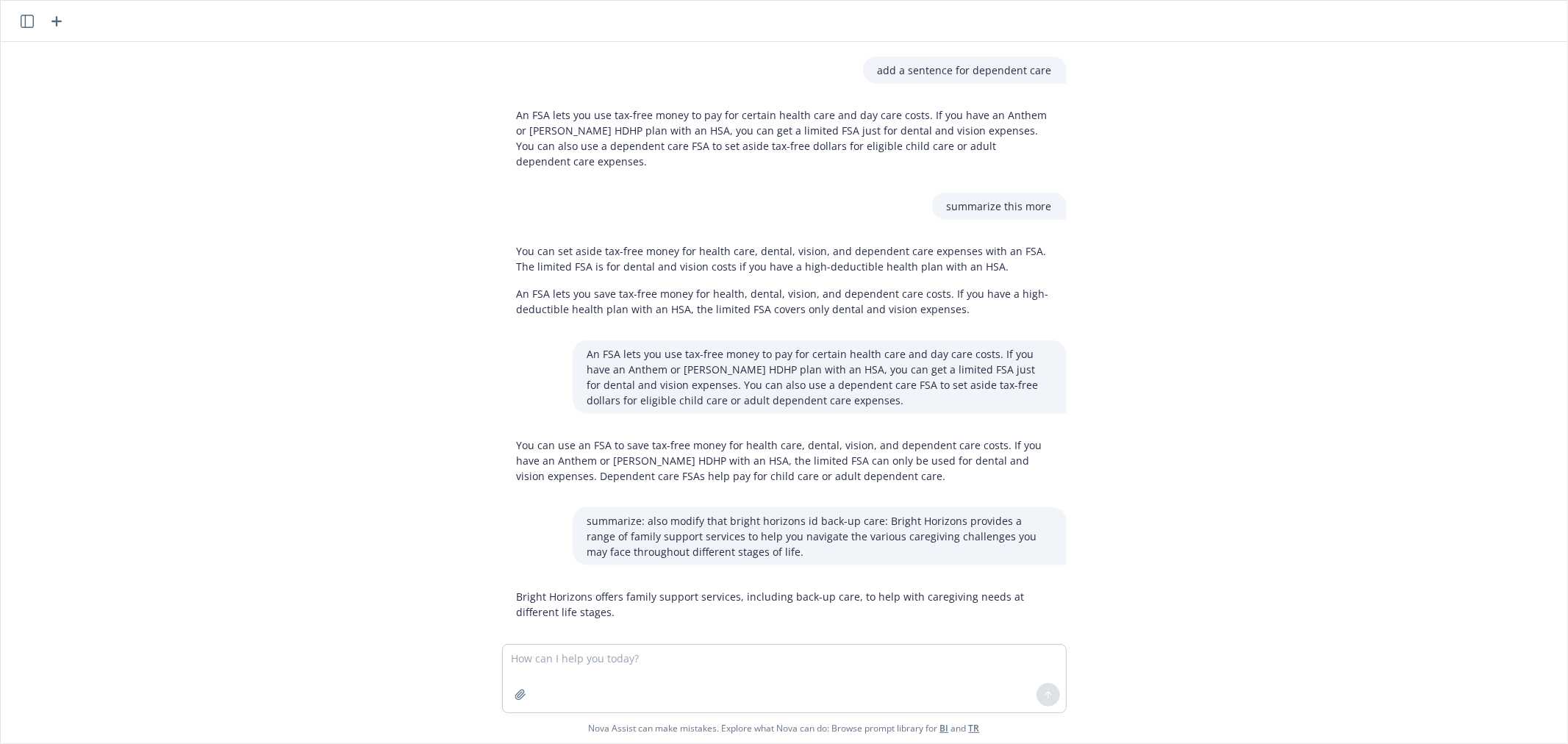
click at [688, 589] on p "Bright Horizons offers family support services, including back-up care, to help…" at bounding box center [784, 604] width 535 height 31
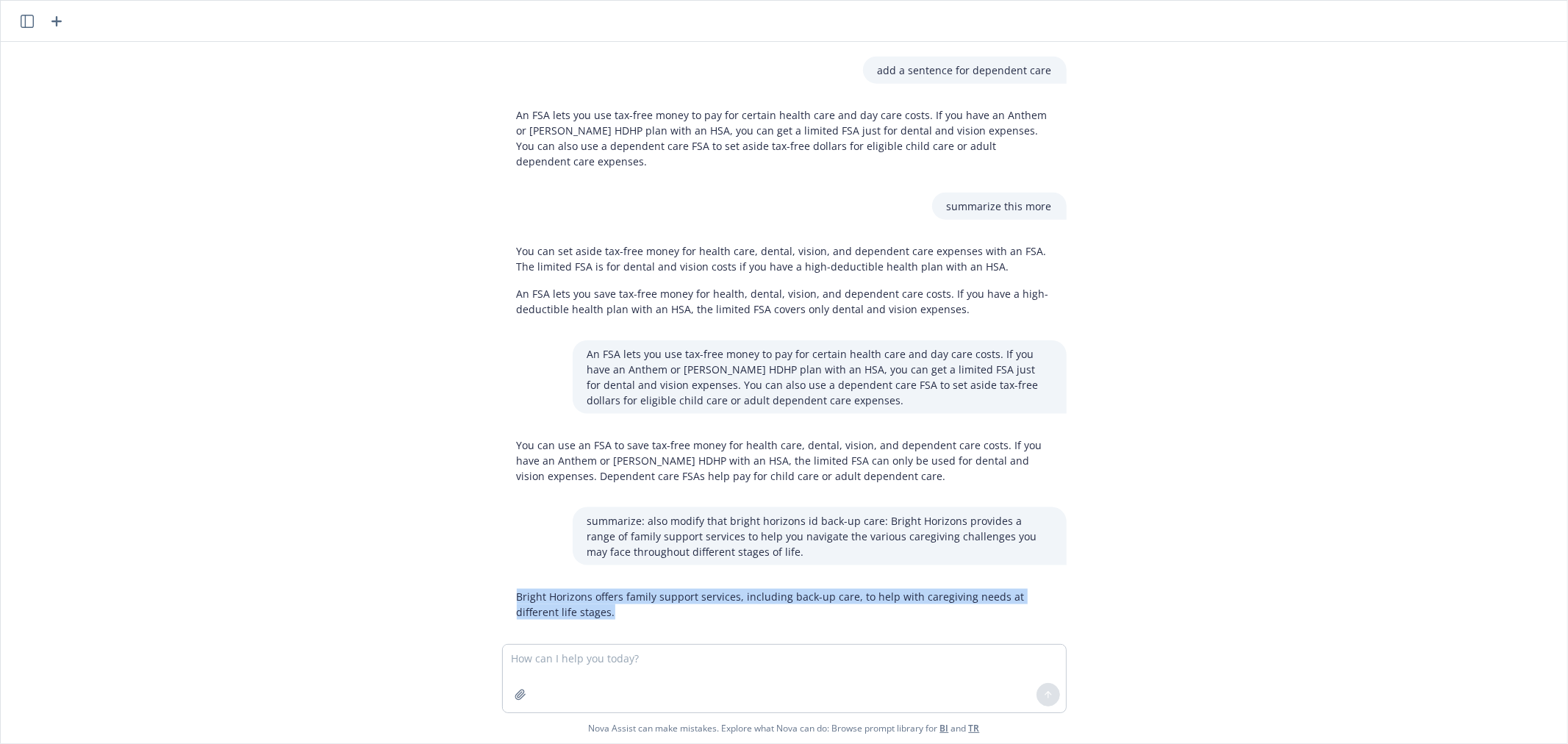
click at [688, 589] on p "Bright Horizons offers family support services, including back-up care, to help…" at bounding box center [784, 604] width 535 height 31
copy p "Bright Horizons offers family support services, including back-up care, to help…"
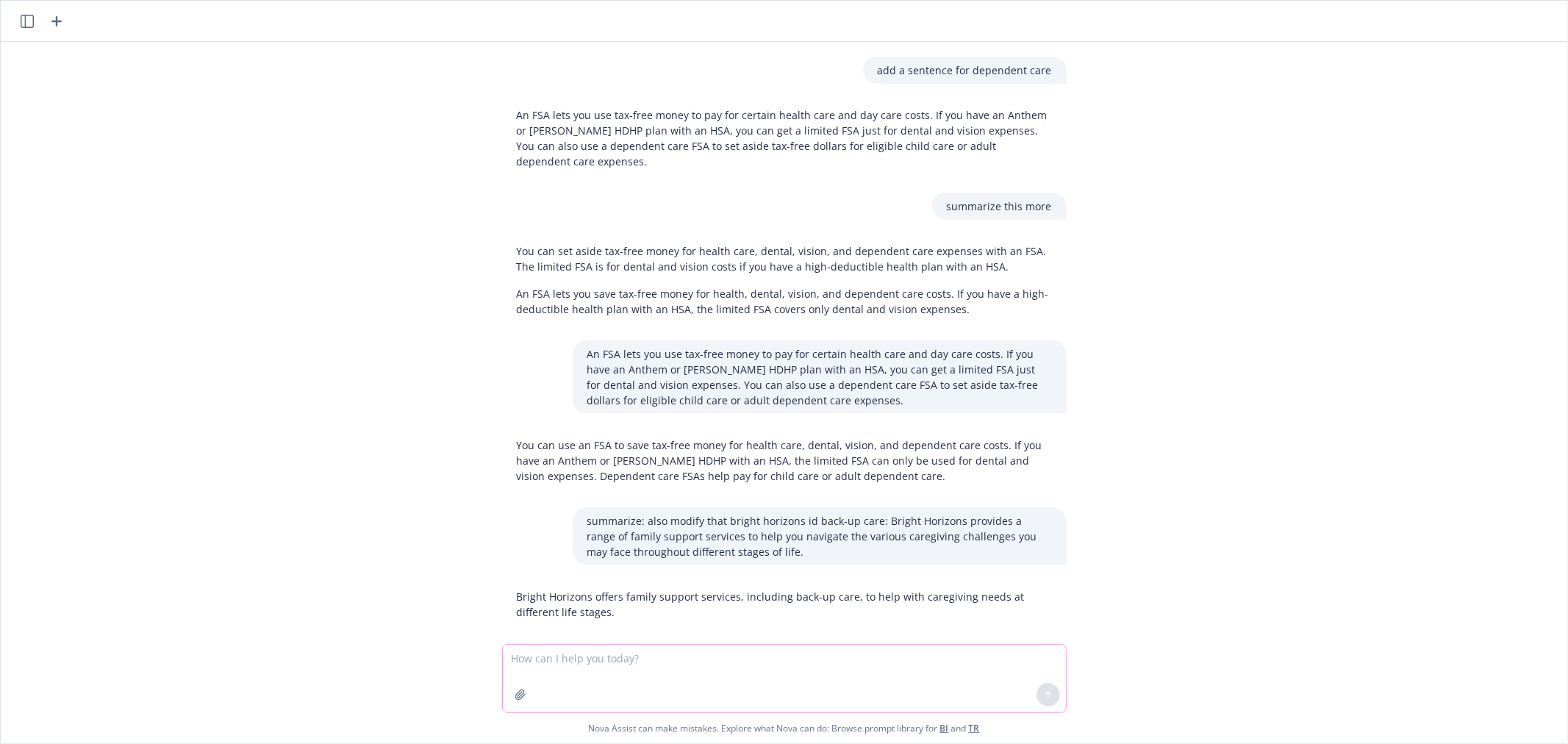
click at [695, 652] on textarea at bounding box center [784, 679] width 563 height 68
paste textarea "Get the support and resources you need in the event of a cancer diagnosis. If y…"
type textarea "summarize:Get the support and resources you need in the event of a cancer diagn…"
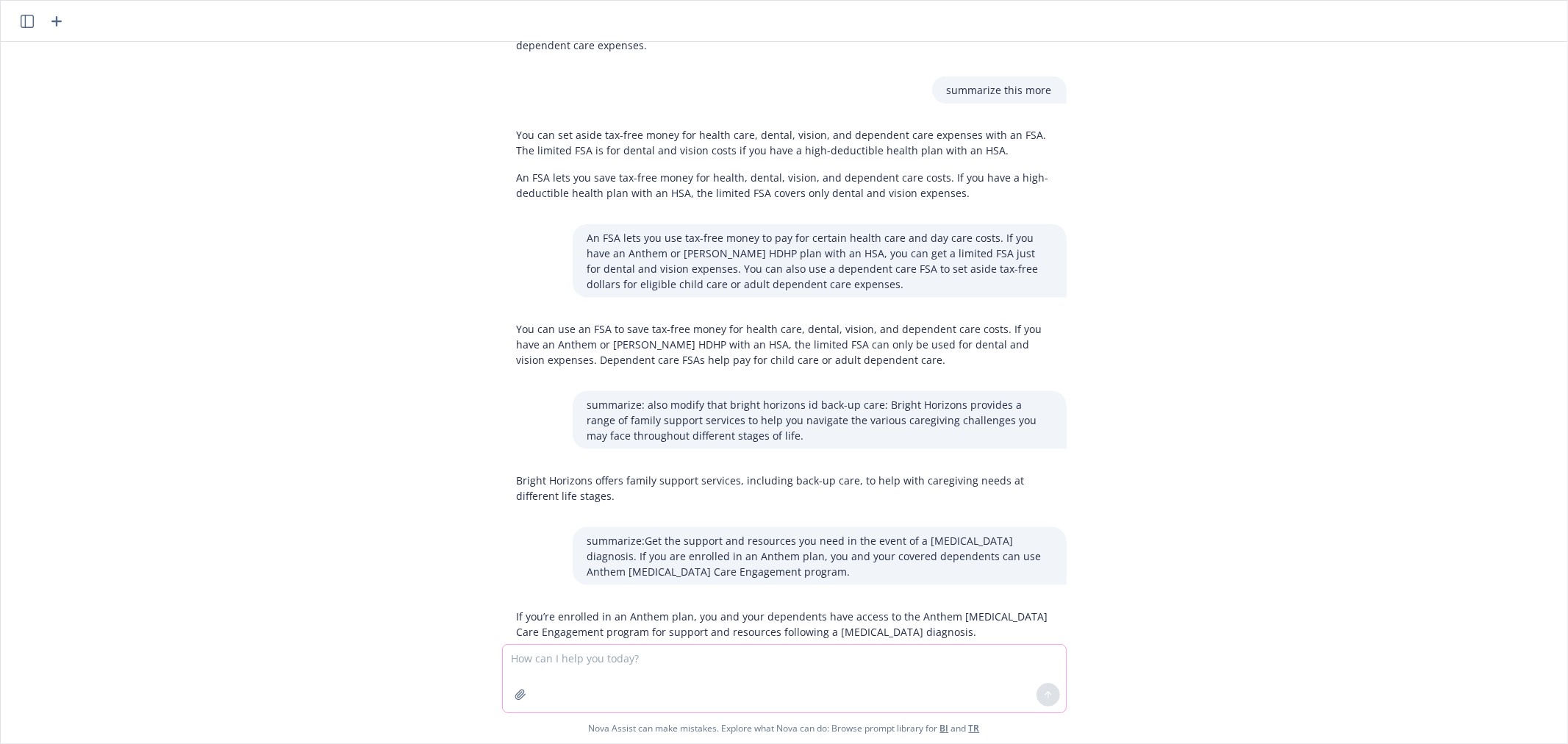
scroll to position [1555, 0]
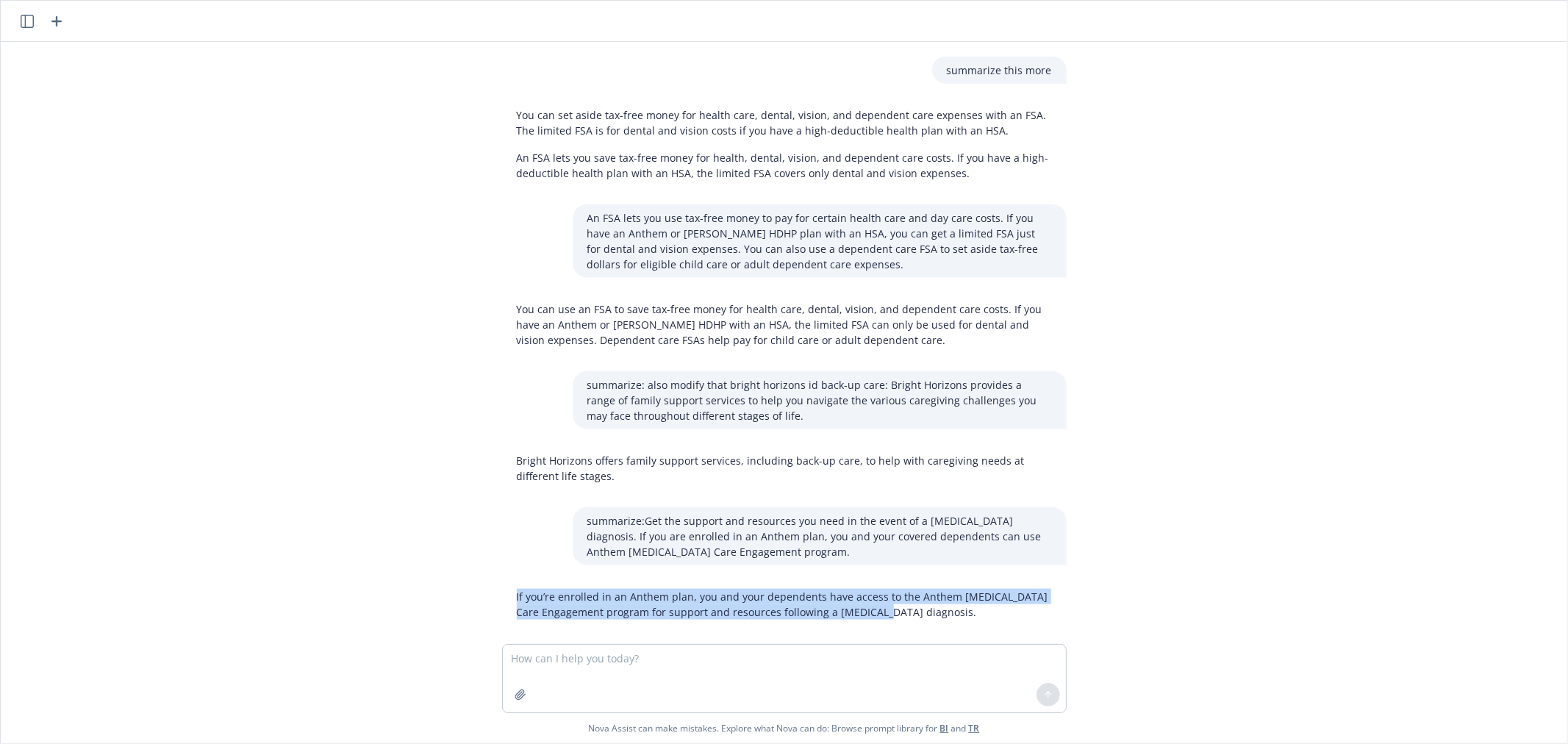
drag, startPoint x: 887, startPoint y: 596, endPoint x: 500, endPoint y: 578, distance: 387.4
click at [502, 583] on div "If you’re enrolled in an Anthem plan, you and your dependents have access to th…" at bounding box center [784, 604] width 564 height 43
copy p "If you’re enrolled in an Anthem plan, you and your dependents have access to th…"
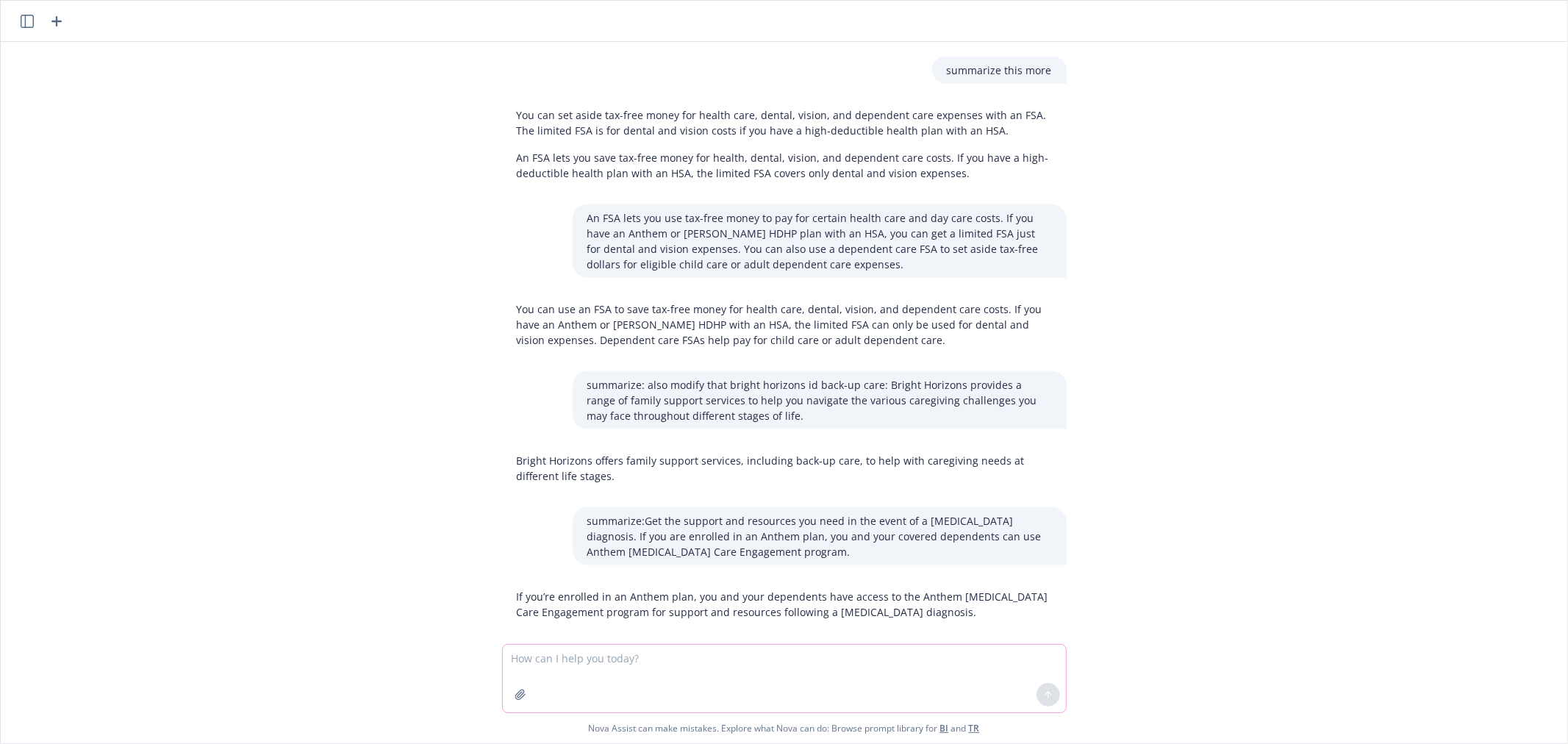
click at [649, 665] on textarea at bounding box center [784, 679] width 563 height 68
paste textarea "All employees travelling on business are covered for accidental death and disme…"
type textarea "summarize: All employees travelling on business are covered for accidental deat…"
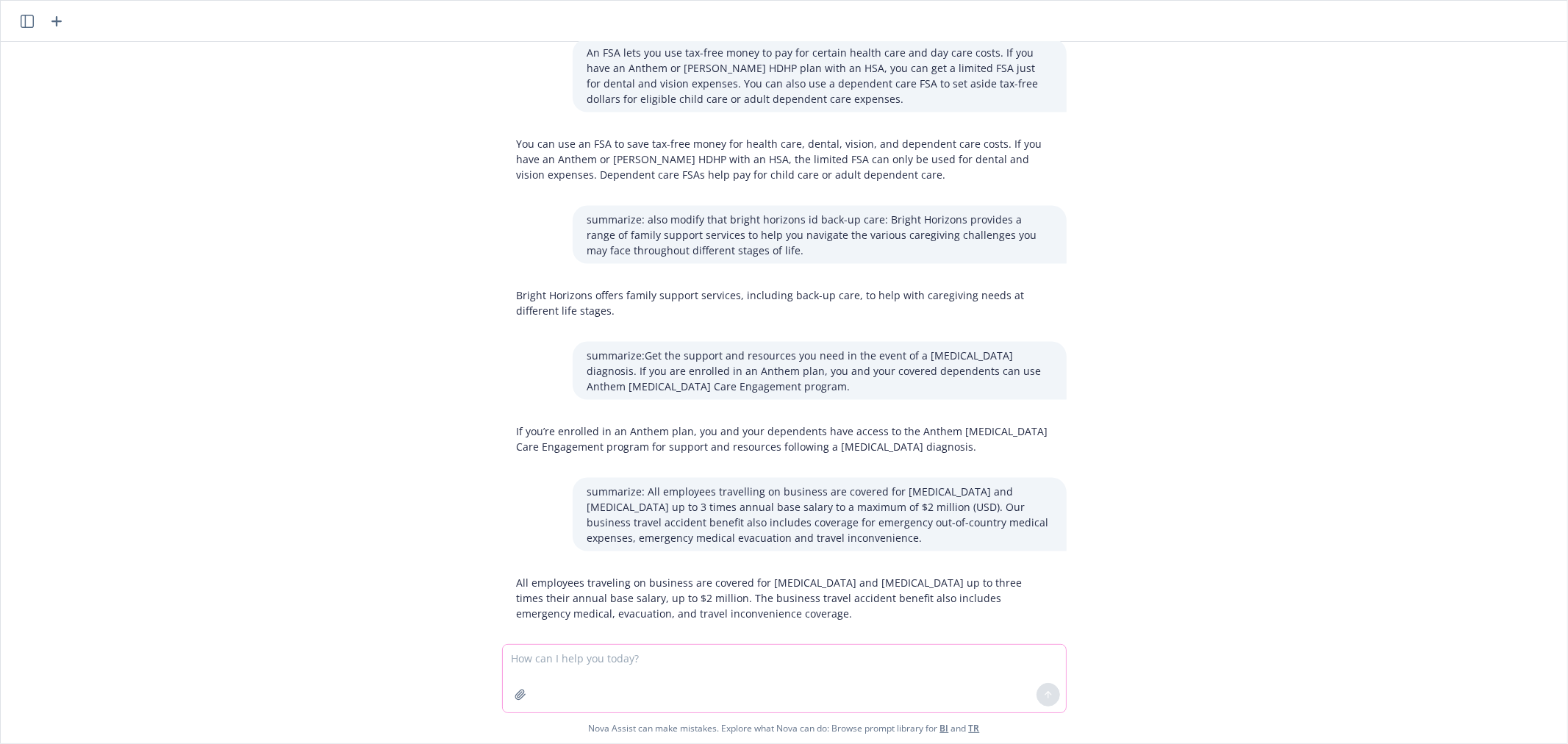
scroll to position [1722, 0]
click at [737, 580] on p "All employees traveling on business are covered for accidental death and dismem…" at bounding box center [784, 597] width 535 height 47
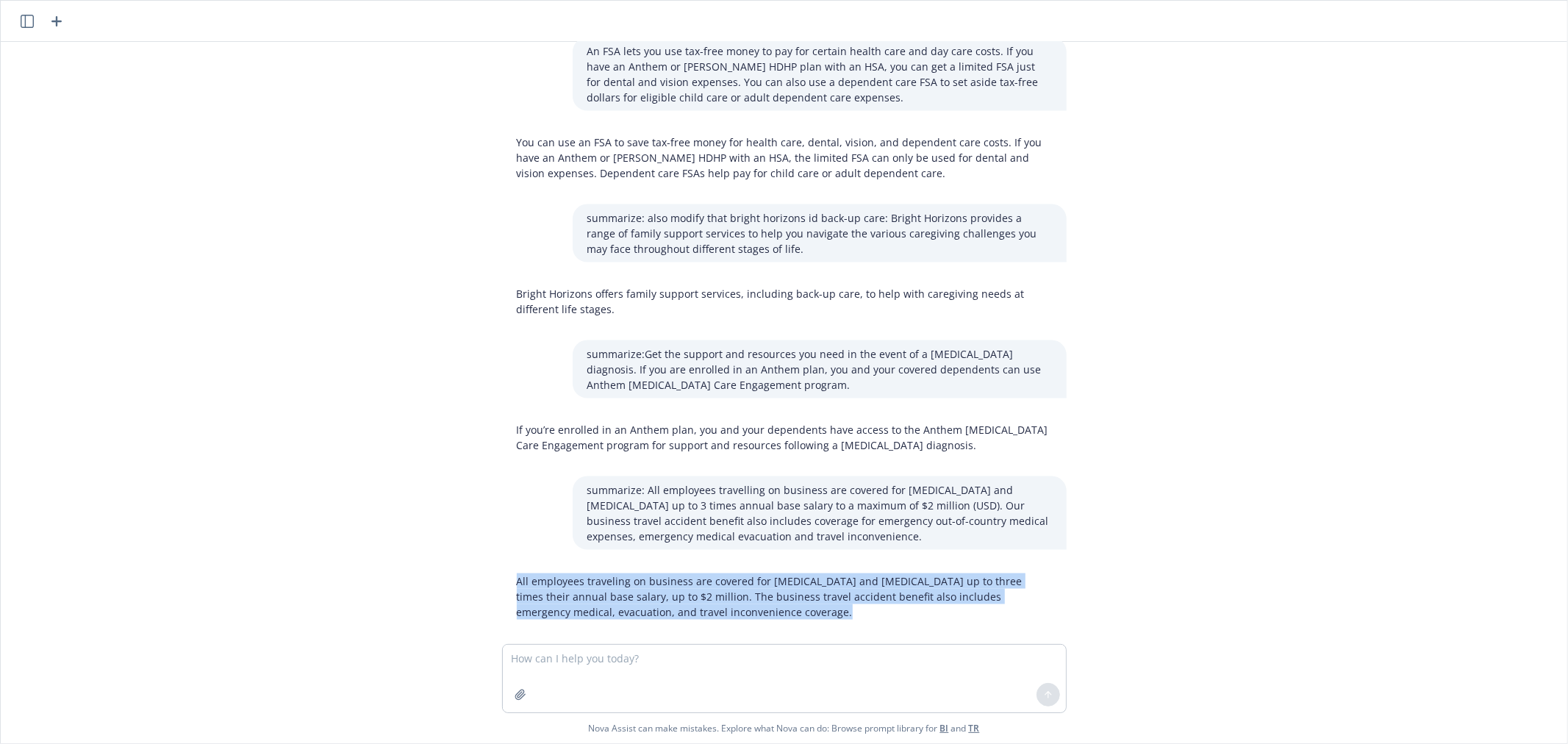
click at [737, 580] on p "All employees traveling on business are covered for accidental death and dismem…" at bounding box center [784, 597] width 535 height 47
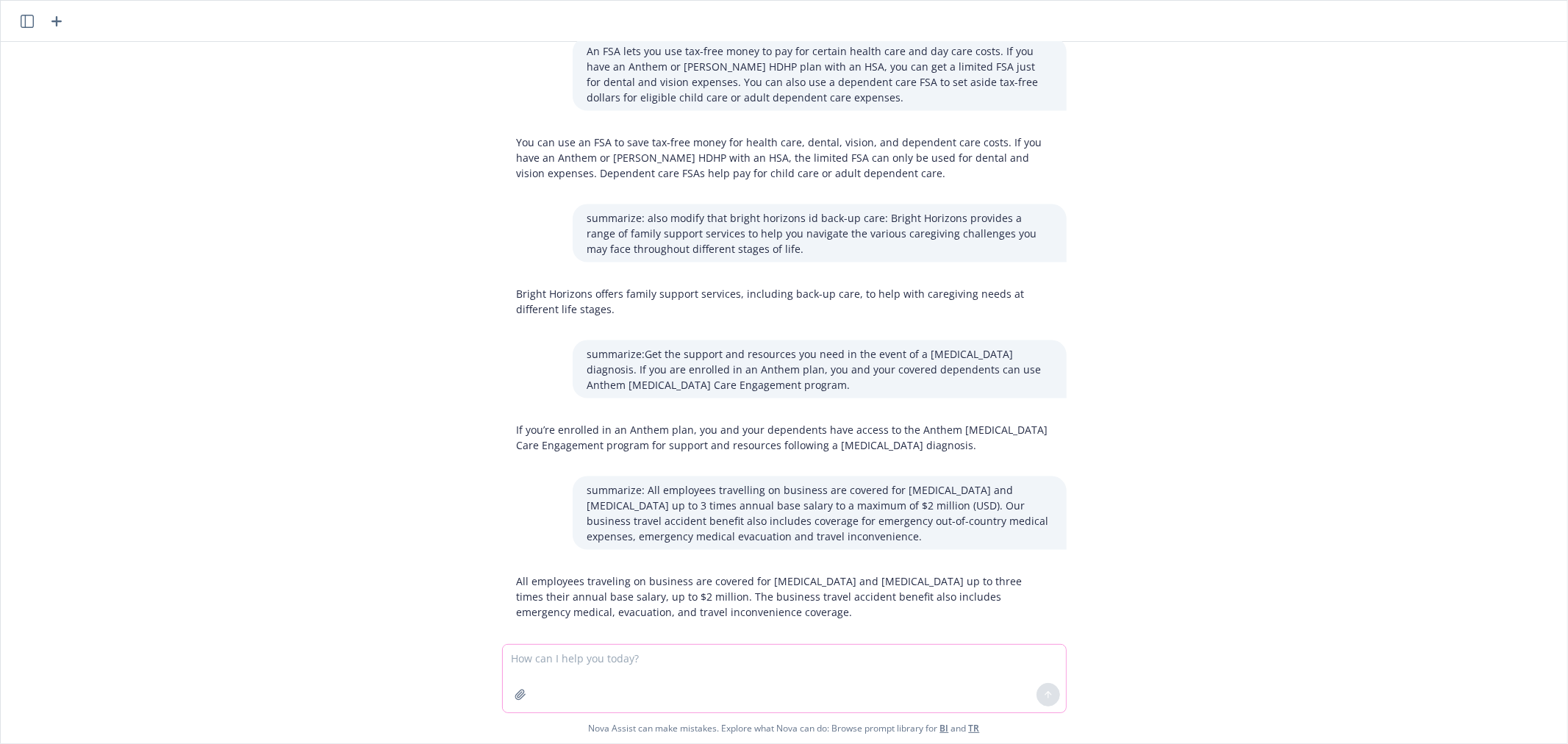
click at [846, 651] on textarea at bounding box center [784, 679] width 563 height 68
paste textarea "After 90 days of employment, employees may participate in our Educational Reimb…"
type textarea "summarize: After 90 days of employment, employees may participate in our Educat…"
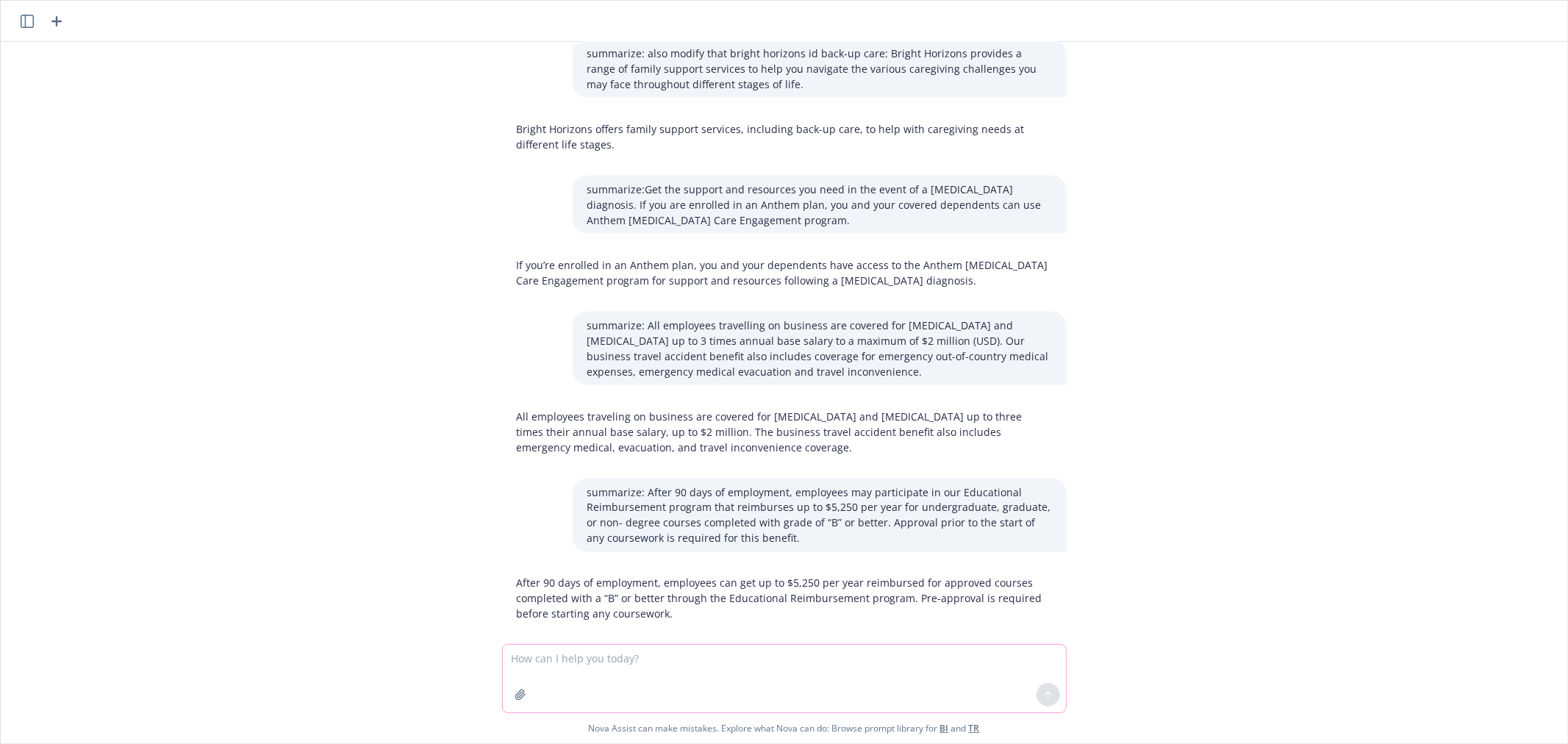
scroll to position [1888, 0]
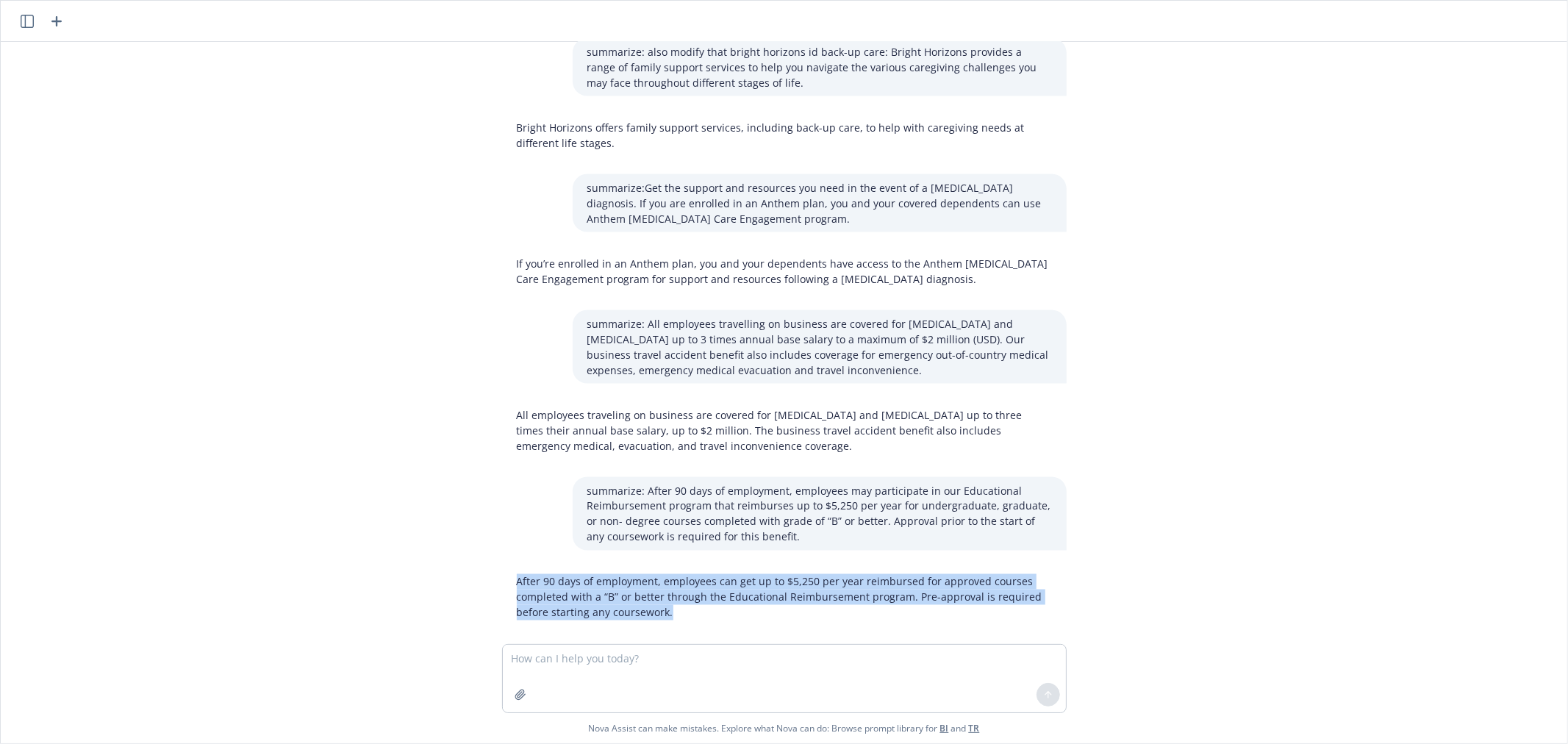
drag, startPoint x: 662, startPoint y: 592, endPoint x: 488, endPoint y: 568, distance: 175.6
click at [490, 568] on div "After 90 days of employment, employees can get up to $5,250 per year reimbursed…" at bounding box center [784, 597] width 588 height 58
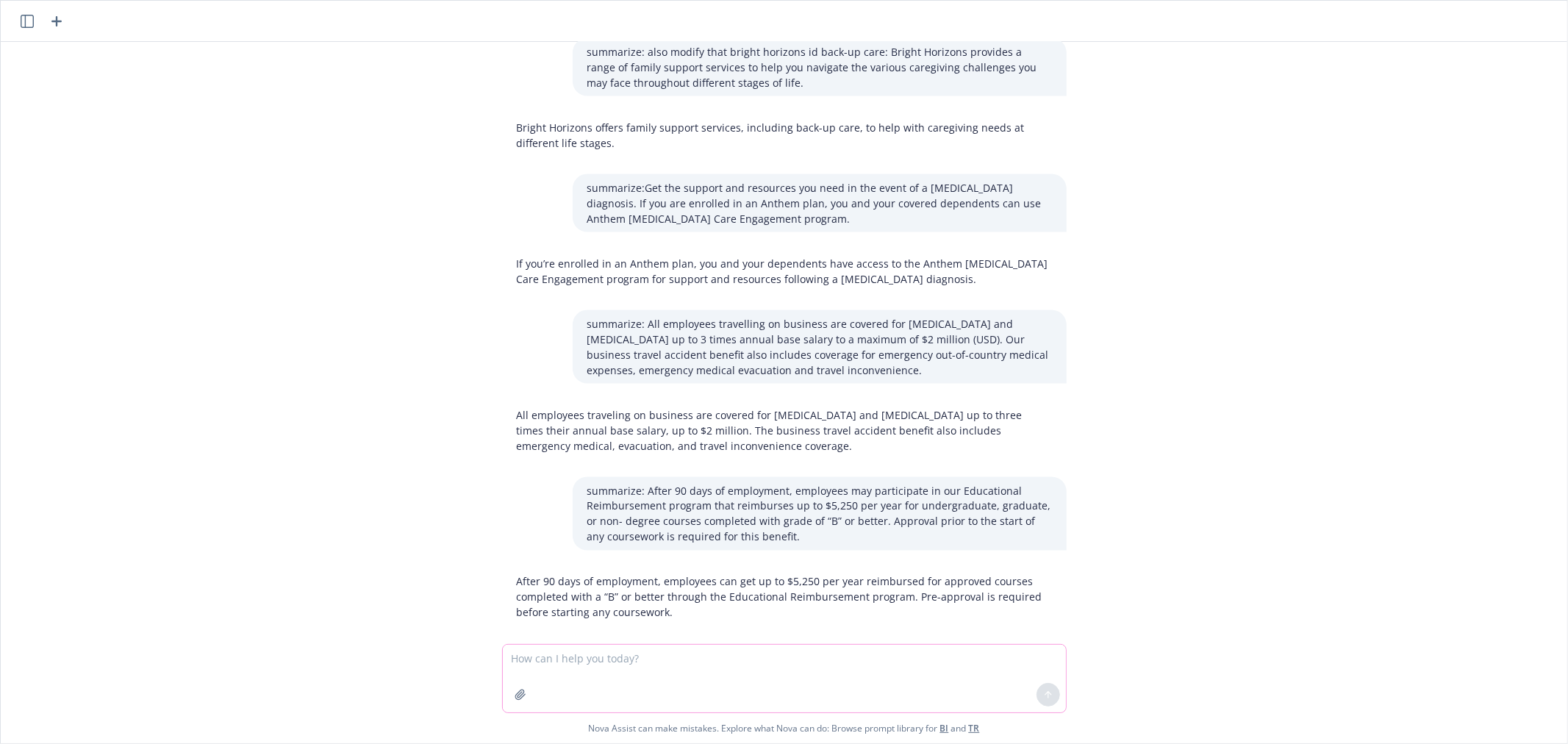
drag, startPoint x: 606, startPoint y: 674, endPoint x: 608, endPoint y: 666, distance: 8.2
click at [606, 673] on textarea at bounding box center [784, 679] width 563 height 68
paste textarea "The MetLife Legal Plan offers you economical access to attorneys for common leg…"
type textarea "summarizeThe MetLife Legal Plan offers you economical access to attorneys for c…"
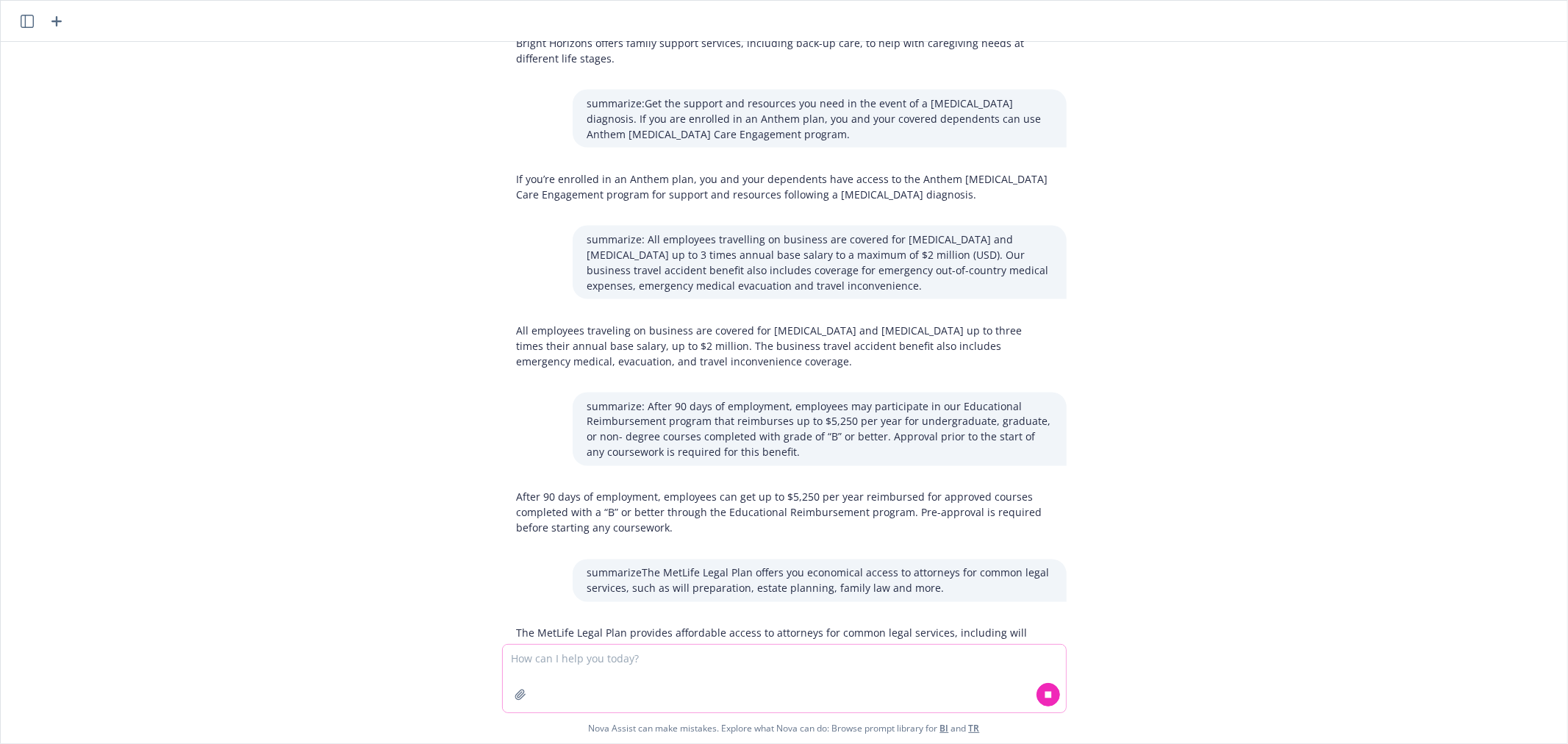
scroll to position [2009, 0]
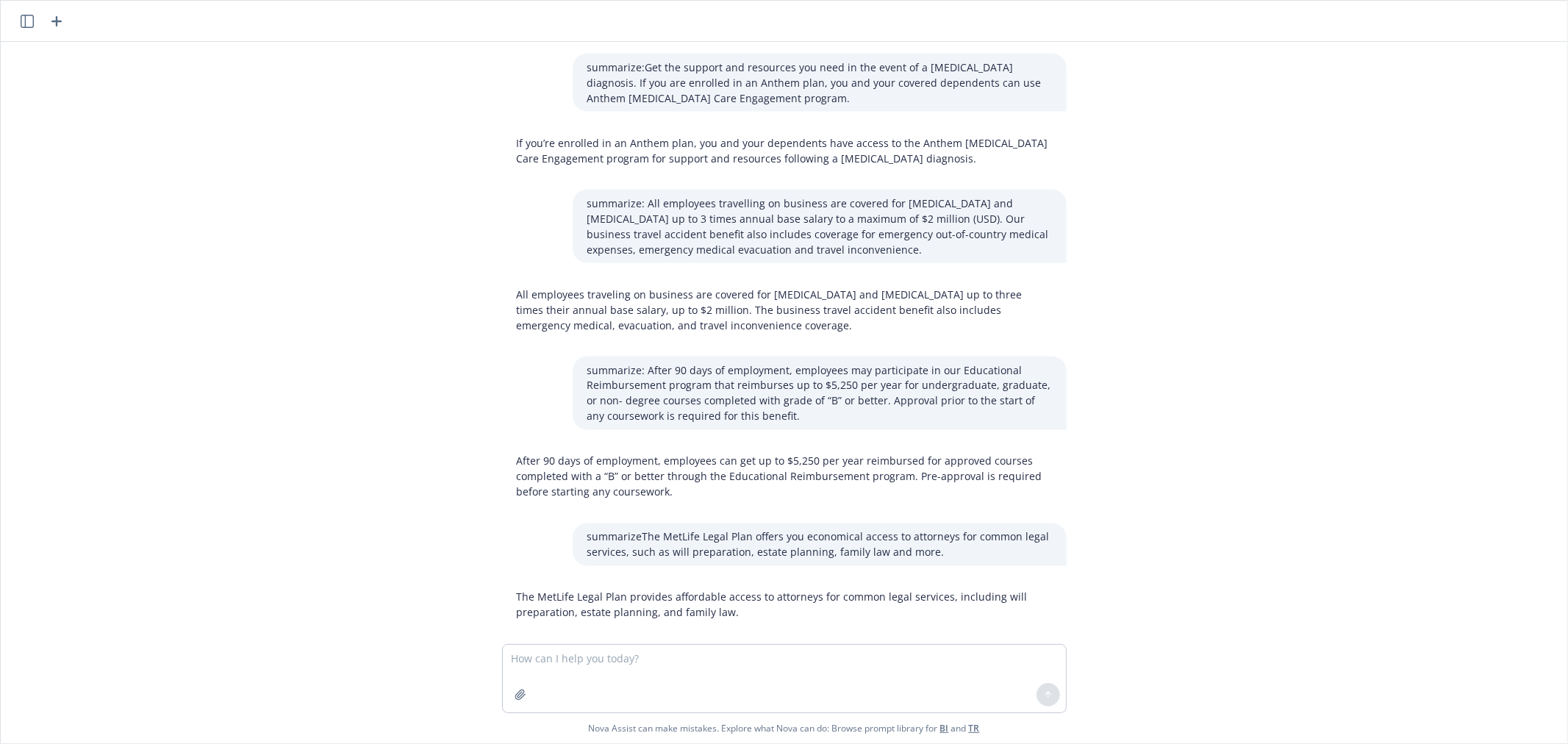
click at [658, 589] on p "The MetLife Legal Plan provides affordable access to attorneys for common legal…" at bounding box center [784, 605] width 535 height 31
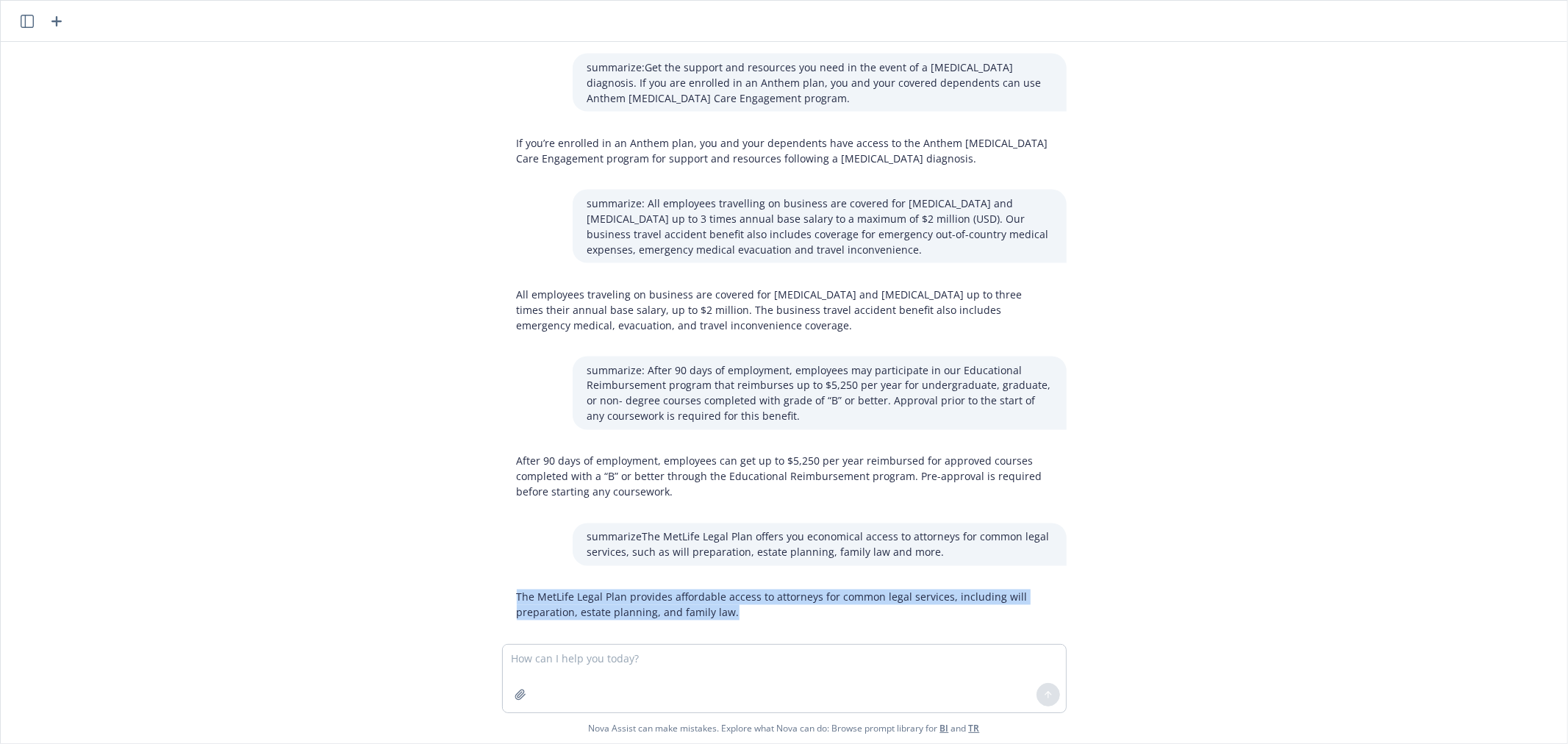
click at [658, 589] on p "The MetLife Legal Plan provides affordable access to attorneys for common legal…" at bounding box center [784, 605] width 535 height 31
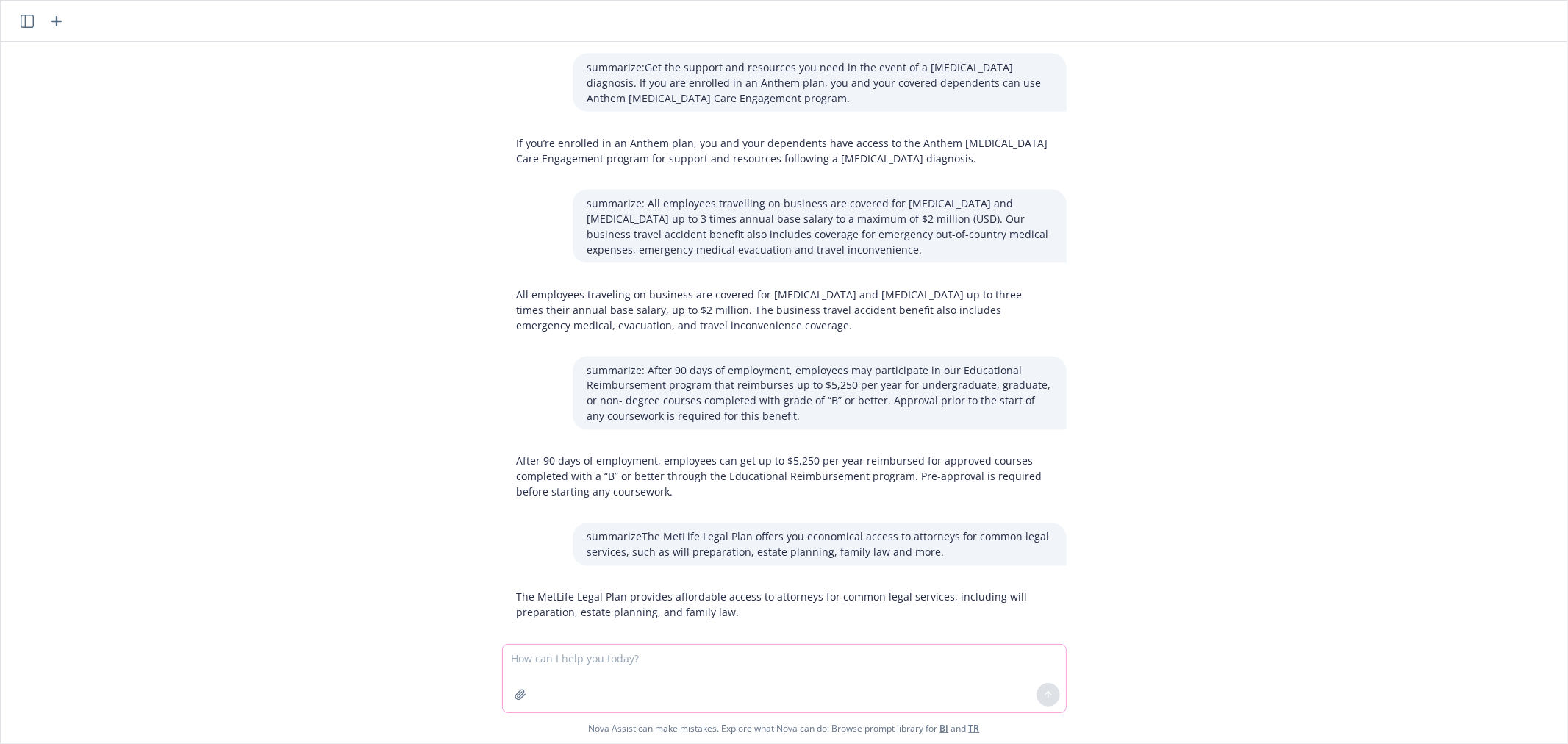
click at [666, 663] on textarea at bounding box center [784, 679] width 563 height 68
paste textarea "Our Identity theft program through MetLife is designed to safeguard your person…"
type textarea "summarize Our Identity theft program through MetLife is designed to safeguard y…"
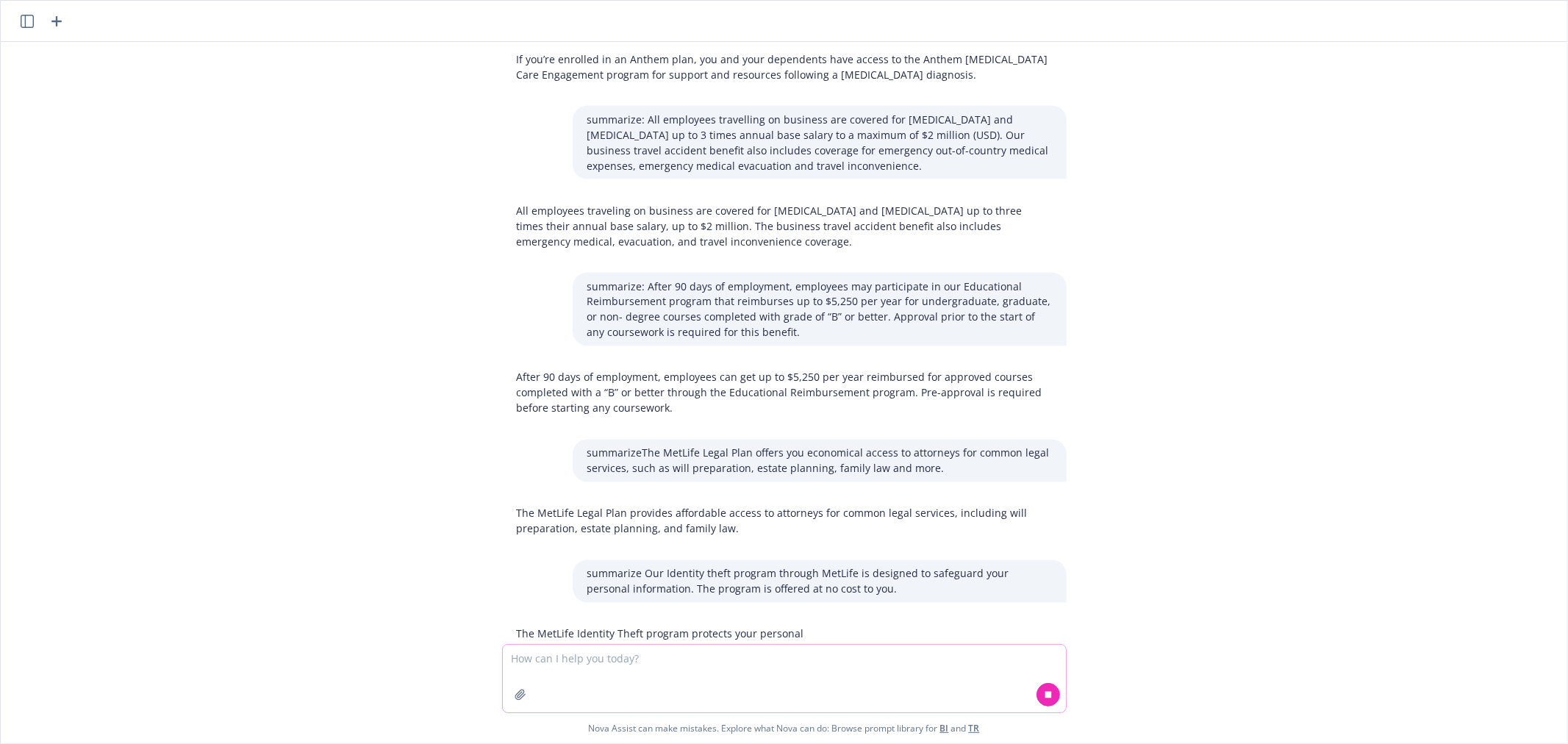
scroll to position [2114, 0]
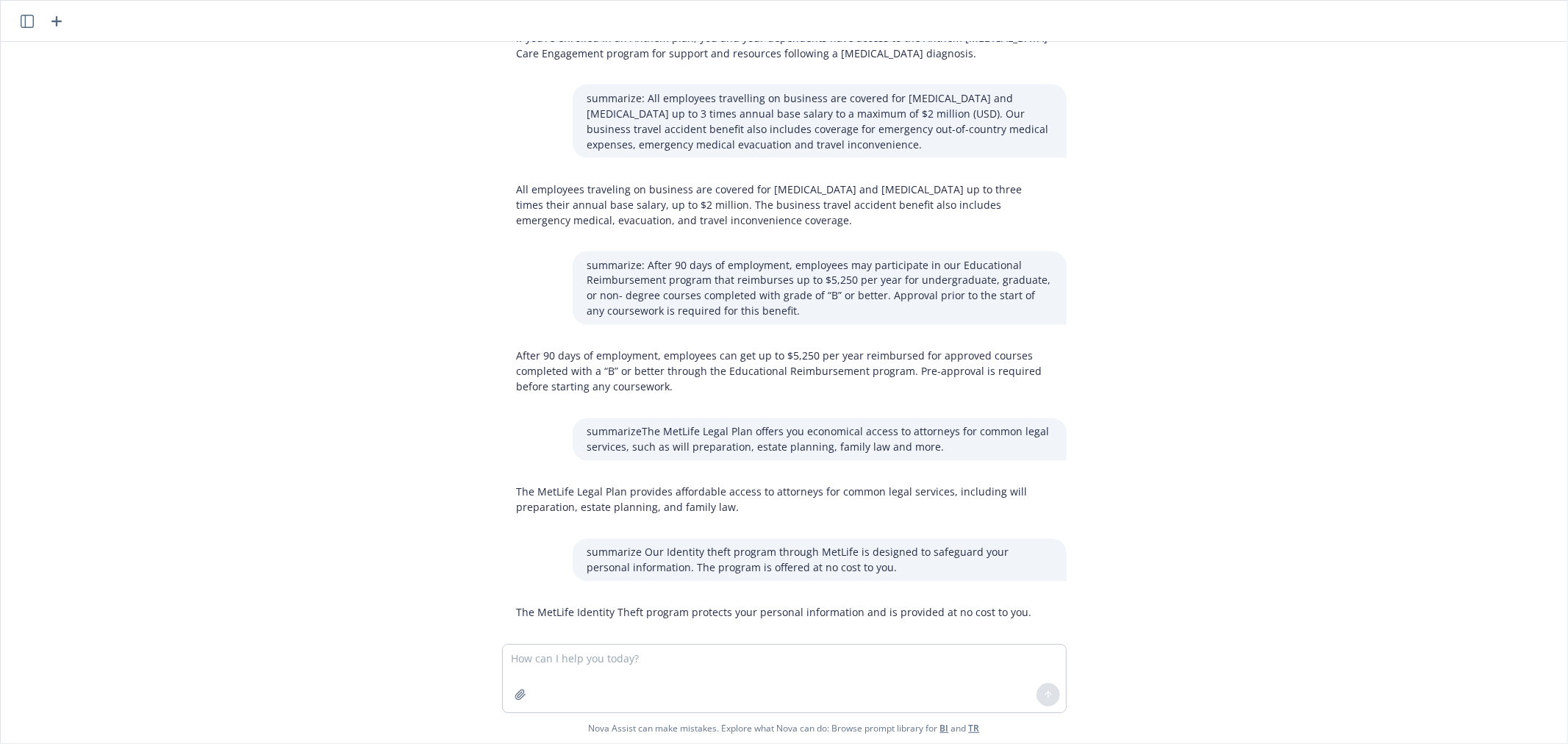
click at [717, 605] on p "The MetLife Identity Theft program protects your personal information and is pr…" at bounding box center [774, 612] width 515 height 15
click at [571, 657] on textarea at bounding box center [784, 679] width 563 height 68
click at [571, 653] on textarea "summarize" at bounding box center [784, 678] width 563 height 69
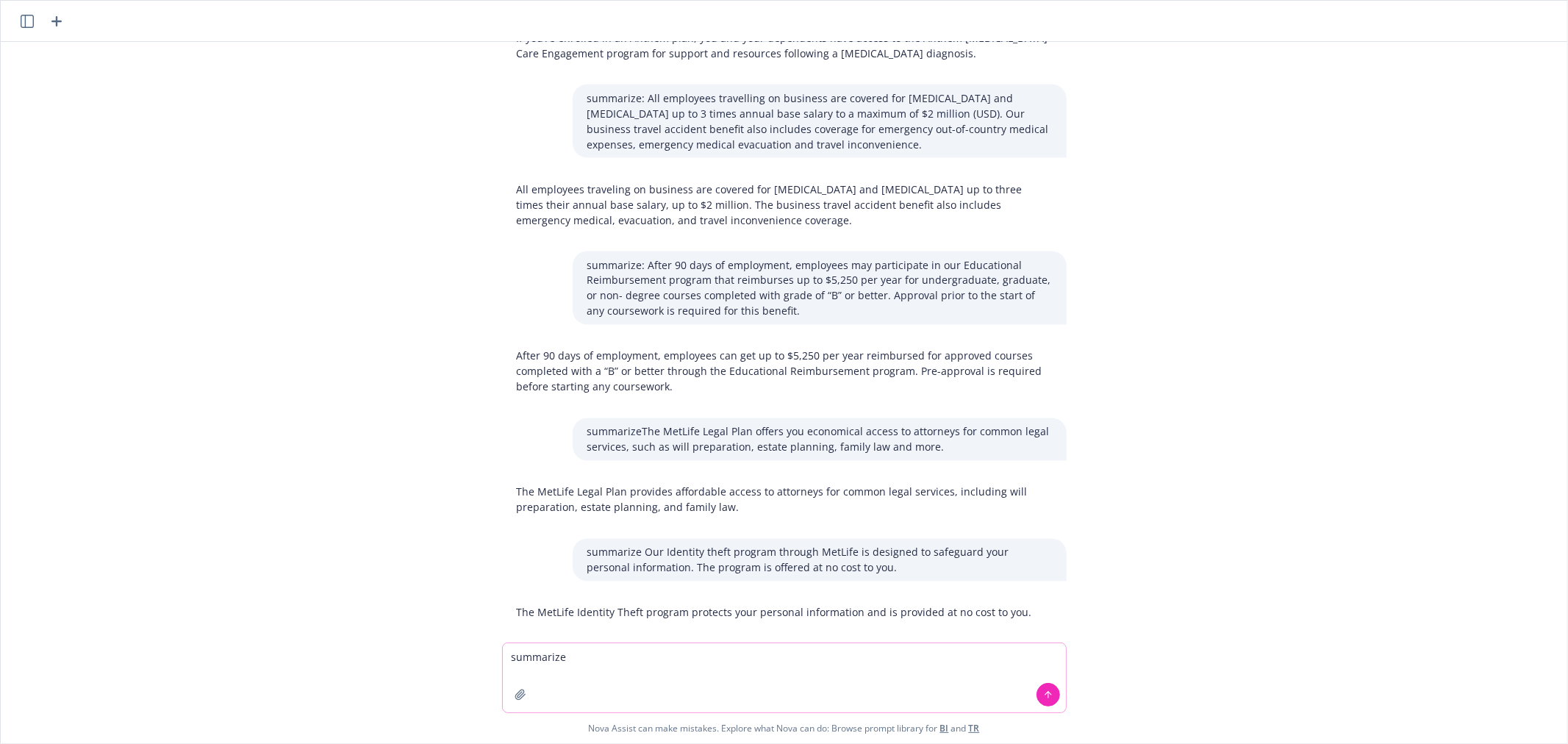
paste textarea "We have partnered with MetLife to offer comprehensive pet insurance coverage an…"
type textarea "summarize We have partnered with MetLife to offer comprehensive pet insurance c…"
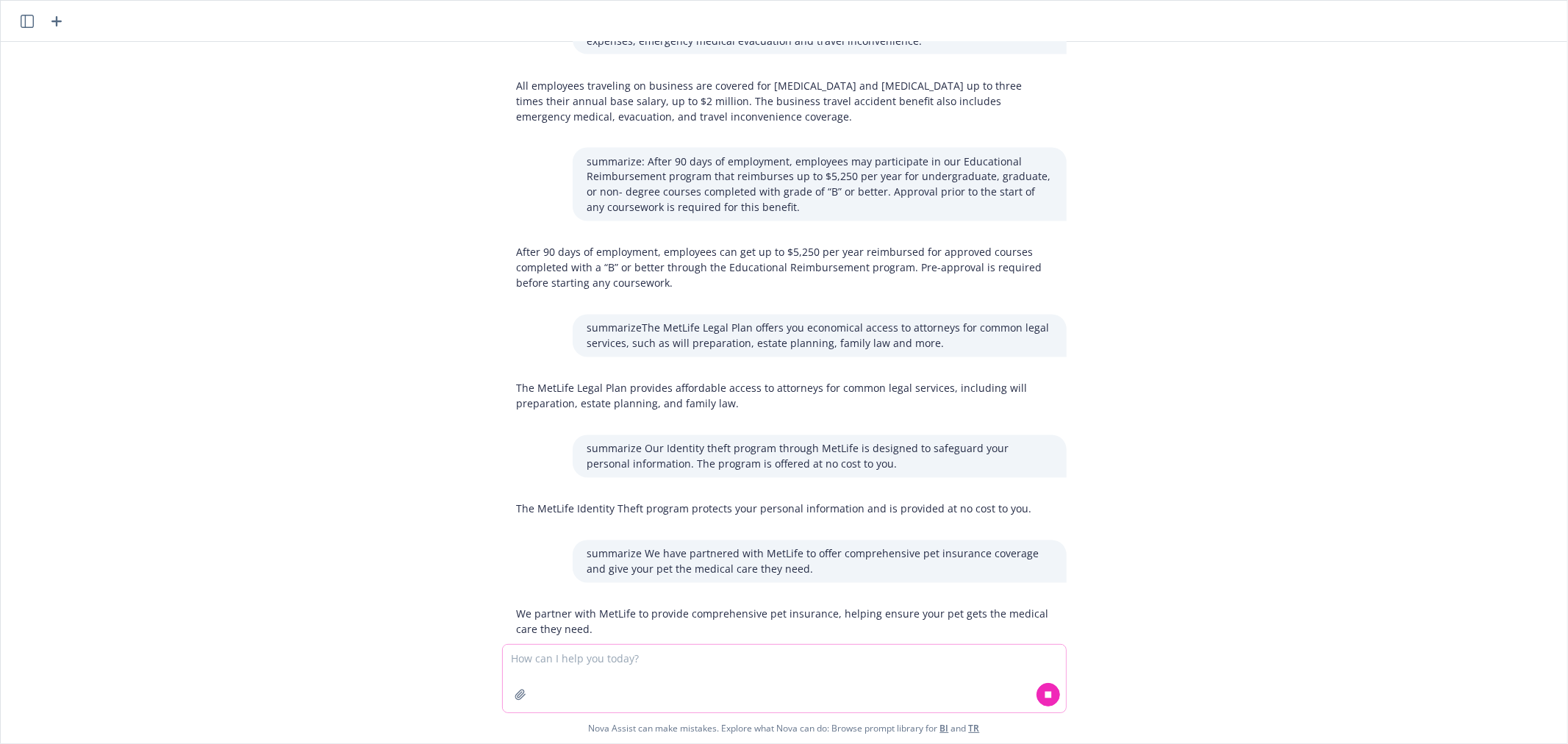
scroll to position [2235, 0]
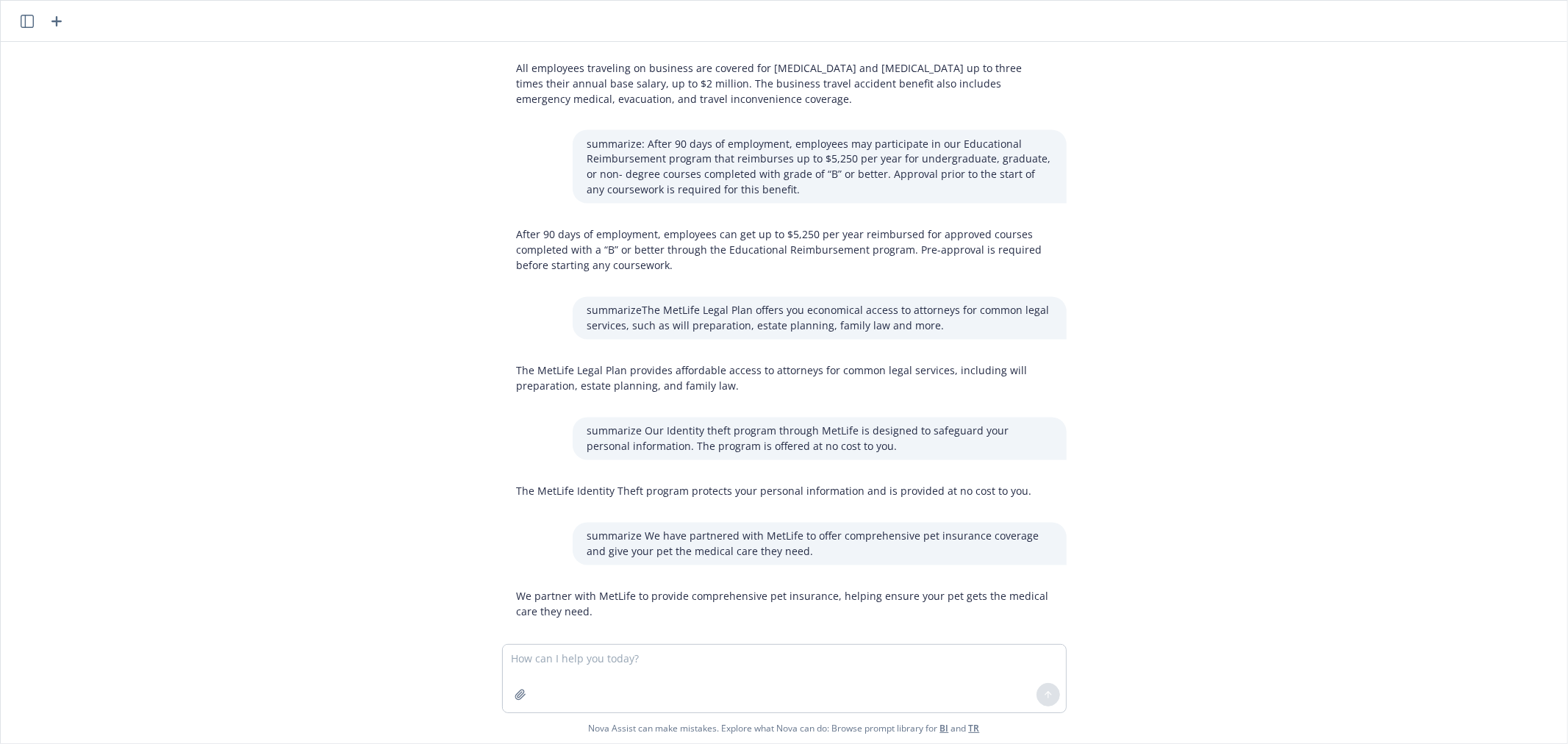
click at [534, 589] on p "We partner with MetLife to provide comprehensive pet insurance, helping ensure …" at bounding box center [784, 604] width 535 height 31
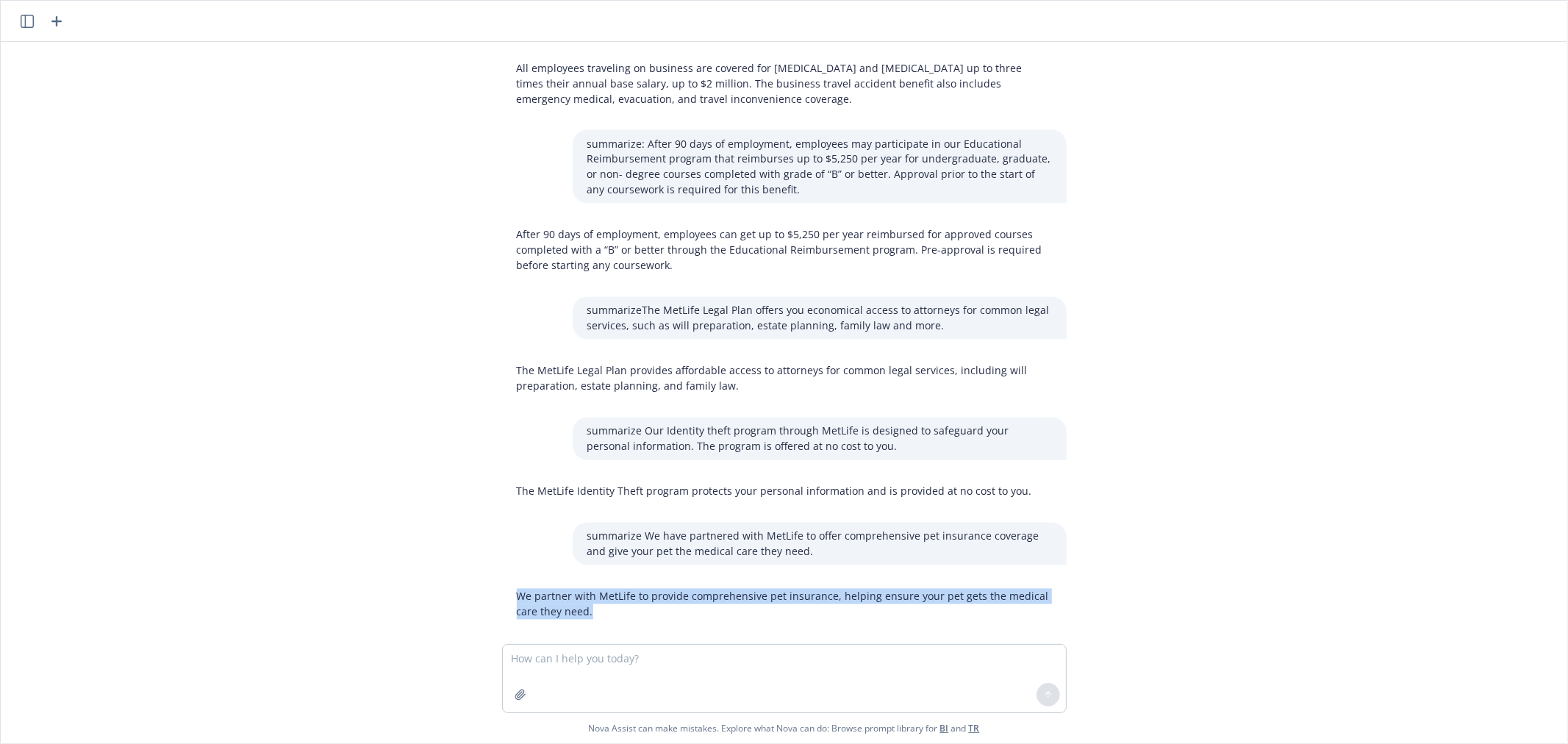
click at [534, 589] on p "We partner with MetLife to provide comprehensive pet insurance, helping ensure …" at bounding box center [784, 604] width 535 height 31
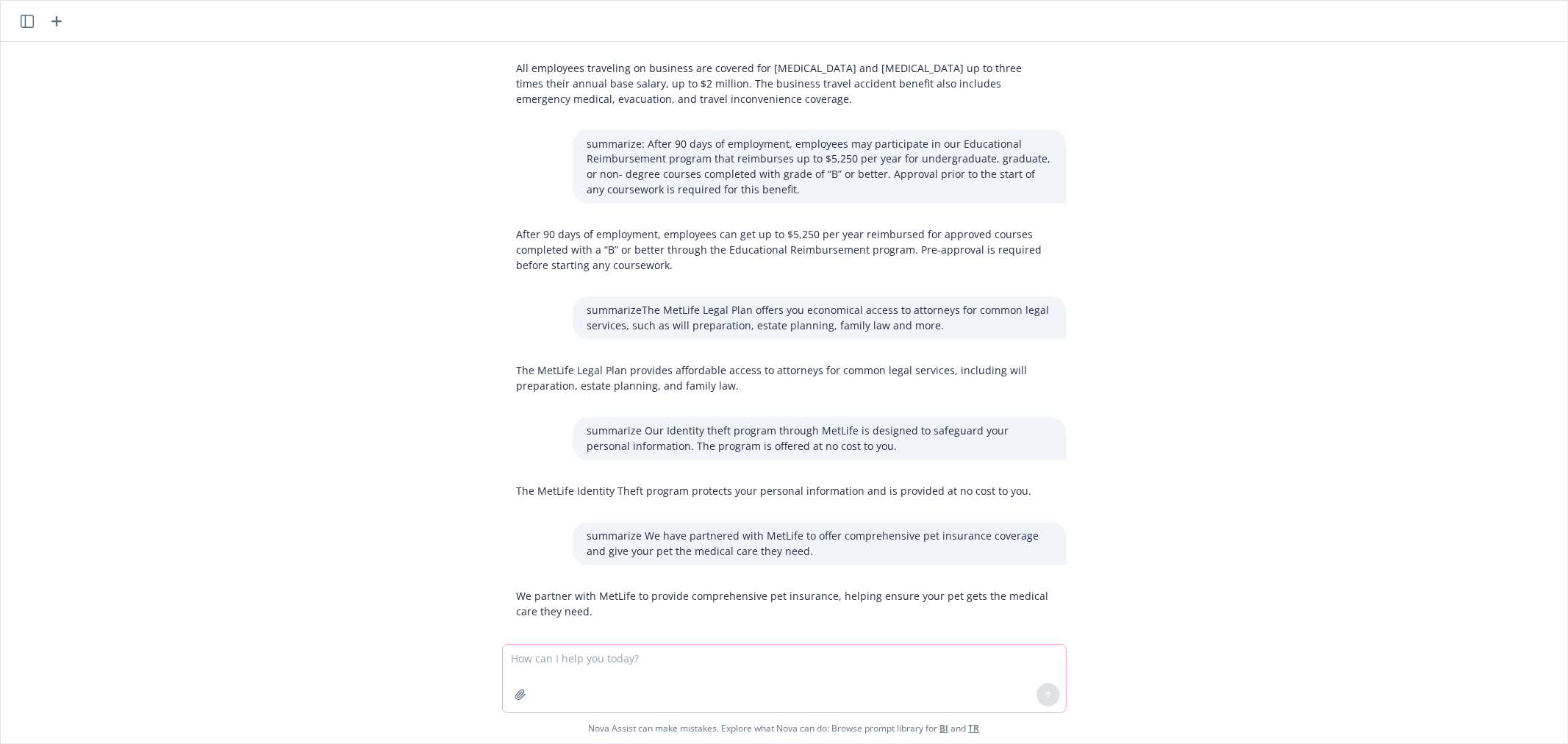
click at [537, 658] on textarea at bounding box center [784, 679] width 563 height 68
paste textarea "You can make before-tax, after-tax and/or Roth after-tax contributions from you…"
type textarea "summarize but make sure details remain the same: You can make before-tax, after…"
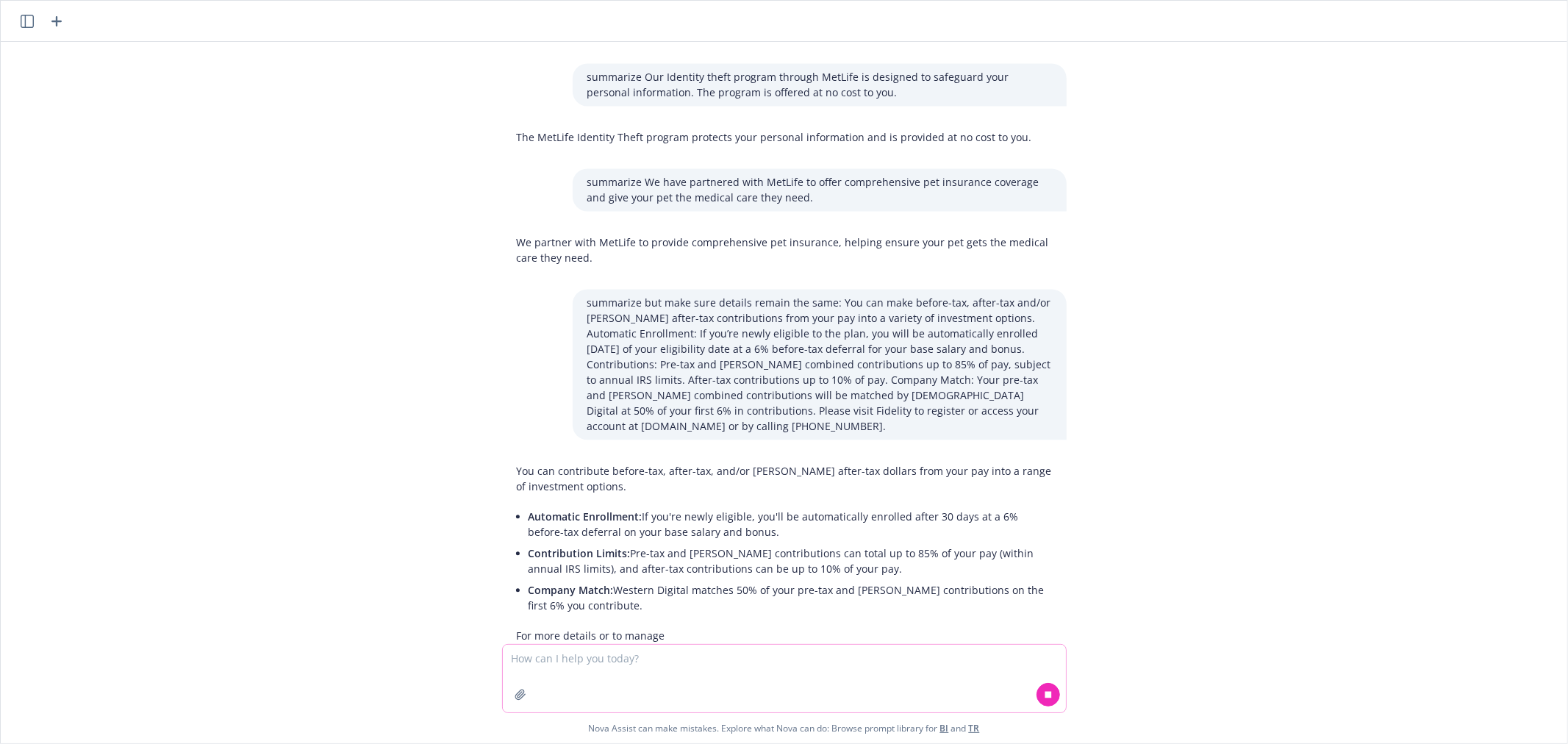
scroll to position [2597, 0]
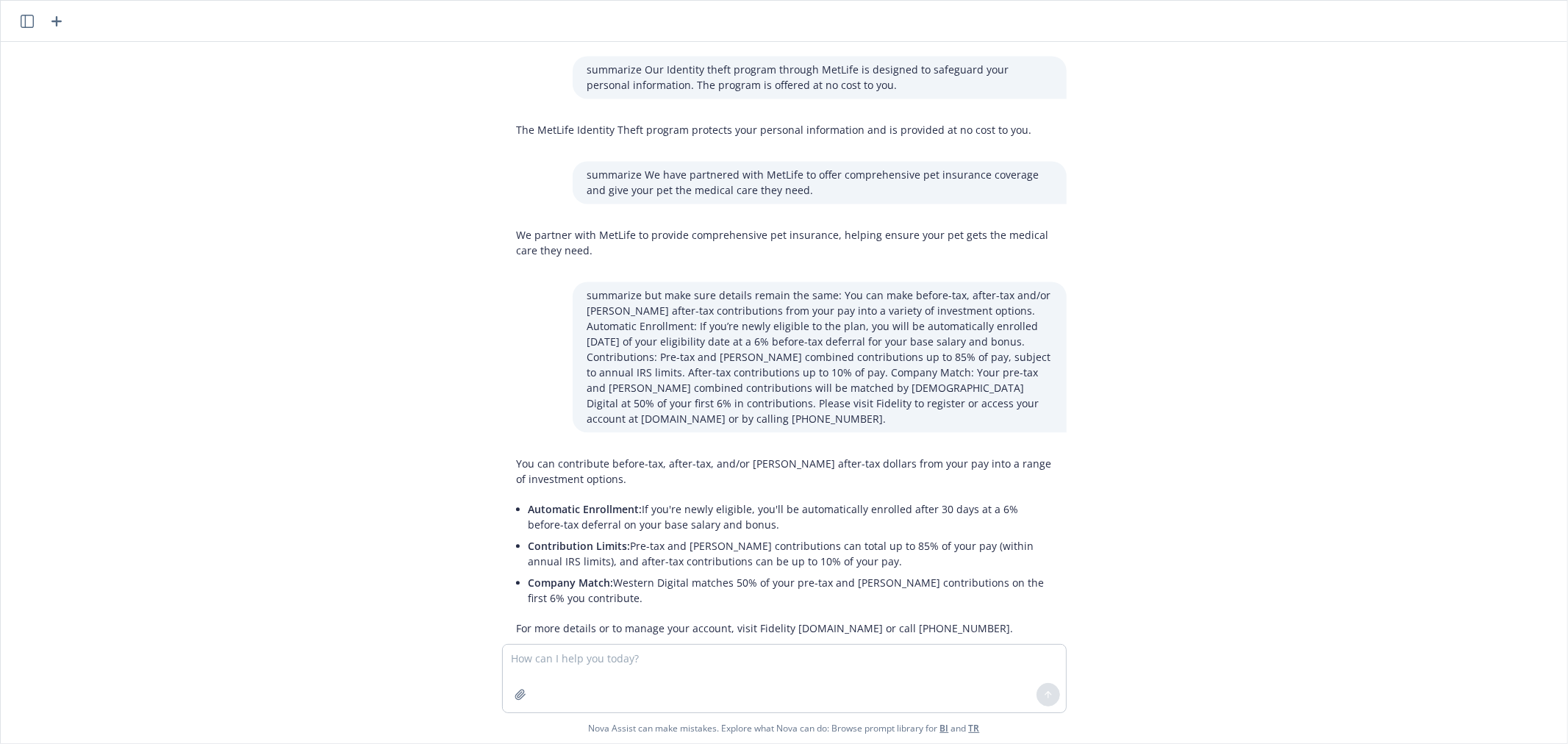
drag, startPoint x: 968, startPoint y: 599, endPoint x: 371, endPoint y: 556, distance: 598.5
click at [371, 556] on div "what is a 5th bullet we could add to this for open enrollment: Open Enrollment …" at bounding box center [784, 343] width 1566 height 602
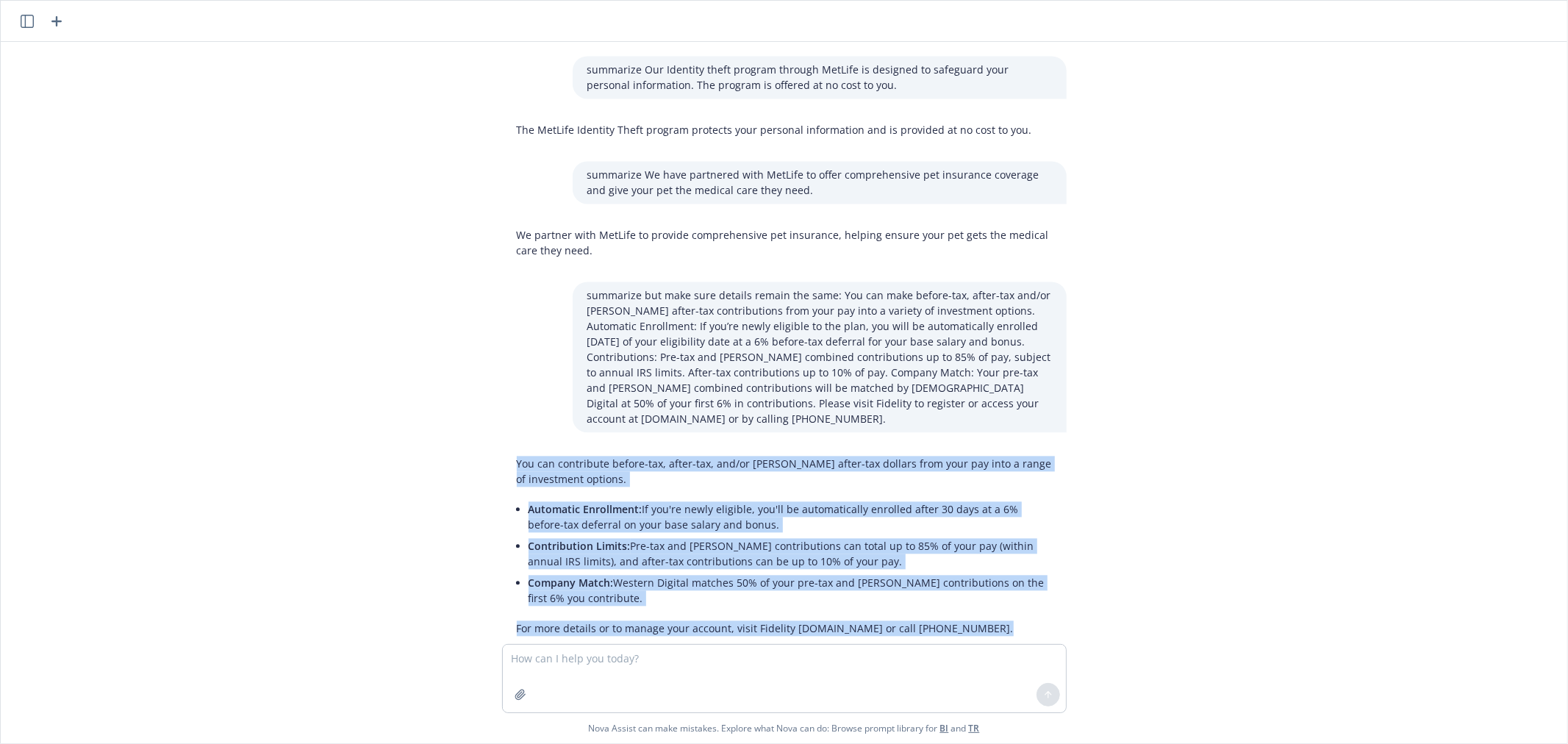
drag, startPoint x: 505, startPoint y: 432, endPoint x: 1120, endPoint y: 590, distance: 635.0
click at [1120, 590] on div "what is a 5th bullet we could add to this for open enrollment: Open Enrollment …" at bounding box center [784, 343] width 1566 height 602
click at [991, 456] on p "You can contribute before-tax, after-tax, and/or Roth after-tax dollars from yo…" at bounding box center [784, 471] width 535 height 31
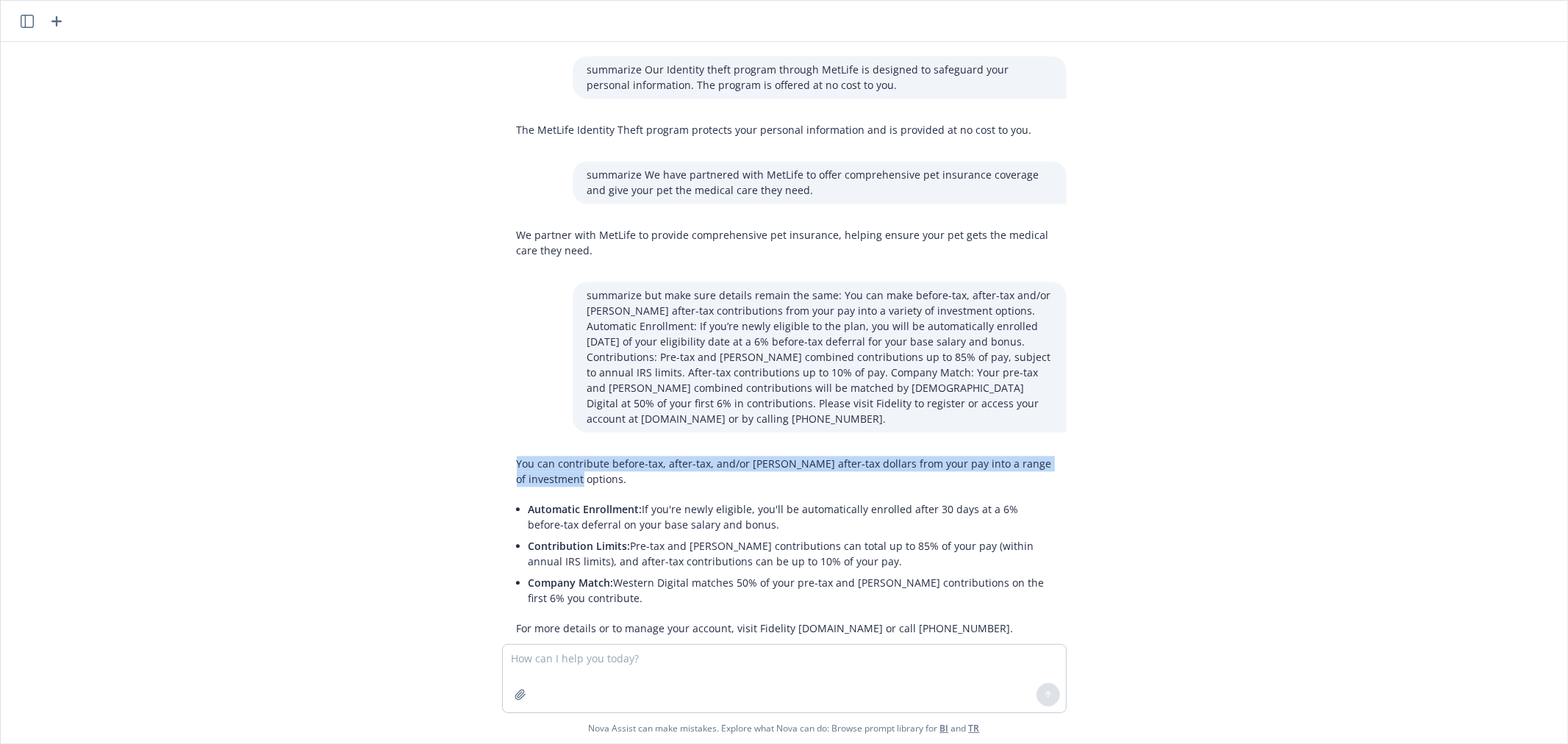
drag, startPoint x: 505, startPoint y: 429, endPoint x: 548, endPoint y: 453, distance: 49.2
click at [548, 456] on p "You can contribute before-tax, after-tax, and/or Roth after-tax dollars from yo…" at bounding box center [784, 471] width 535 height 31
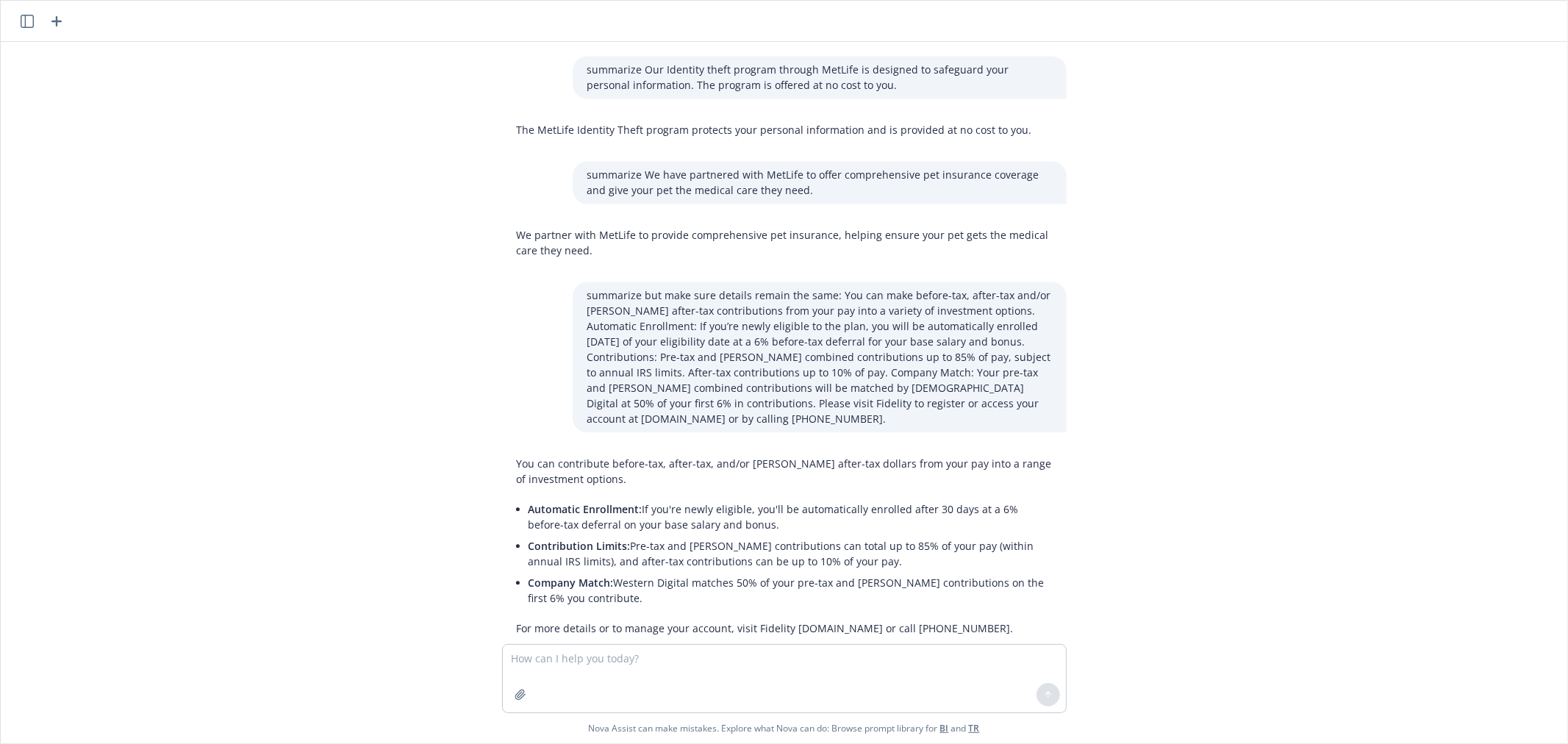
click at [569, 539] on span "Contribution Limits:" at bounding box center [580, 545] width 102 height 14
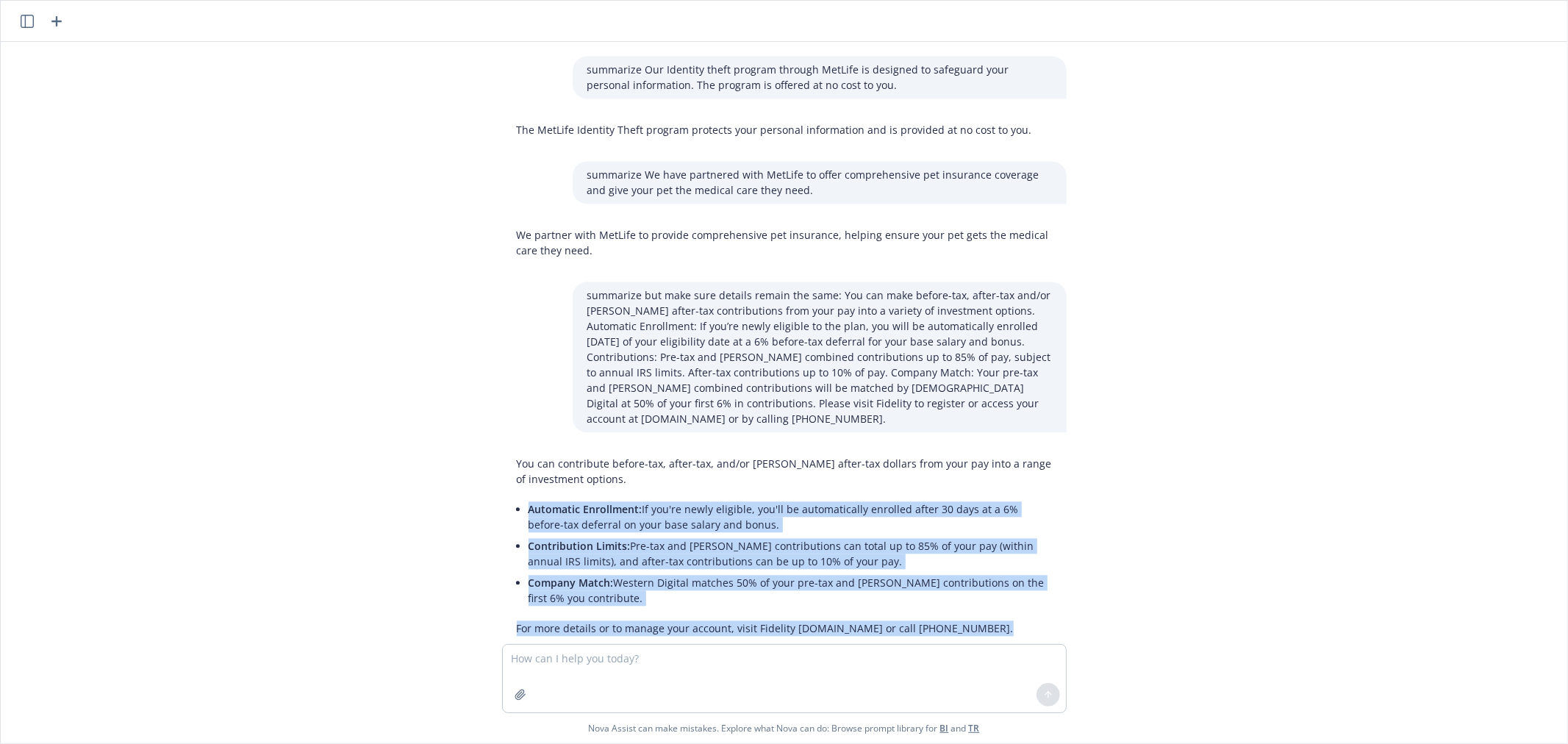
drag, startPoint x: 515, startPoint y: 475, endPoint x: 1077, endPoint y: 597, distance: 575.1
click at [1077, 597] on div "what is a 5th bullet we could add to this for open enrollment: Open Enrollment …" at bounding box center [784, 343] width 1566 height 602
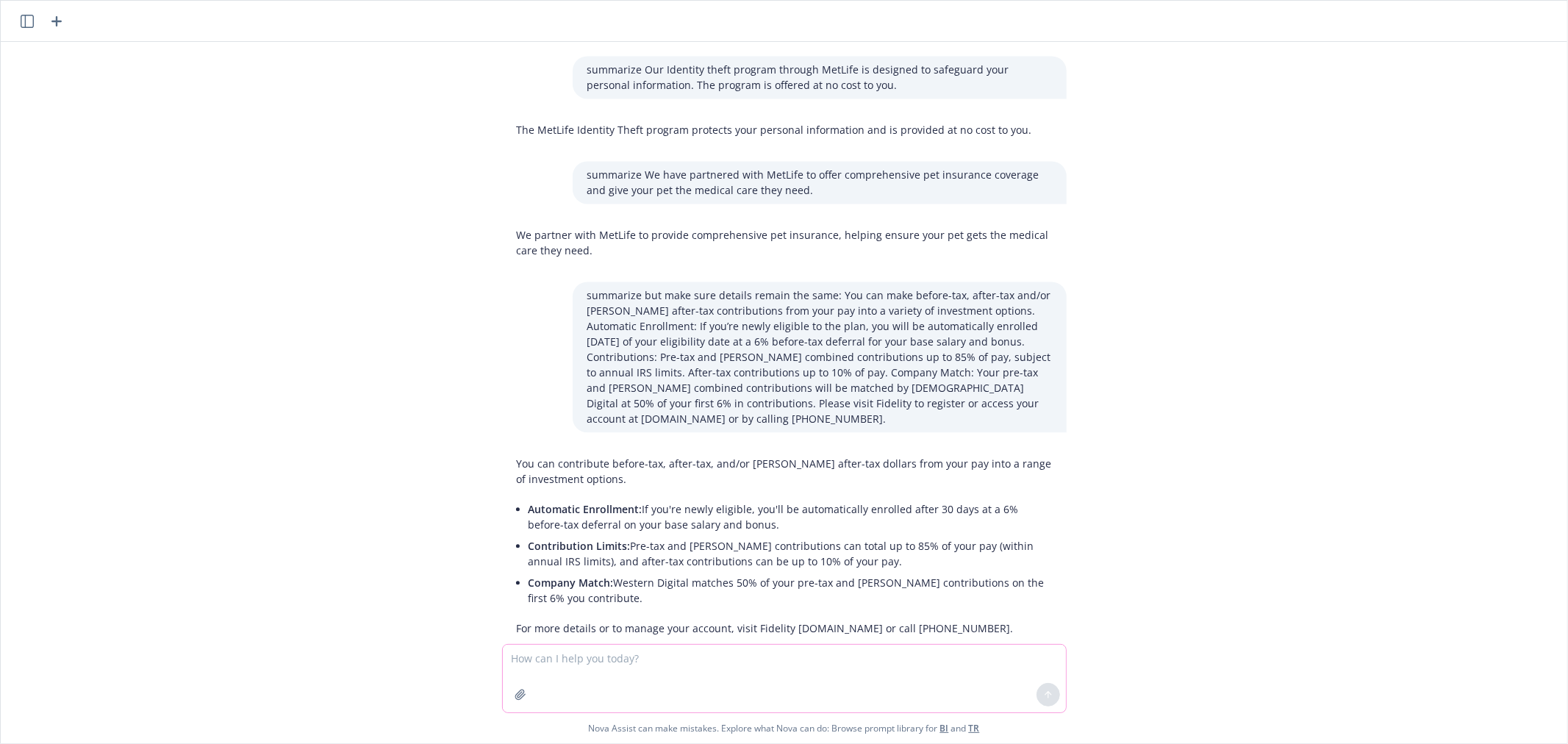
click at [719, 668] on textarea at bounding box center [784, 679] width 563 height 68
paste textarea "Exempt (salaried) employees do not accrue vacation time and have the flexibilit…"
type textarea "summarize: Exempt (salaried) employees do not accrue vacation time and have the…"
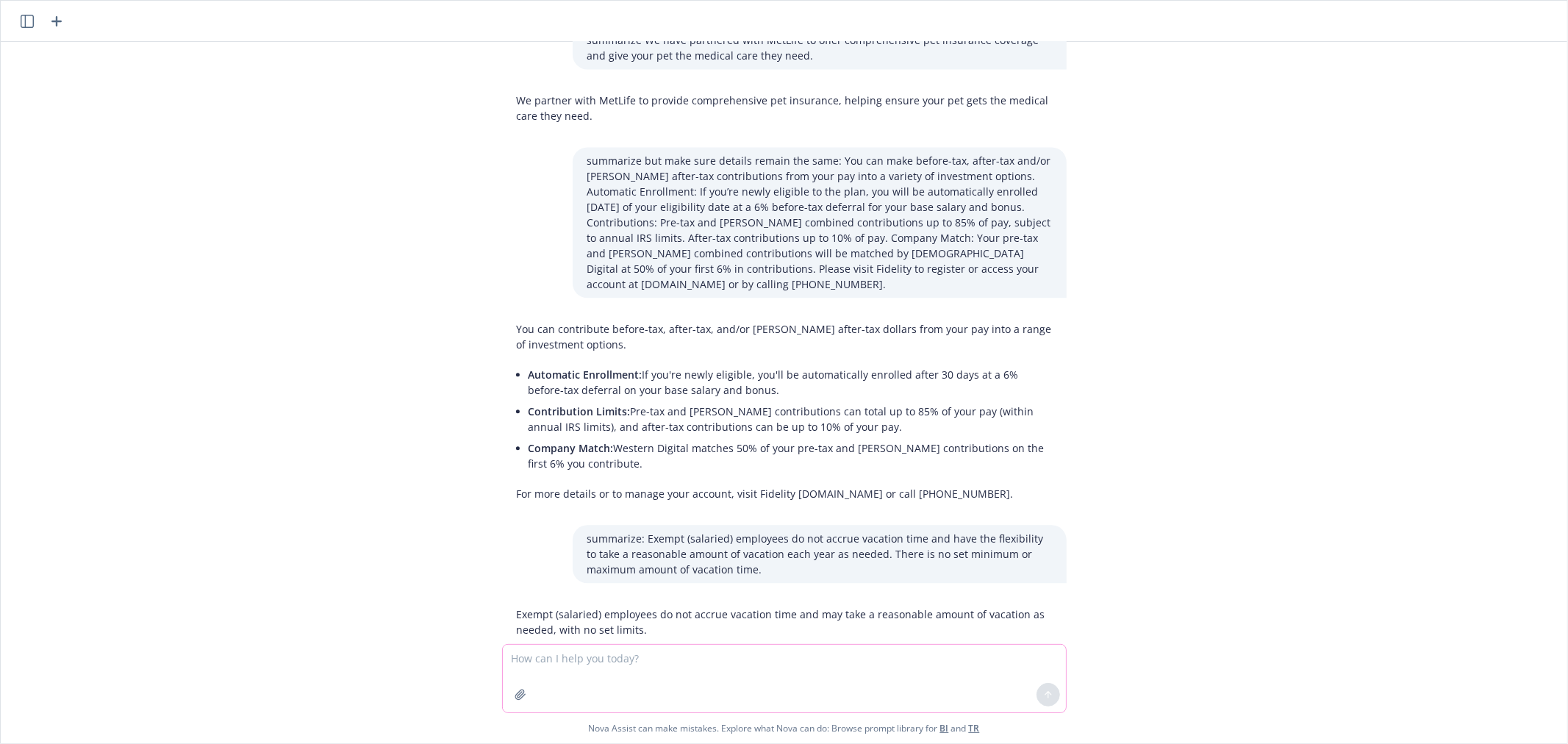
scroll to position [2732, 0]
click at [590, 606] on p "Exempt (salaried) employees do not accrue vacation time and may take a reasonab…" at bounding box center [784, 621] width 535 height 31
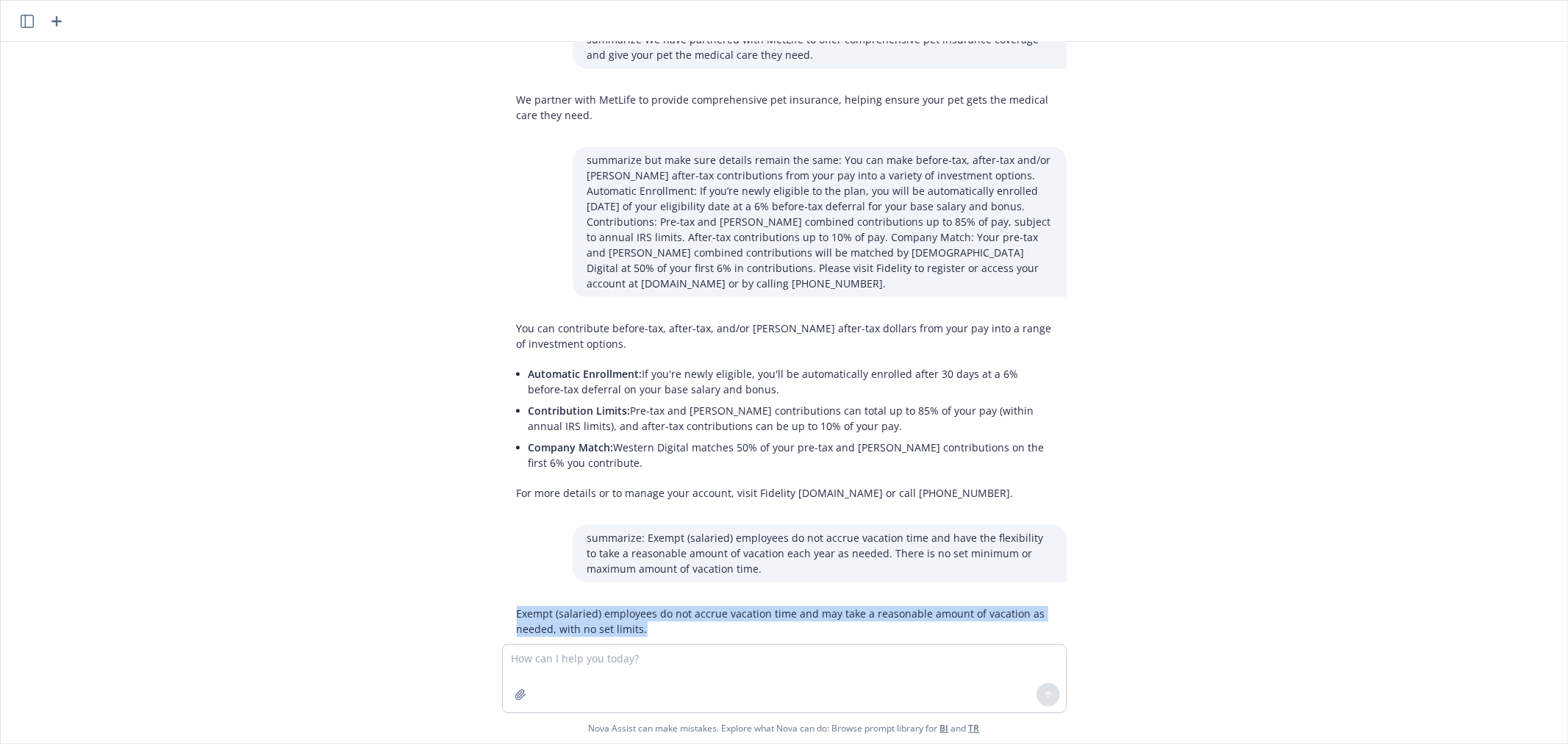
click at [590, 606] on p "Exempt (salaried) employees do not accrue vacation time and may take a reasonab…" at bounding box center [784, 621] width 535 height 31
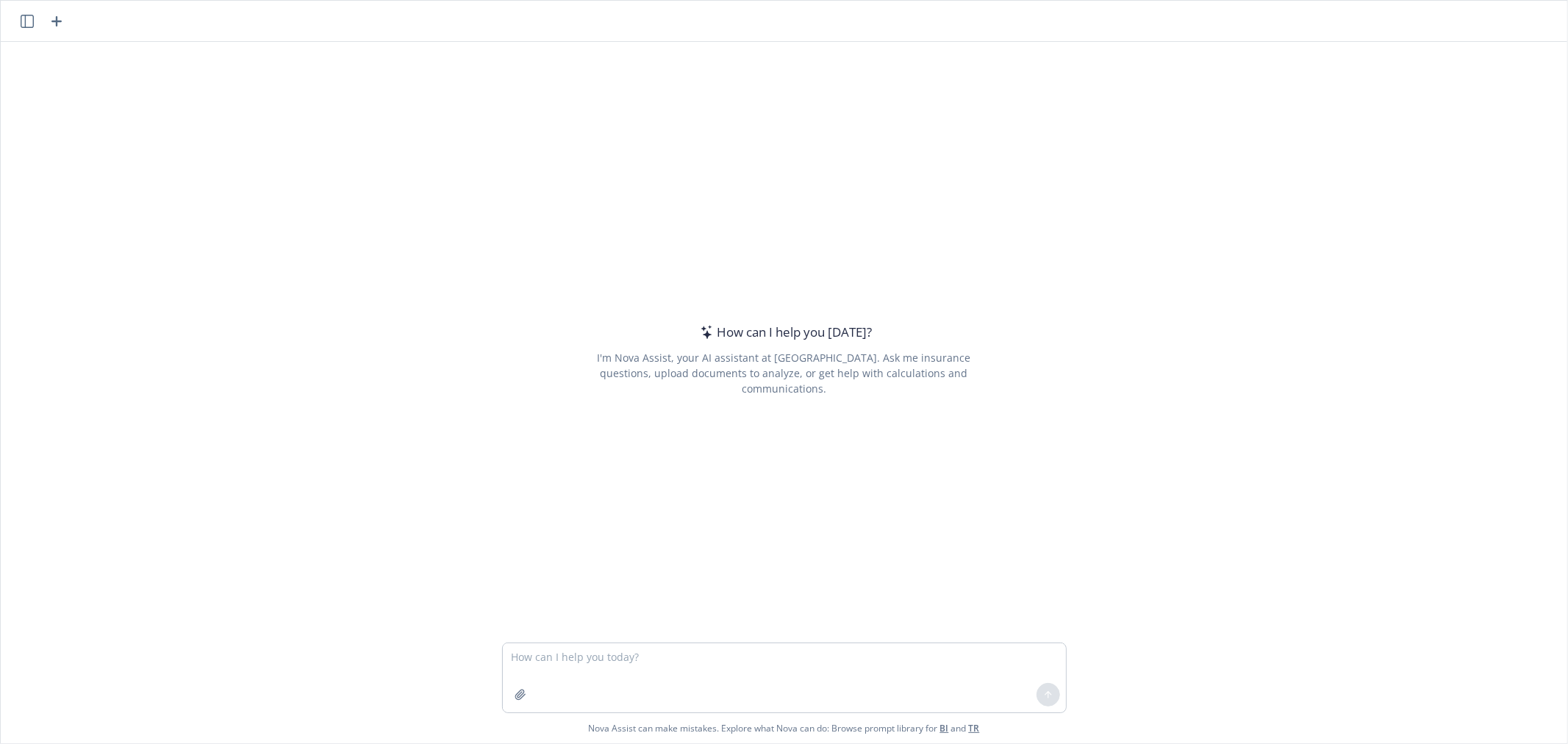
click at [642, 663] on textarea at bounding box center [784, 678] width 563 height 69
click at [716, 651] on textarea "remove the formatting here:" at bounding box center [784, 678] width 563 height 69
click at [775, 666] on textarea "remove the formatting here:" at bounding box center [784, 678] width 563 height 69
click at [724, 673] on textarea "remove the formatting here:" at bounding box center [784, 678] width 563 height 69
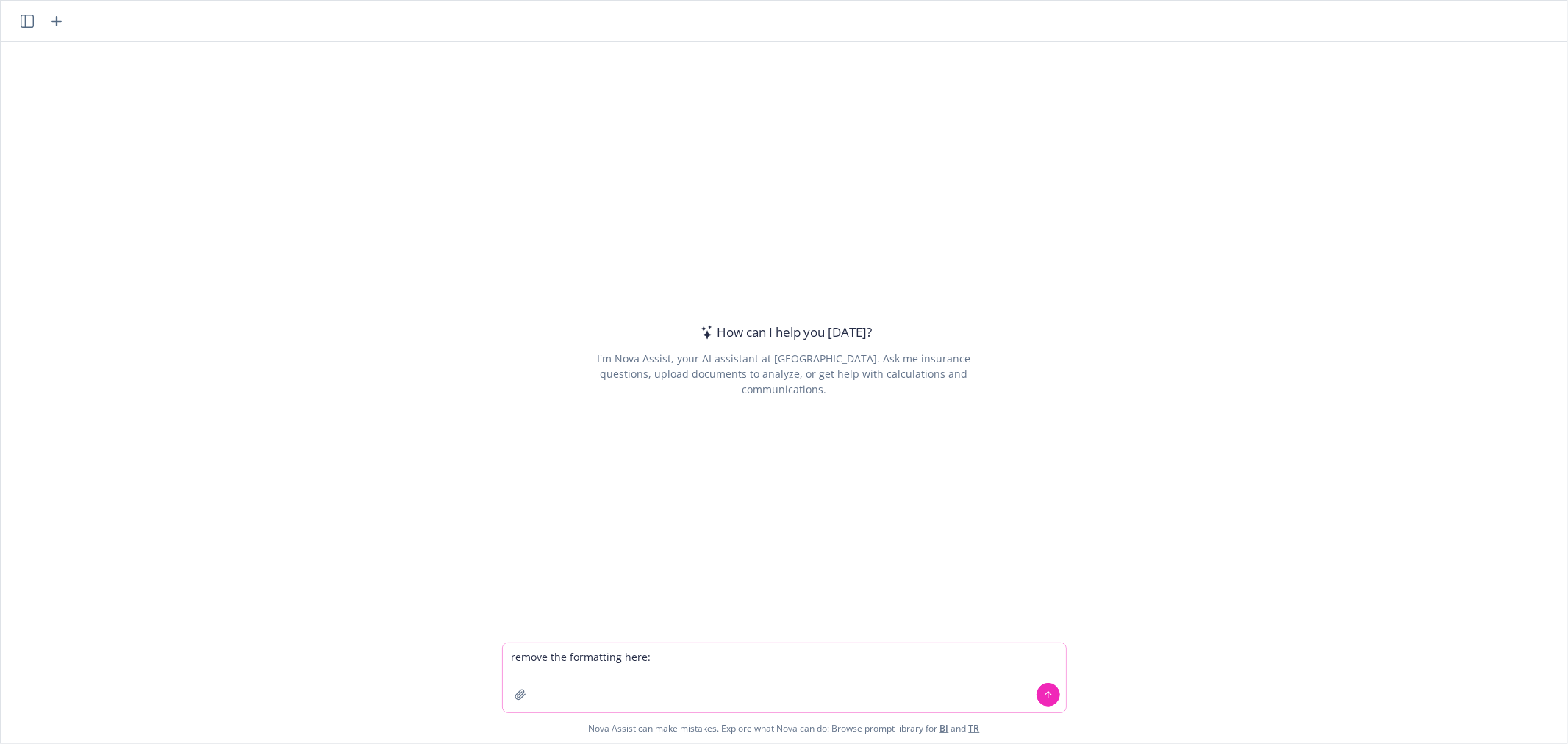
click at [724, 673] on textarea "remove the formatting here:" at bounding box center [784, 678] width 563 height 69
type textarea "make a enw table for me"
paste textarea
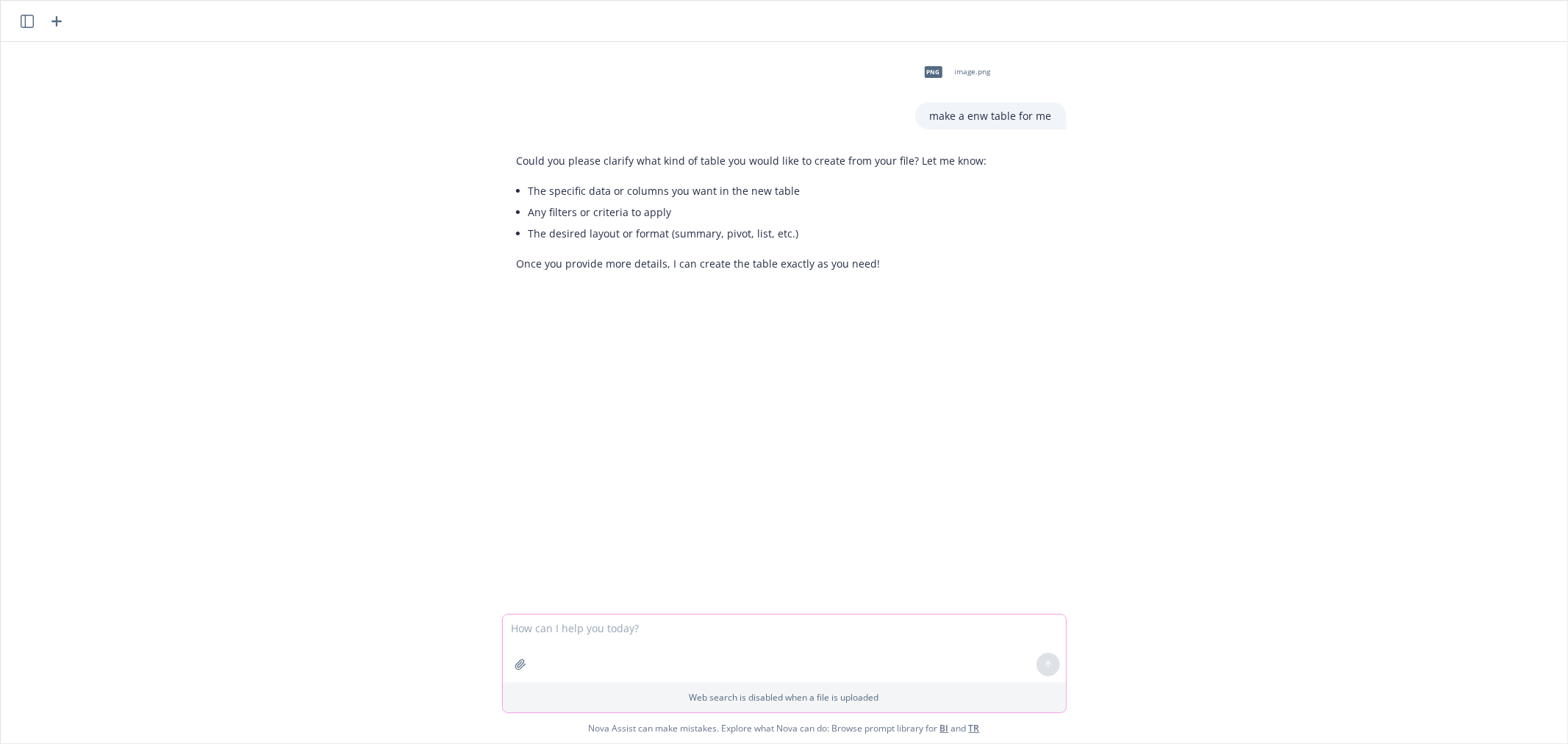
click at [568, 625] on textarea at bounding box center [784, 648] width 563 height 68
type textarea "j"
type textarea "same exact table"
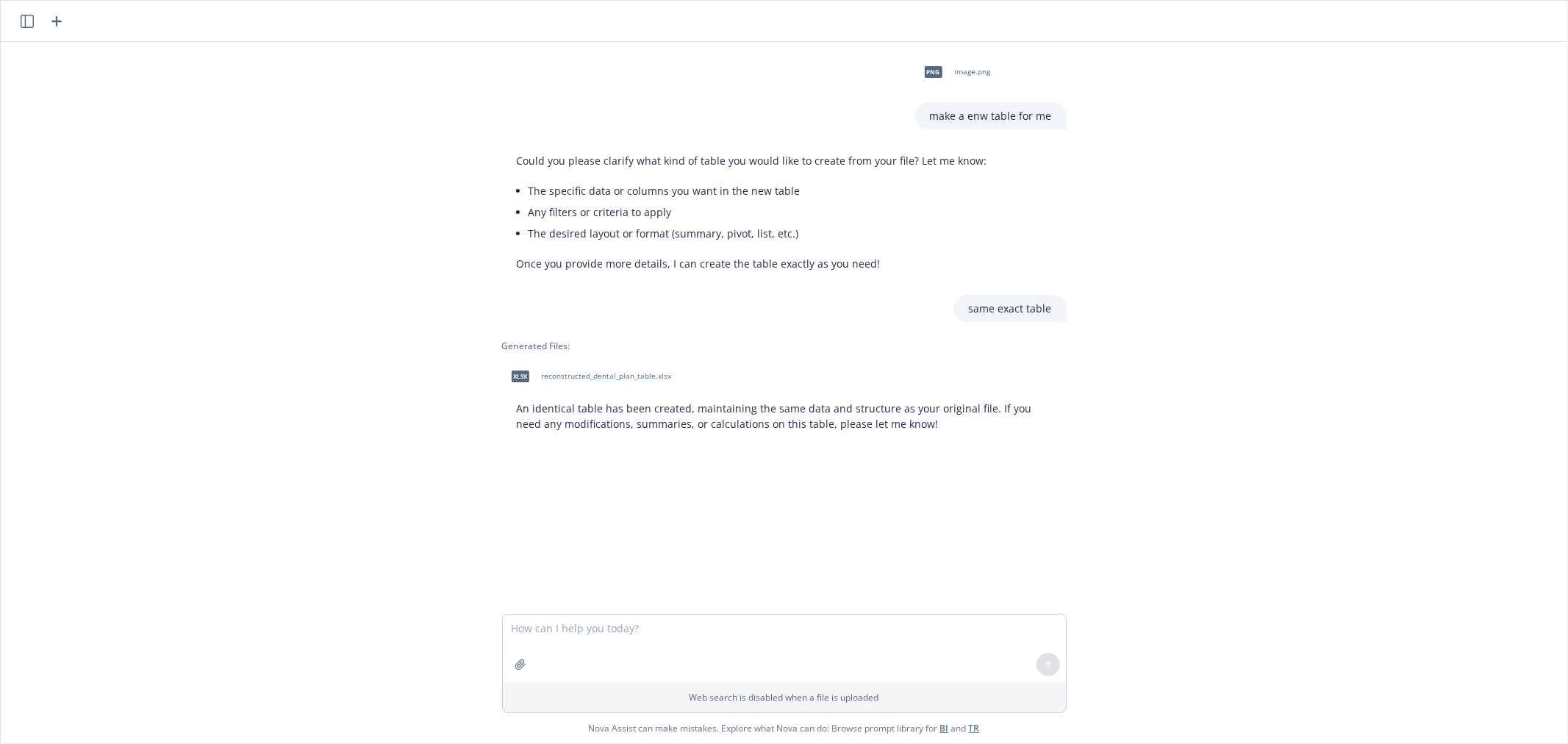
click at [582, 375] on span "reconstructed_dental_plan_table.xlsx" at bounding box center [607, 376] width 130 height 10
click at [712, 630] on textarea at bounding box center [784, 648] width 563 height 68
type textarea "that was a terrible answer"
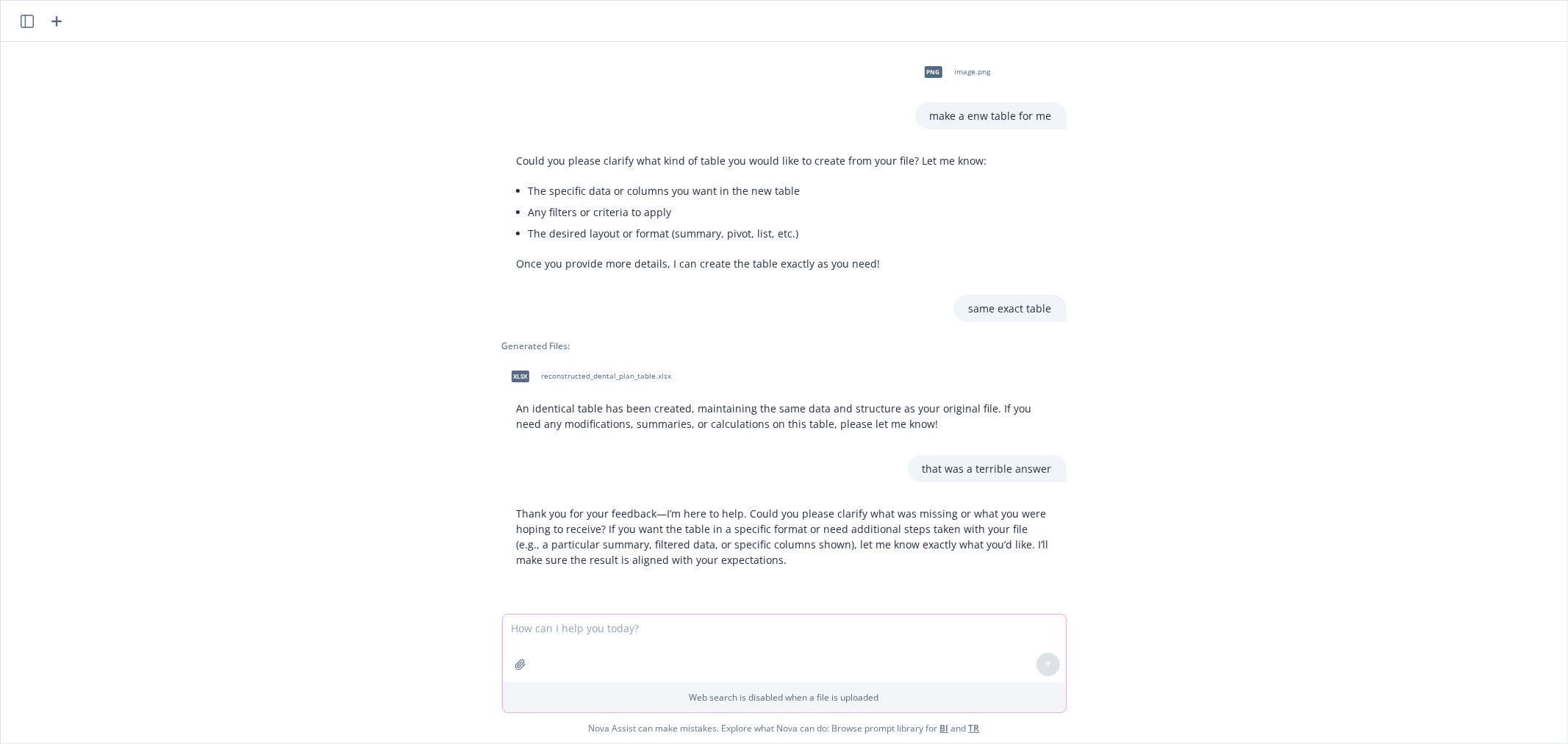
click at [573, 626] on textarea at bounding box center [784, 648] width 563 height 68
type textarea "I want the exact table in an excel sheet. don't change anything'"
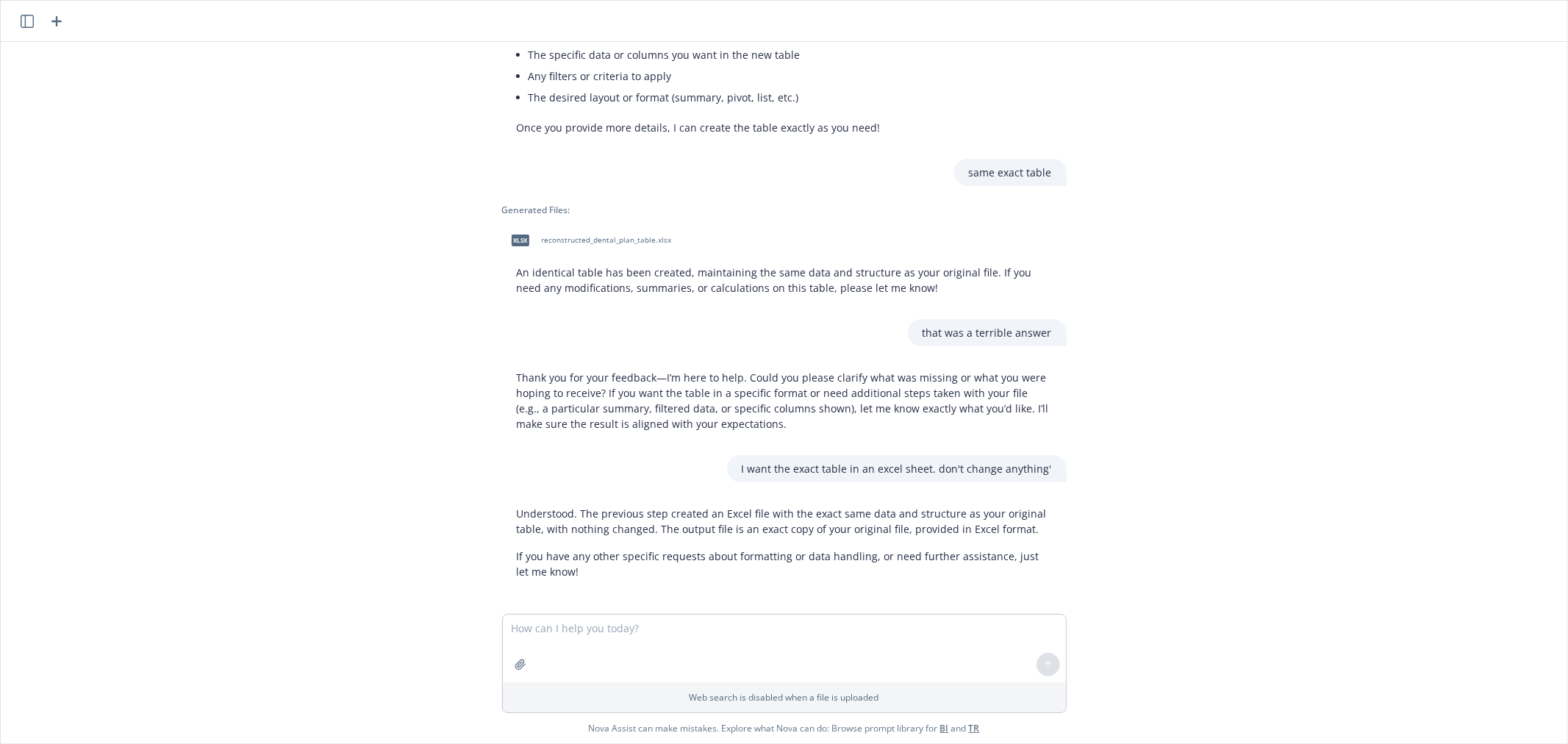
scroll to position [142, 0]
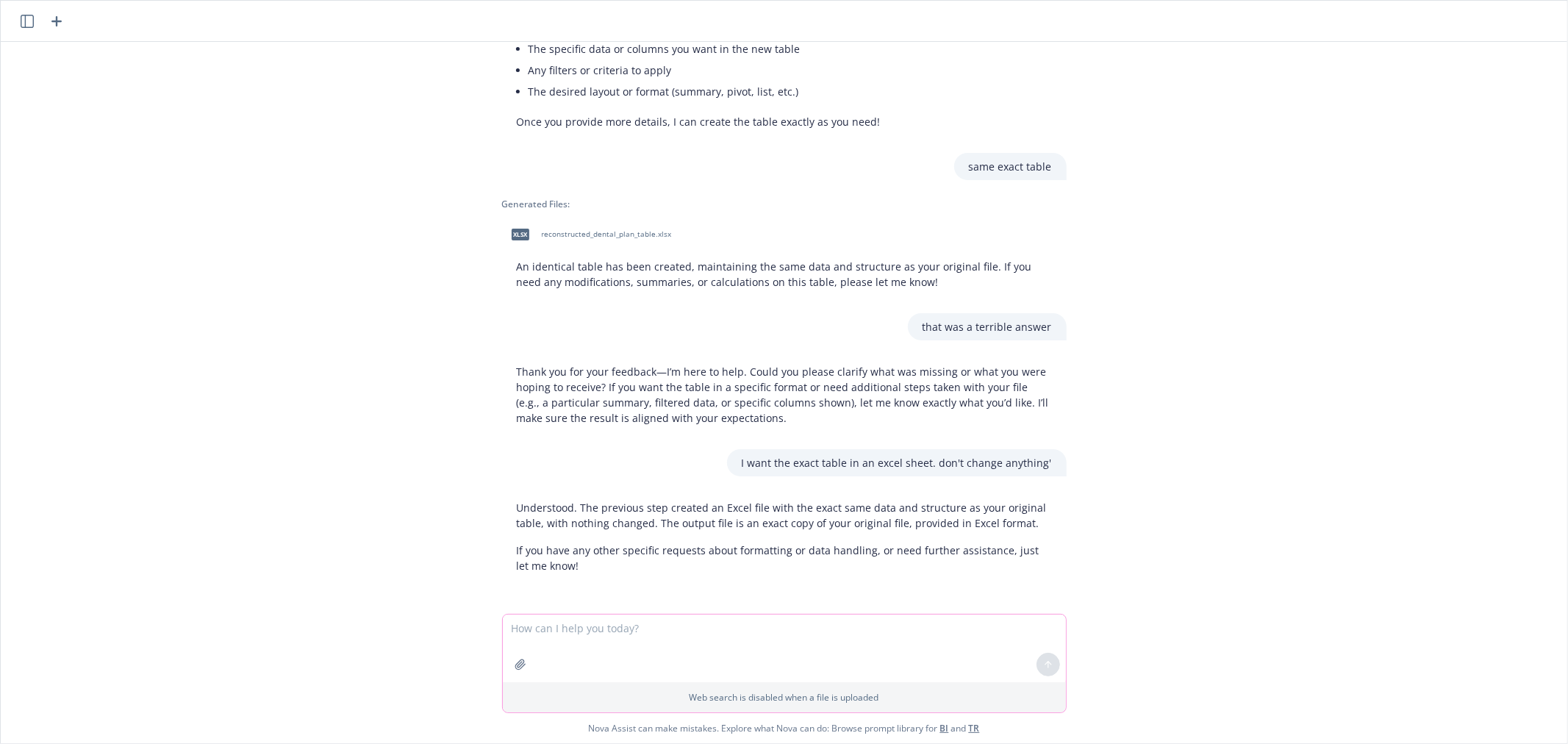
click at [598, 637] on textarea at bounding box center [784, 648] width 563 height 68
type textarea "no it isn't. the data is different"
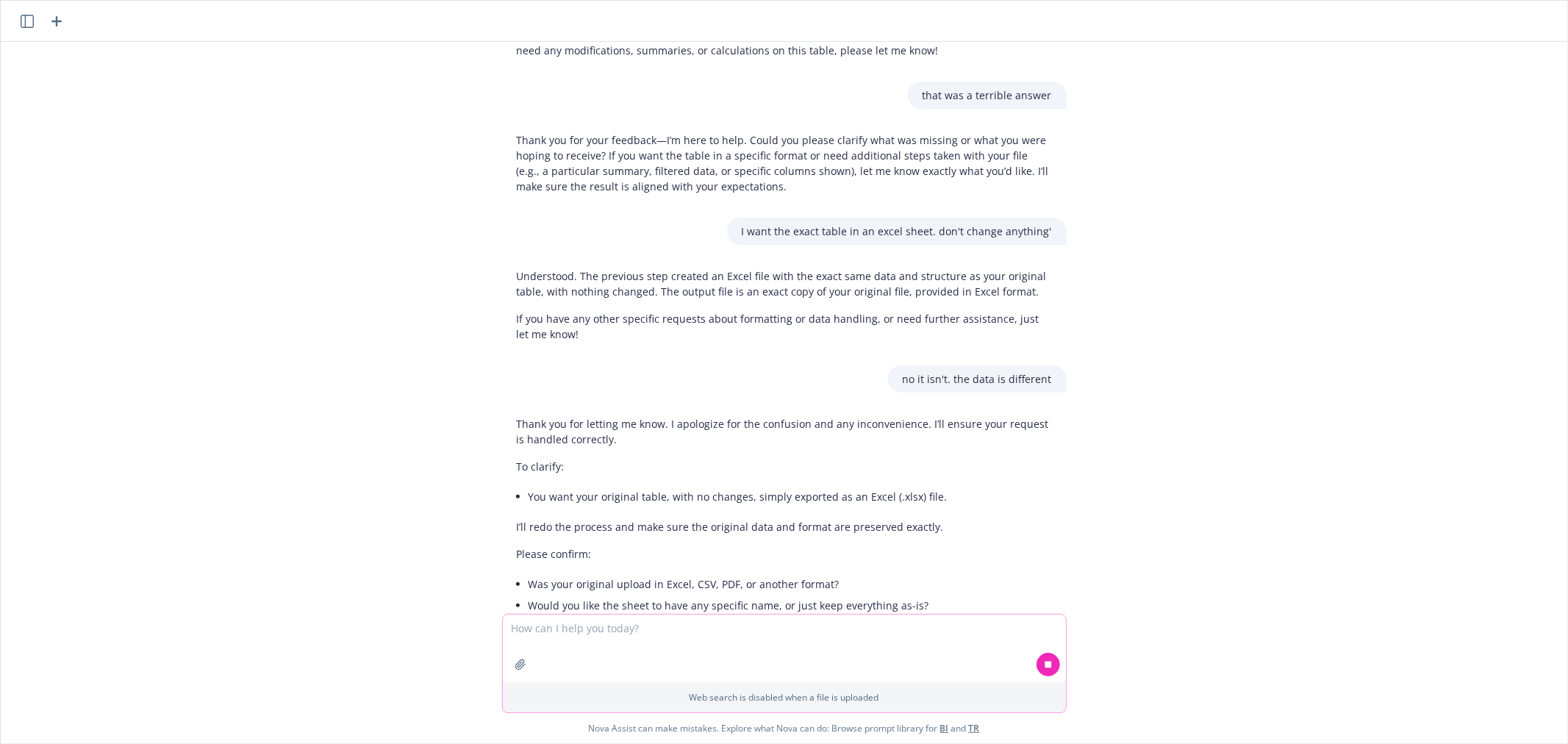
scroll to position [444, 0]
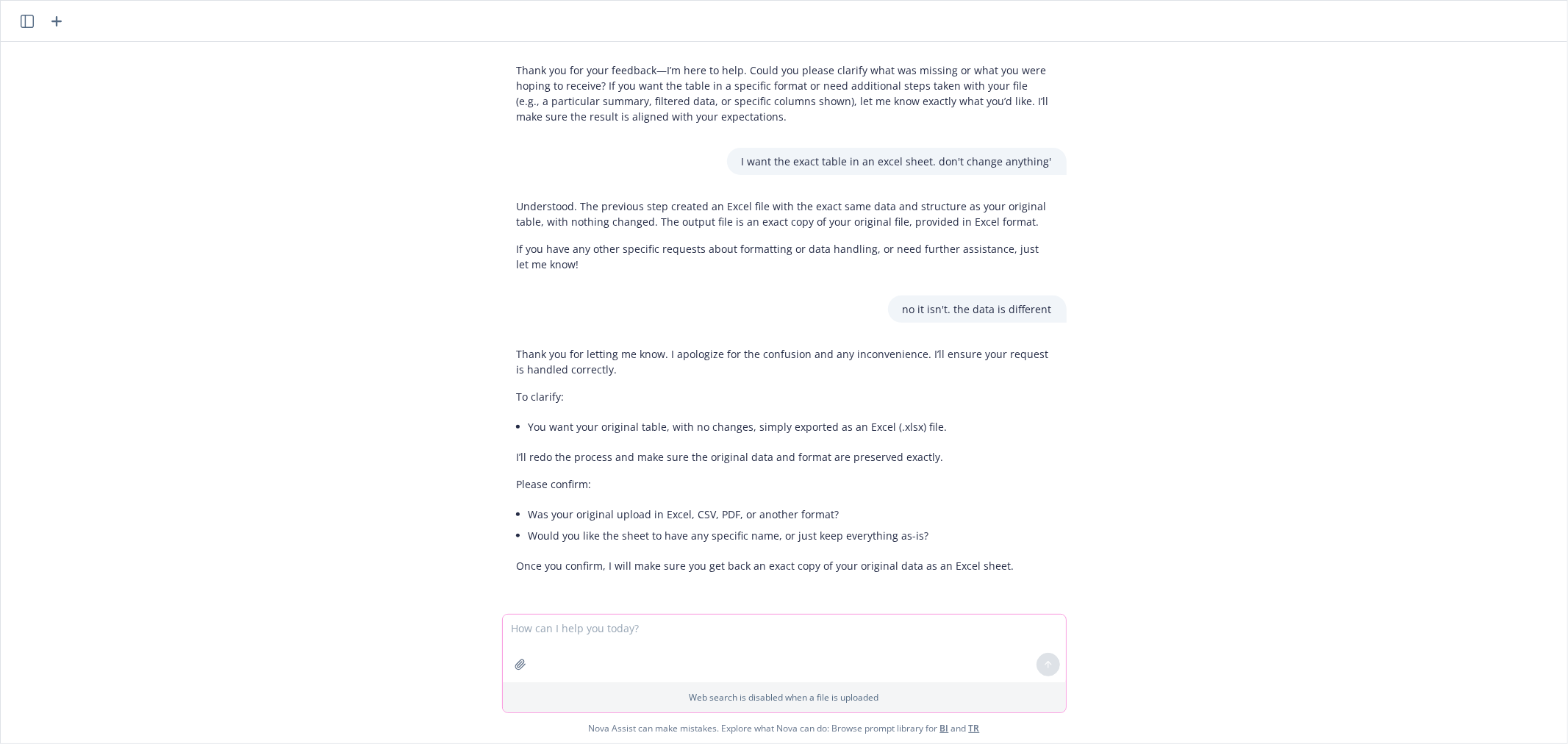
click at [613, 634] on textarea at bounding box center [784, 648] width 563 height 68
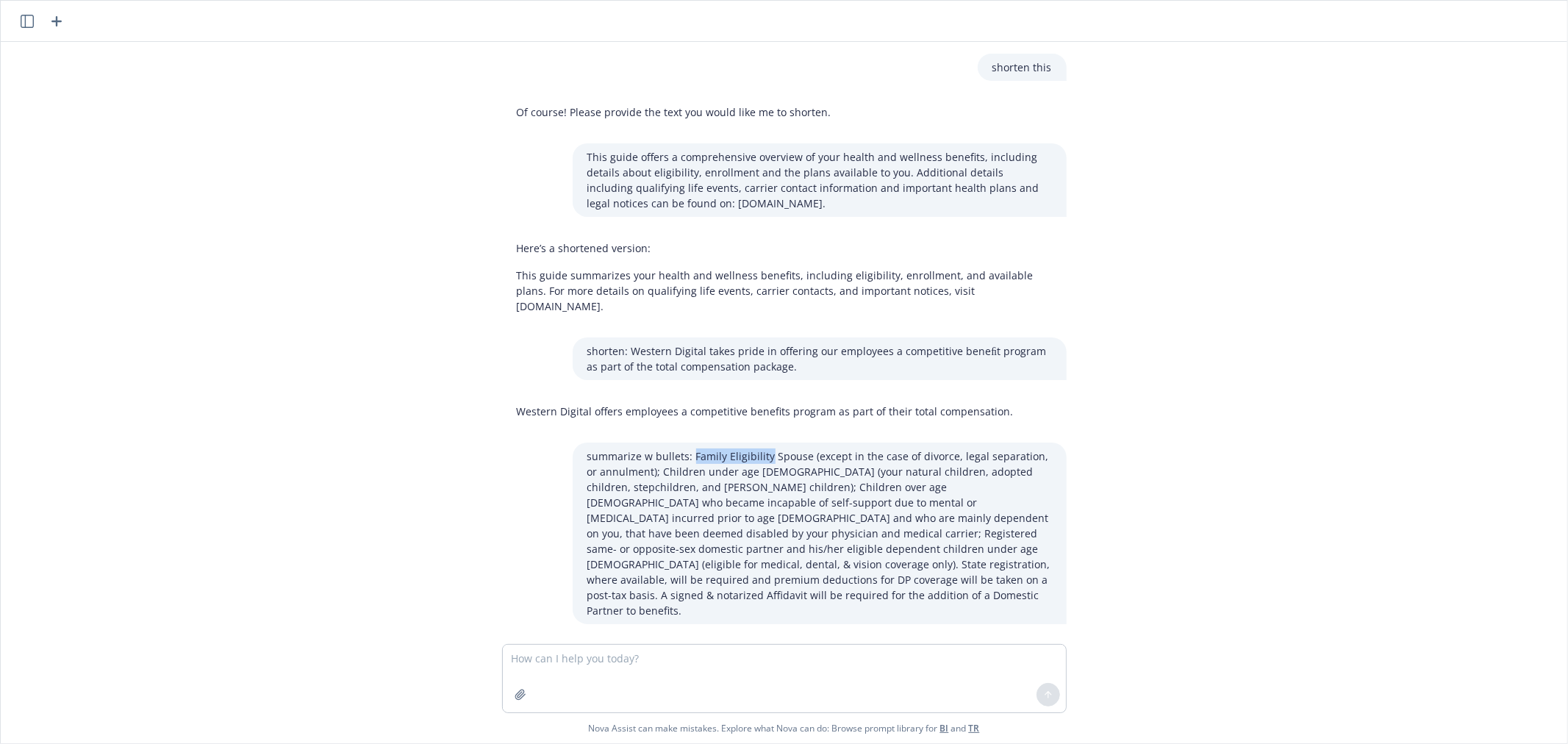
scroll to position [178, 0]
